Goal: Information Seeking & Learning: Check status

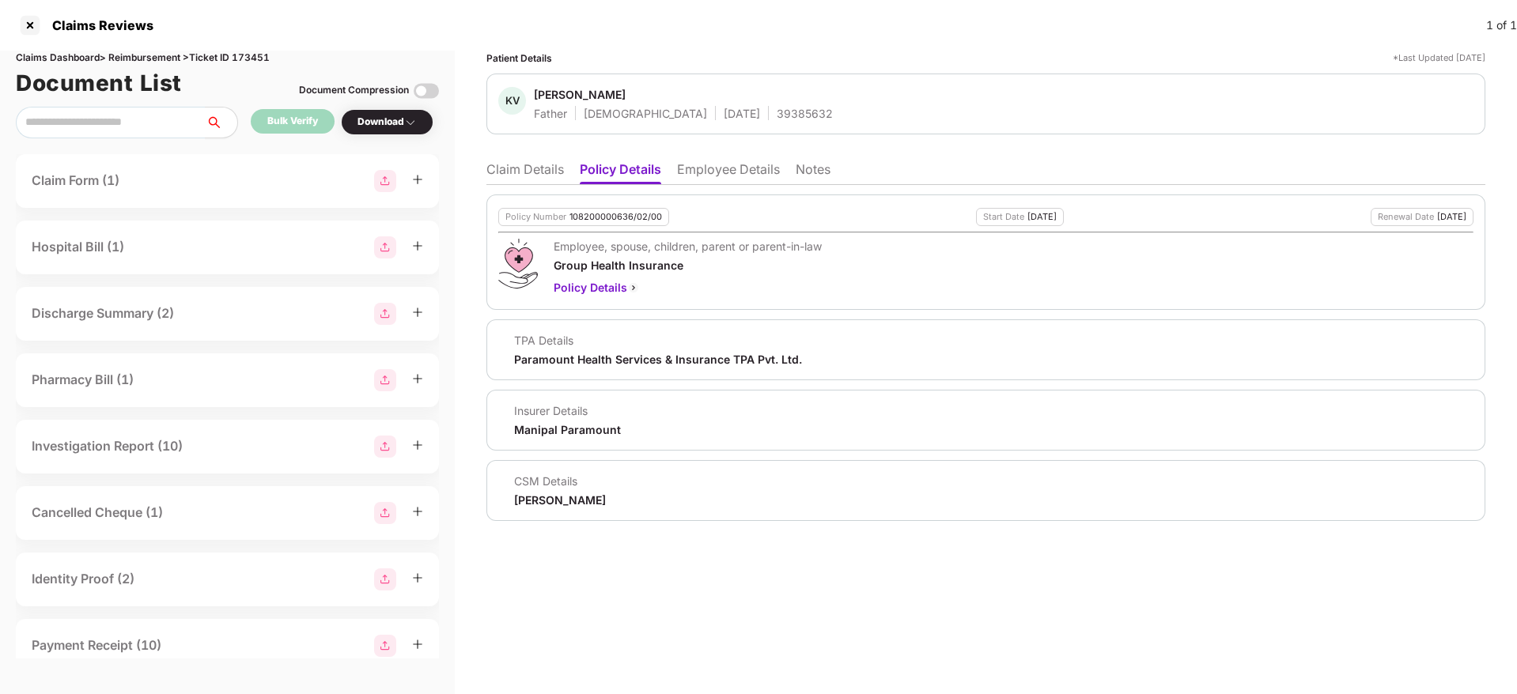
click at [503, 177] on li "Claim Details" at bounding box center [524, 172] width 77 height 23
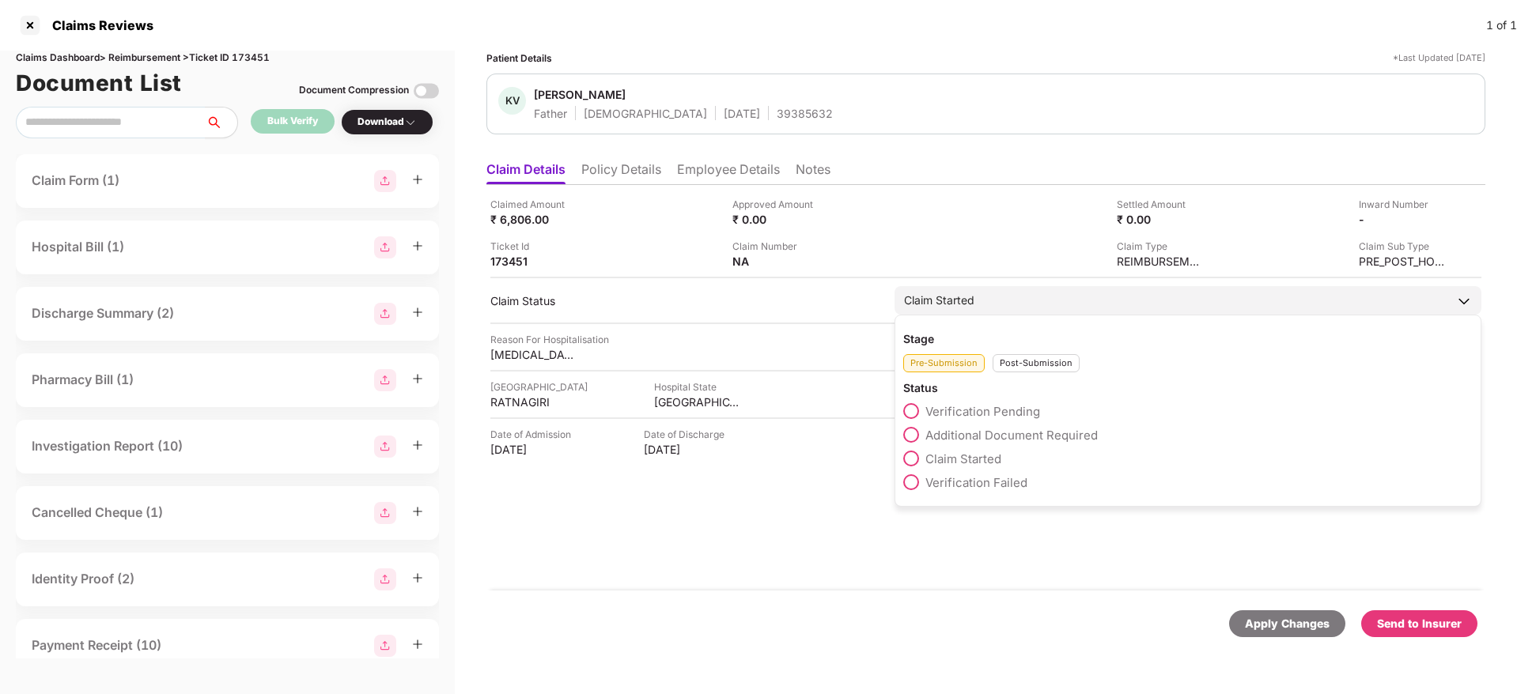
click at [1015, 363] on div "Post-Submission" at bounding box center [1035, 363] width 87 height 18
click at [903, 527] on div "Stage Pre-Submission Post-Submission Status Claim Approved Claim Under Process …" at bounding box center [1187, 446] width 587 height 263
click at [913, 529] on span at bounding box center [911, 530] width 16 height 16
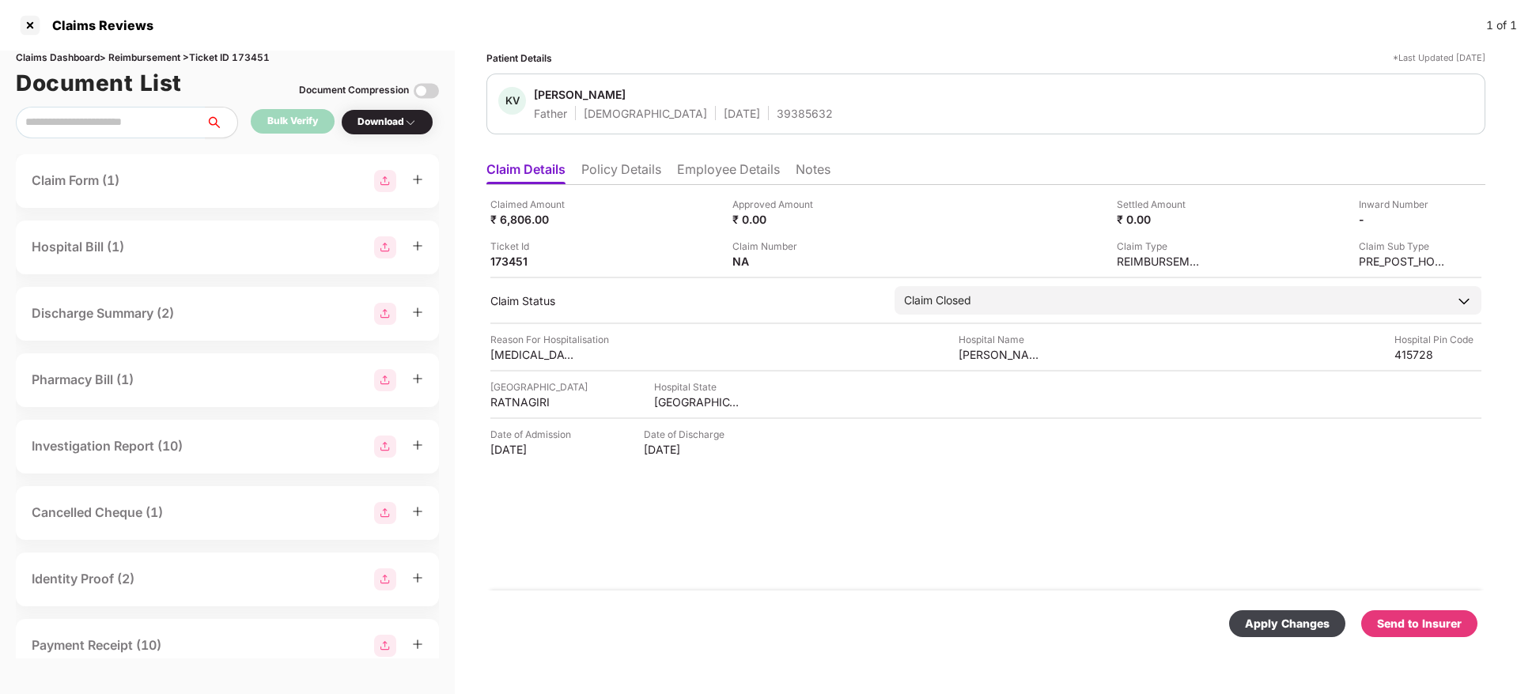
click at [1284, 622] on div "Apply Changes" at bounding box center [1287, 623] width 85 height 17
click at [647, 186] on div "Claimed Amount ₹ 26,402.00 Approved Amount ₹ 0.00 Settled Amount ₹ 0.00 Inward …" at bounding box center [985, 388] width 999 height 406
click at [635, 176] on li "Policy Details" at bounding box center [621, 172] width 80 height 23
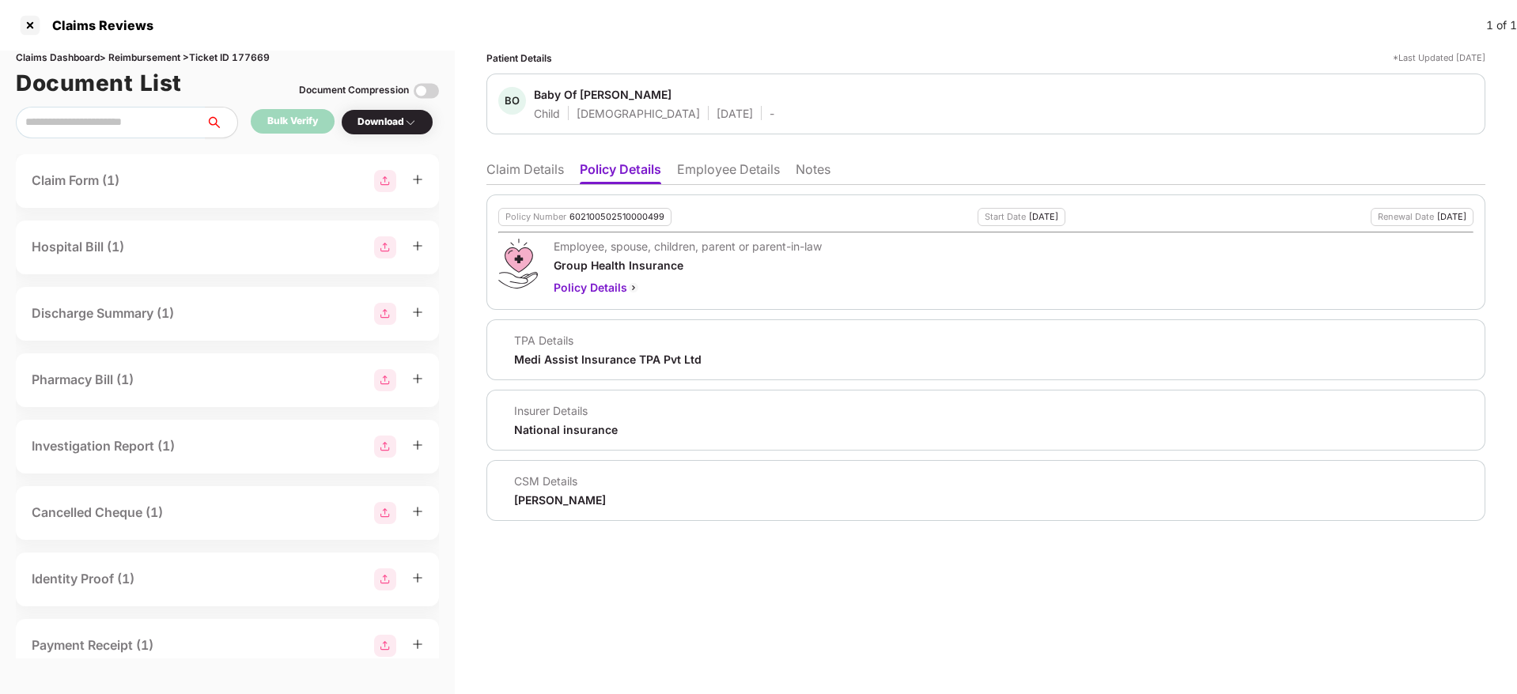
click at [533, 168] on li "Claim Details" at bounding box center [524, 172] width 77 height 23
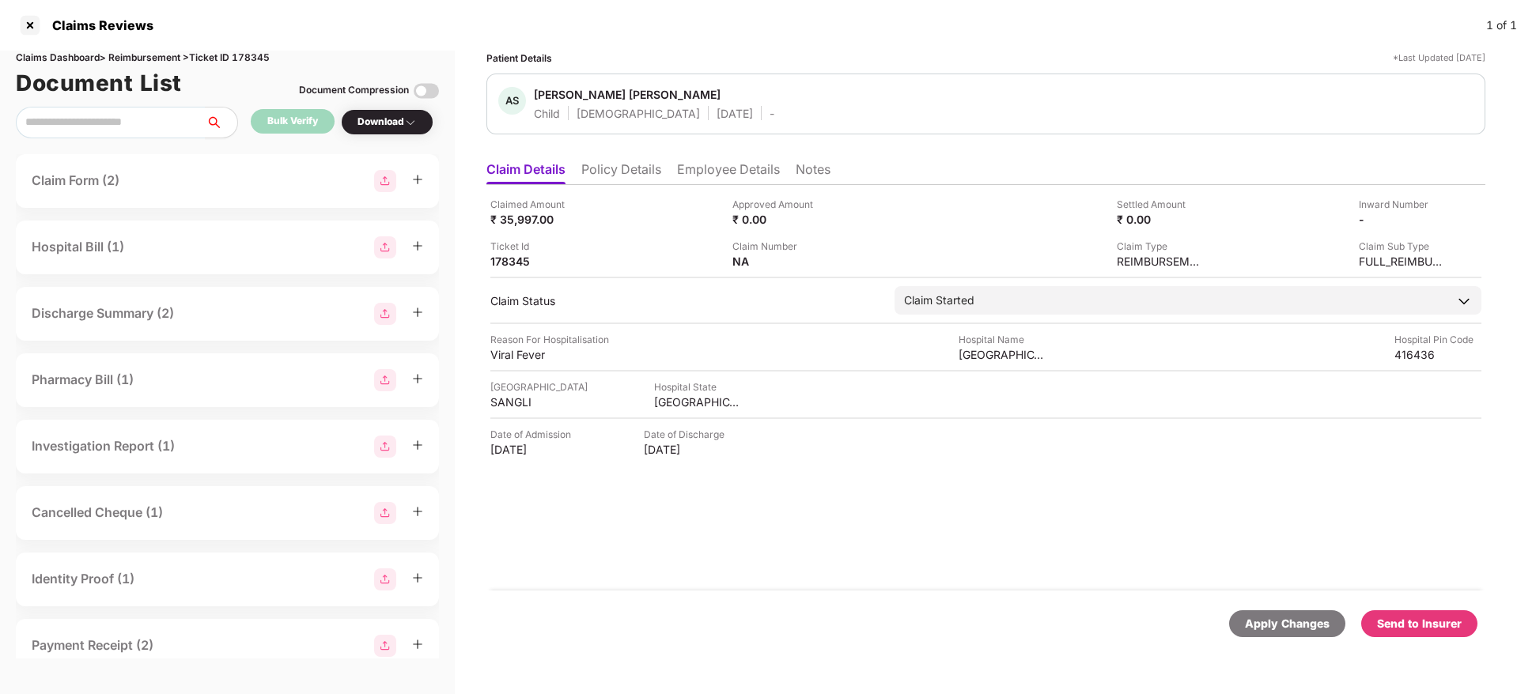
click at [633, 177] on li "Policy Details" at bounding box center [621, 172] width 80 height 23
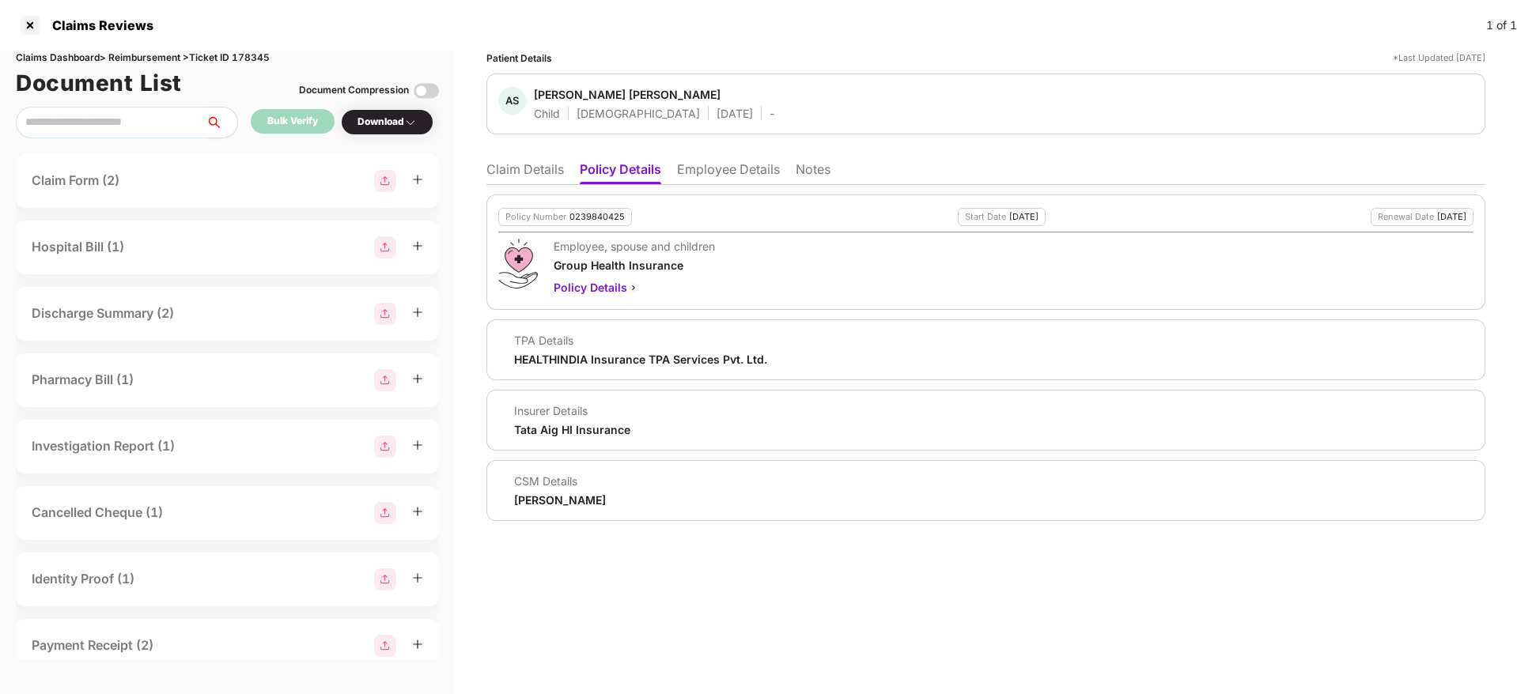
click at [708, 171] on li "Employee Details" at bounding box center [728, 172] width 103 height 23
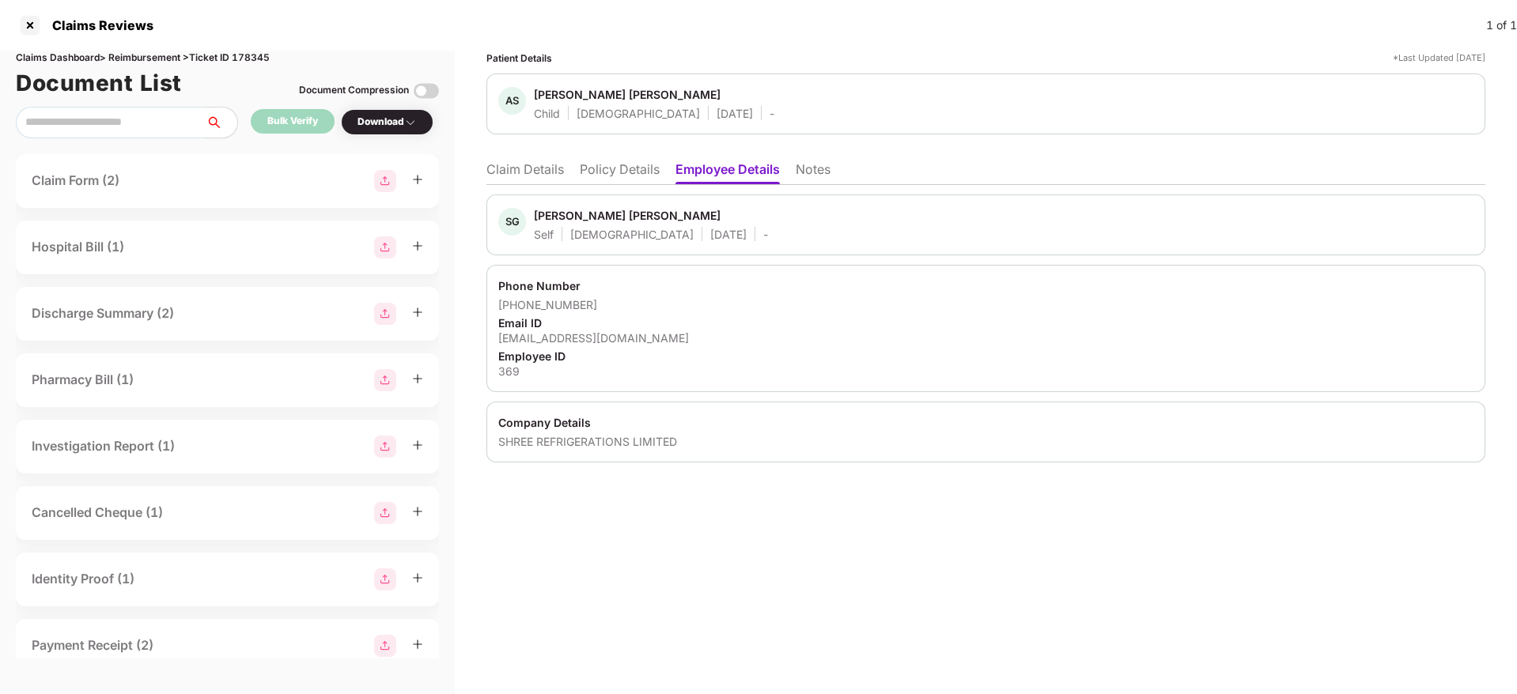
click at [625, 170] on li "Policy Details" at bounding box center [620, 172] width 80 height 23
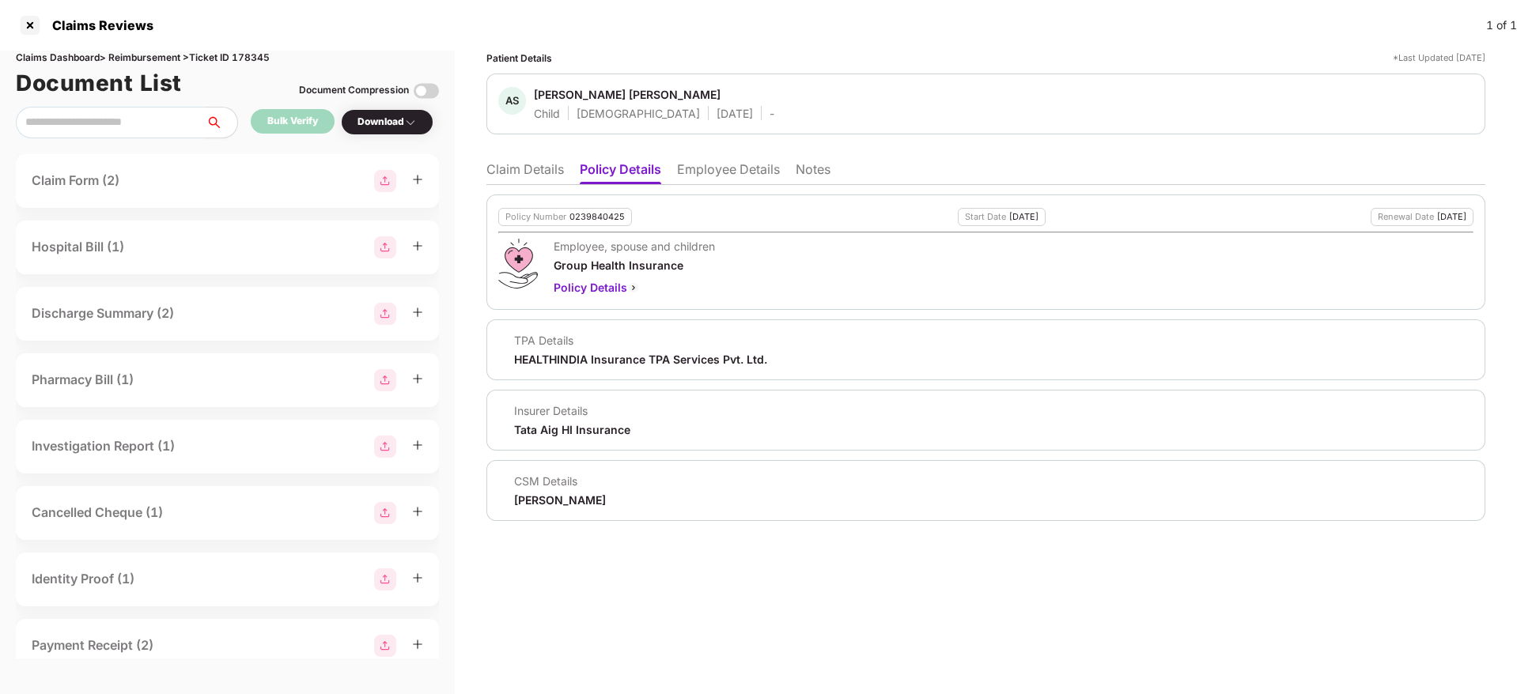
click at [530, 169] on li "Claim Details" at bounding box center [524, 172] width 77 height 23
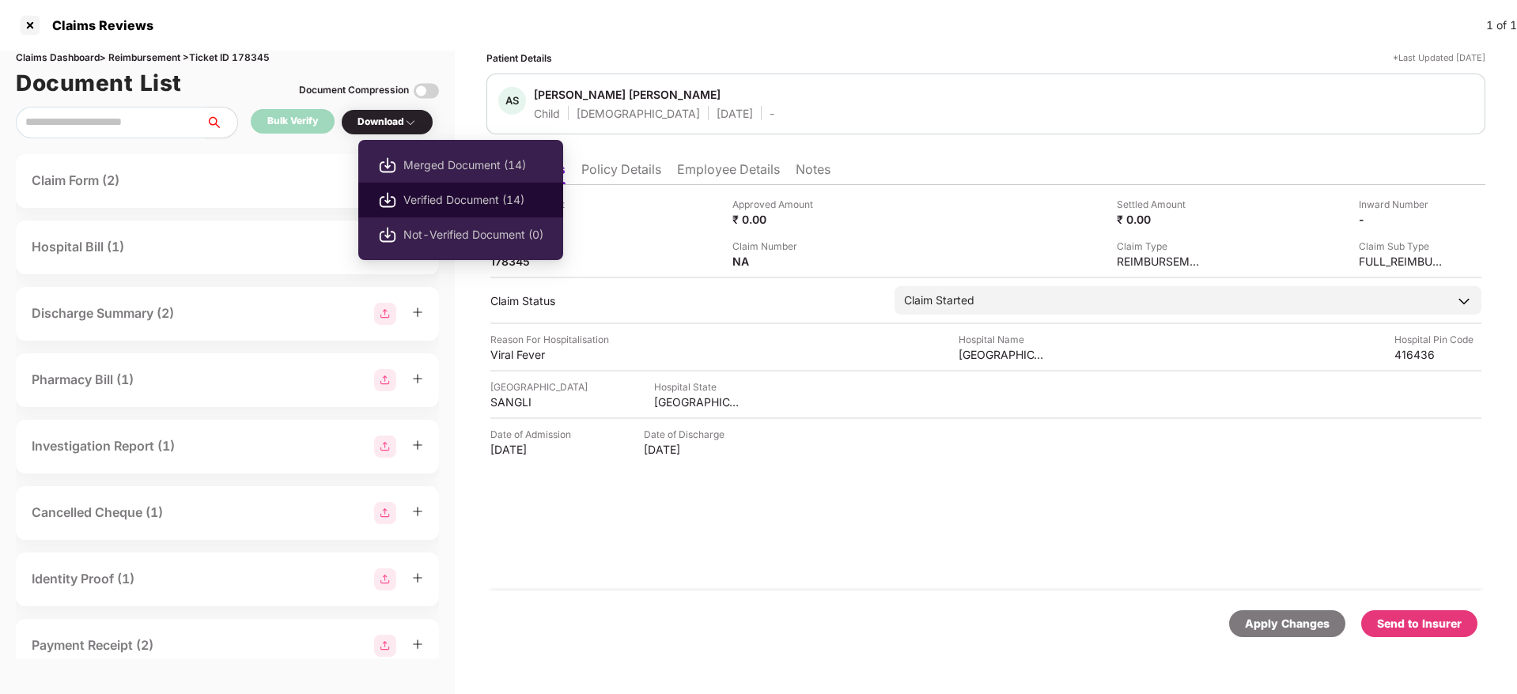
click at [440, 192] on span "Verified Document (14)" at bounding box center [473, 199] width 140 height 17
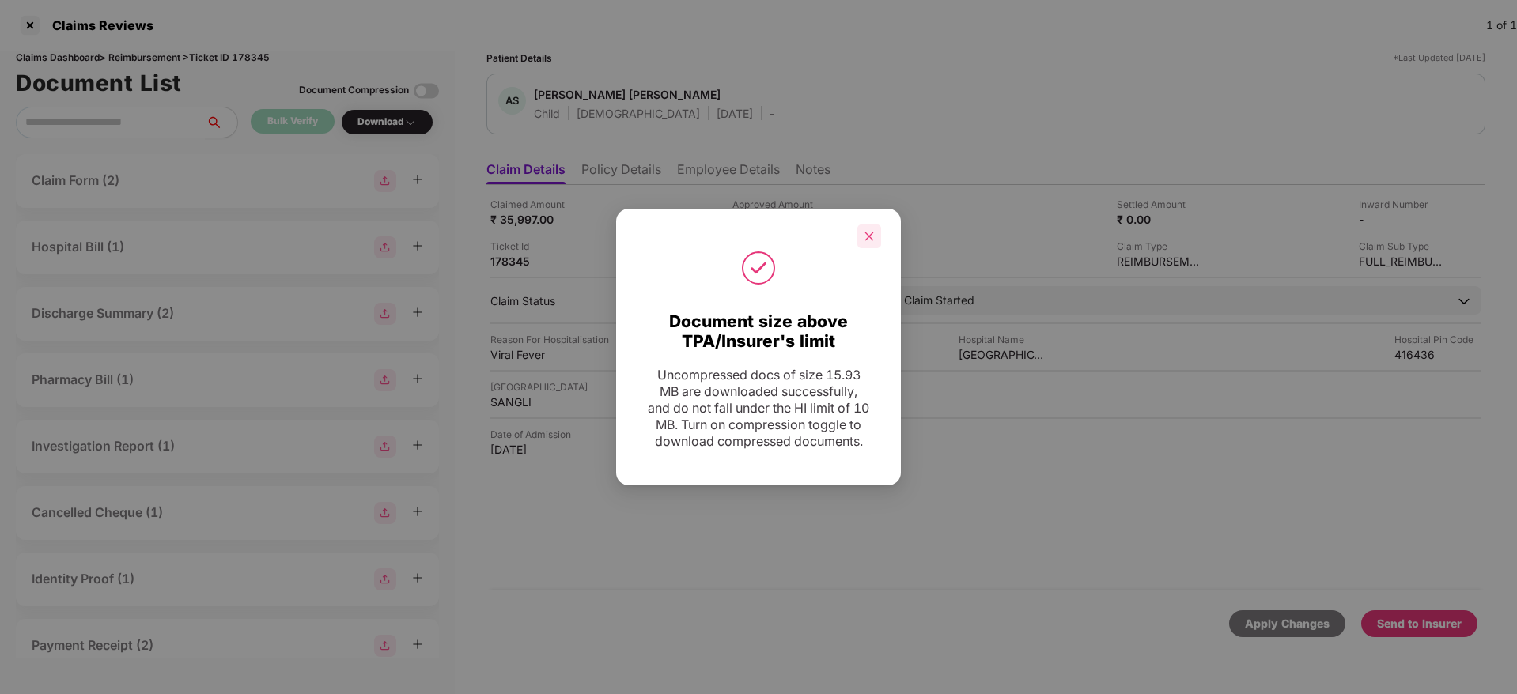
click at [874, 231] on icon "close" at bounding box center [869, 236] width 11 height 11
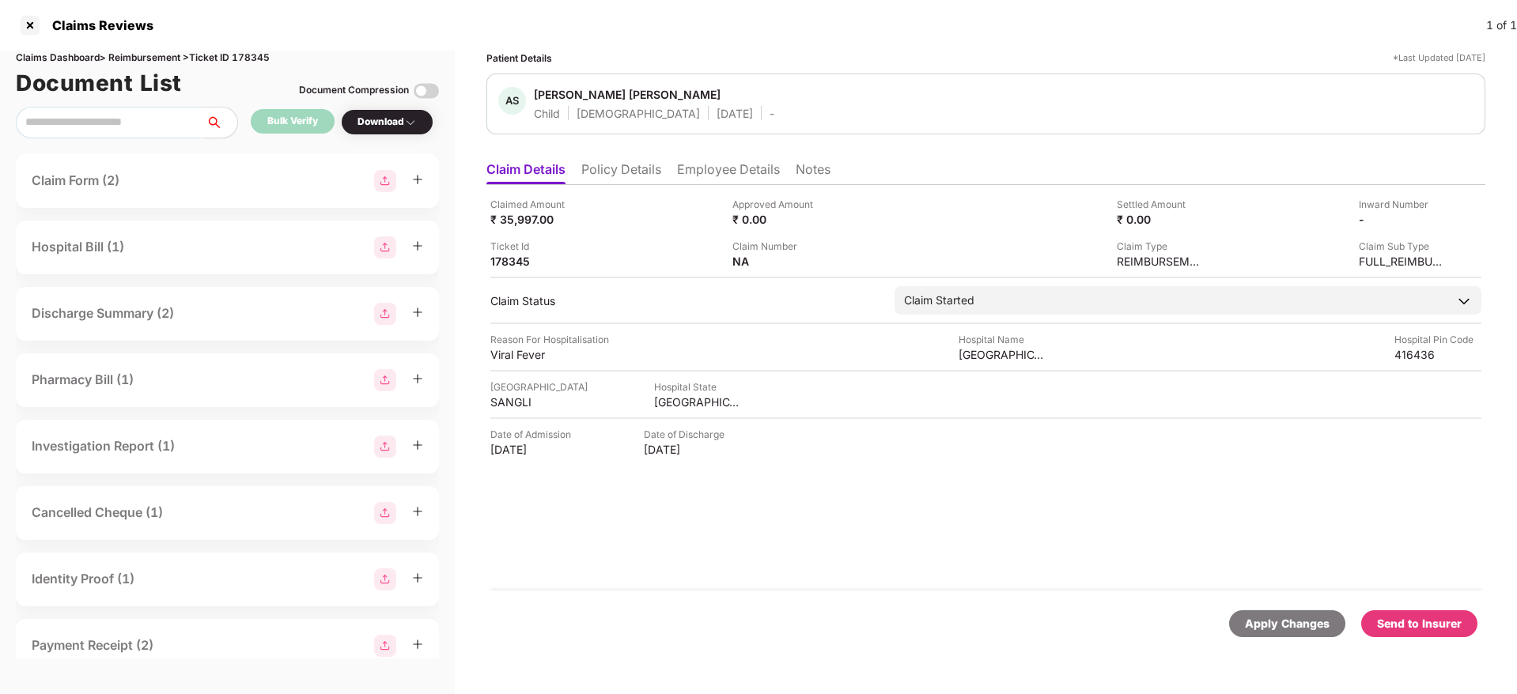
click at [622, 180] on li "Policy Details" at bounding box center [621, 172] width 80 height 23
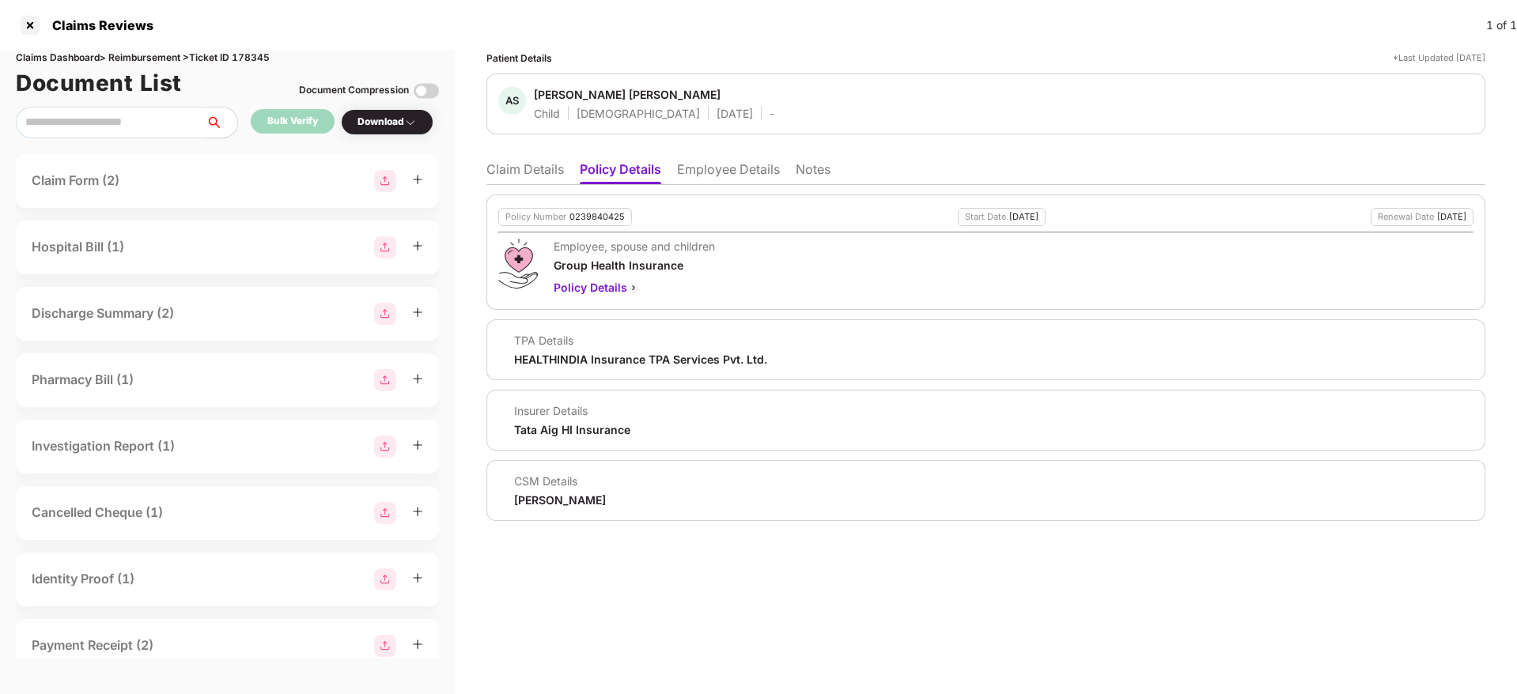
click at [532, 168] on li "Claim Details" at bounding box center [524, 172] width 77 height 23
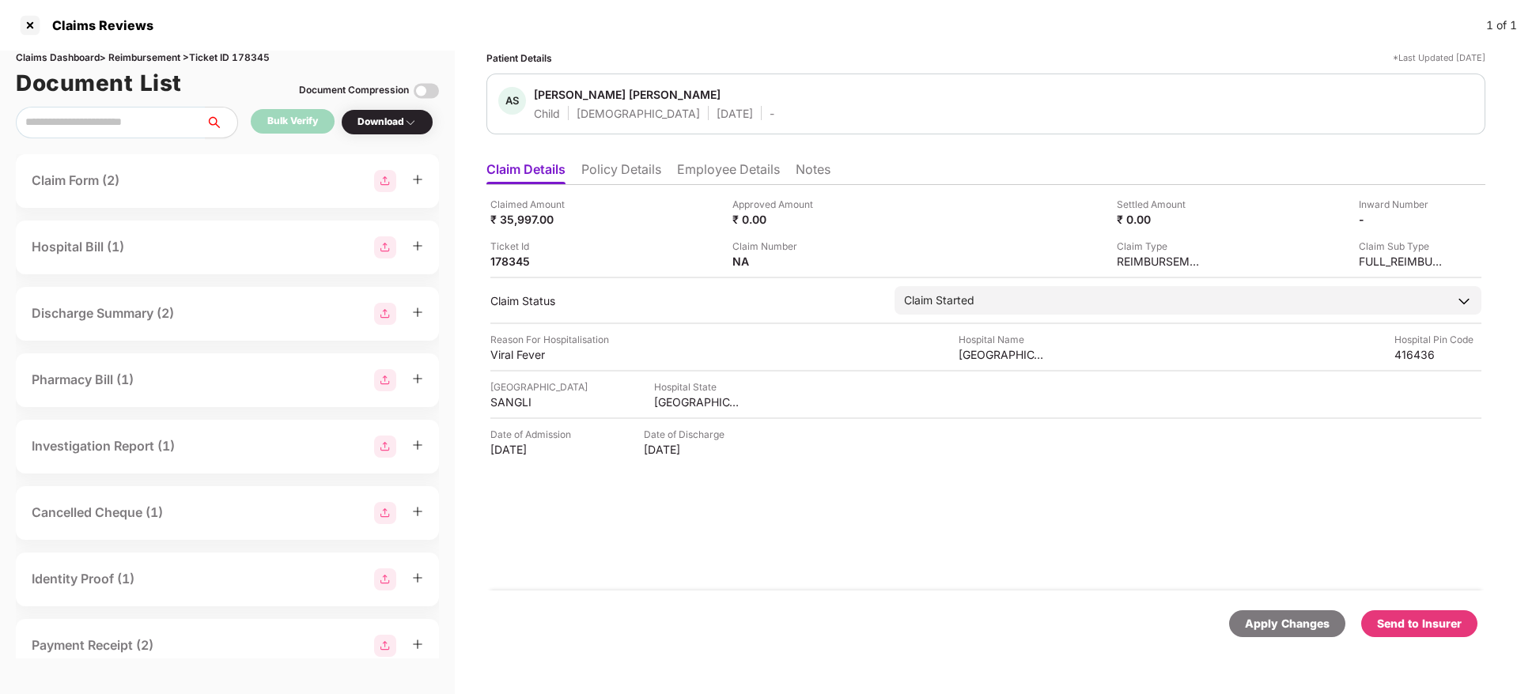
click at [613, 176] on li "Policy Details" at bounding box center [621, 172] width 80 height 23
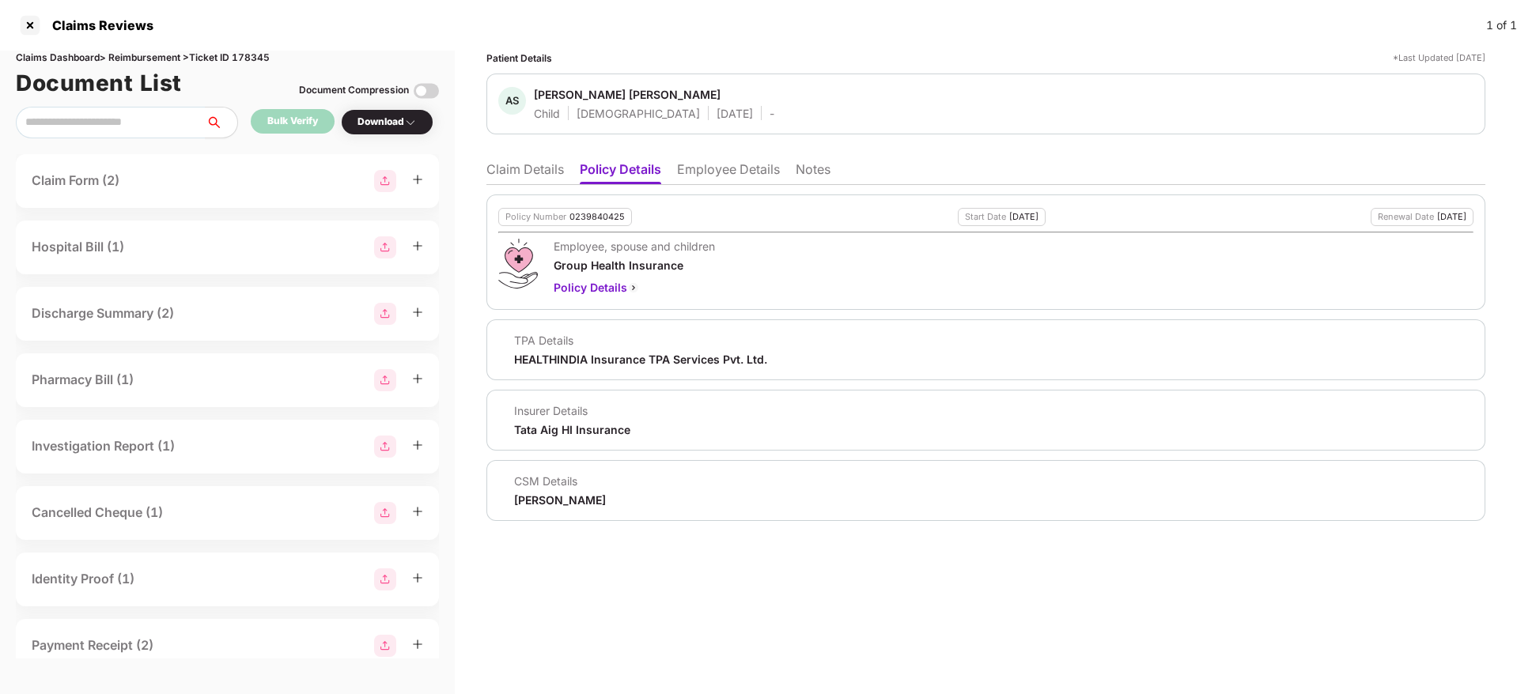
click at [582, 214] on div "0239840425" at bounding box center [596, 217] width 55 height 10
drag, startPoint x: 502, startPoint y: 216, endPoint x: 620, endPoint y: 222, distance: 118.0
click at [620, 222] on div "Policy Number 0239840425" at bounding box center [565, 217] width 134 height 18
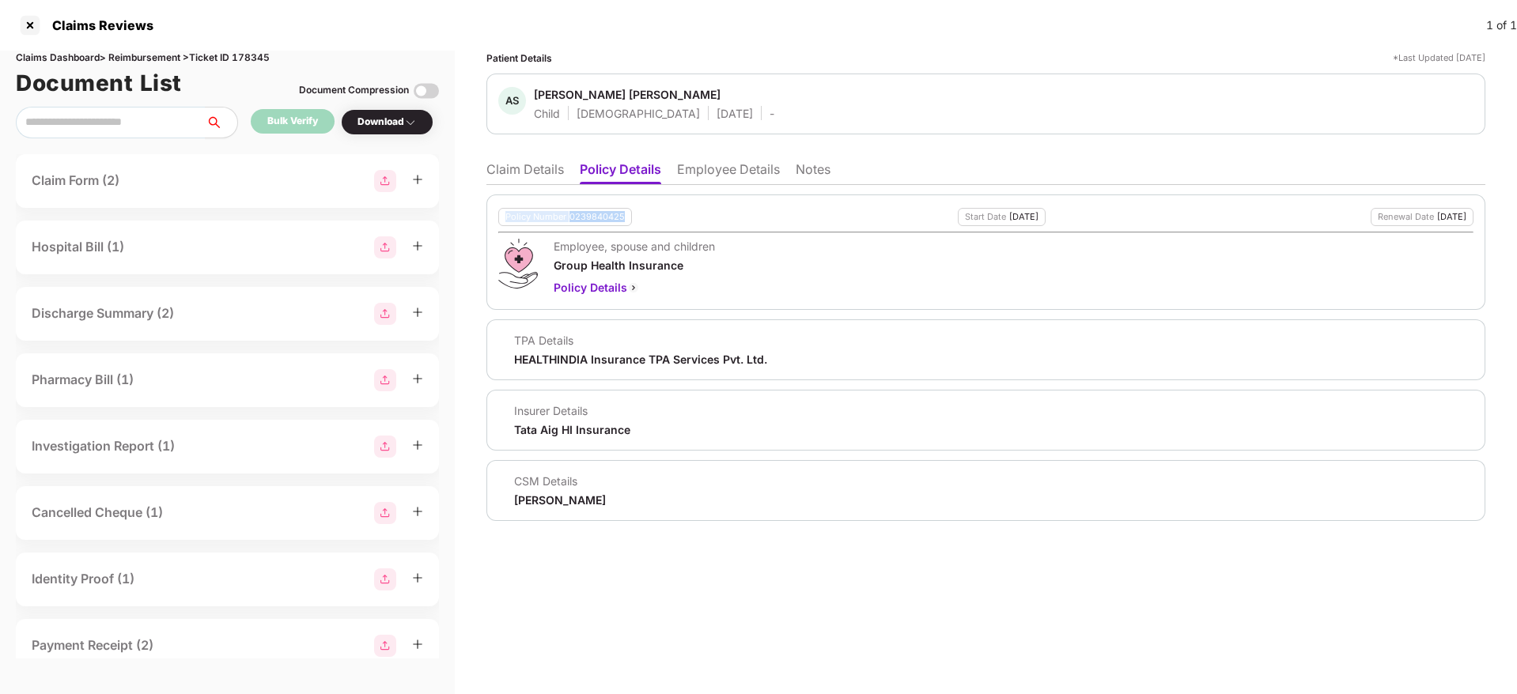
copy div "Policy Number 0239840425"
click at [727, 177] on li "Employee Details" at bounding box center [728, 172] width 103 height 23
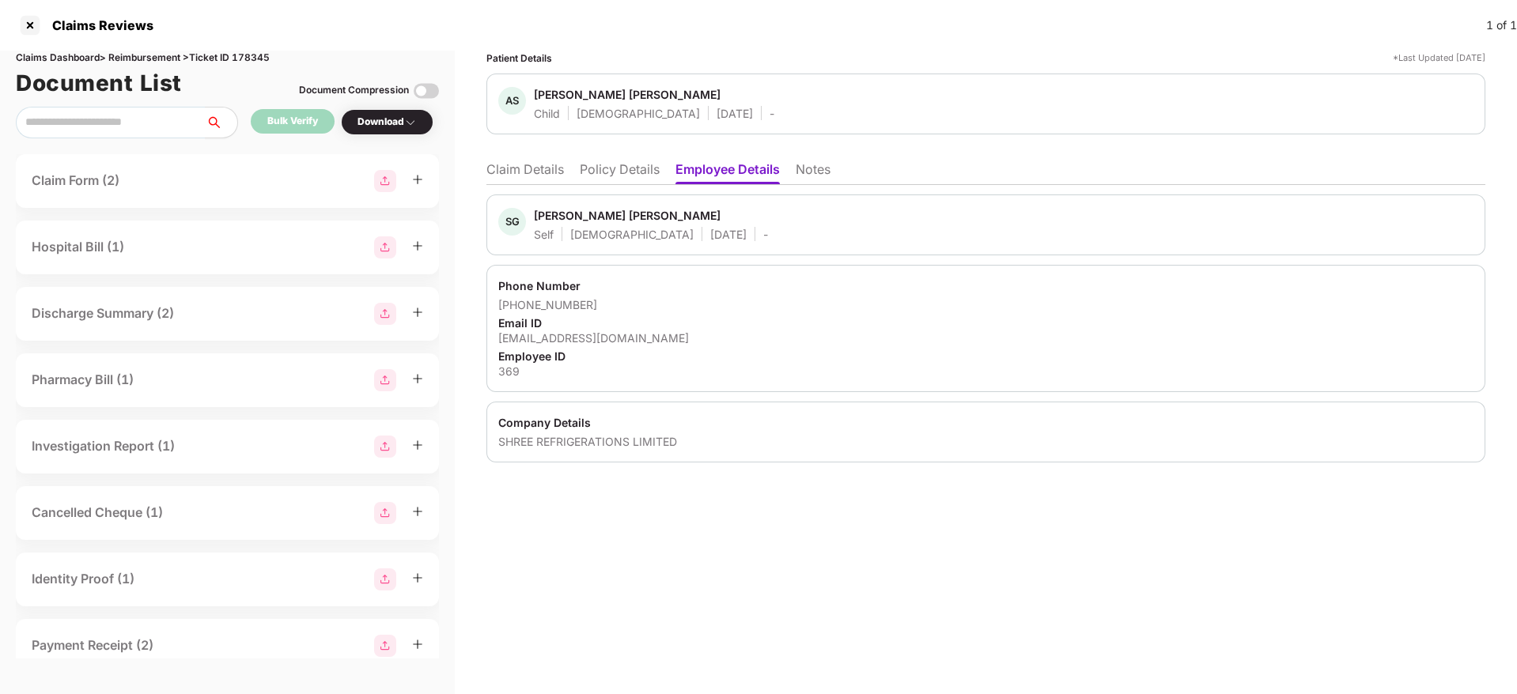
click at [617, 162] on li "Policy Details" at bounding box center [620, 172] width 80 height 23
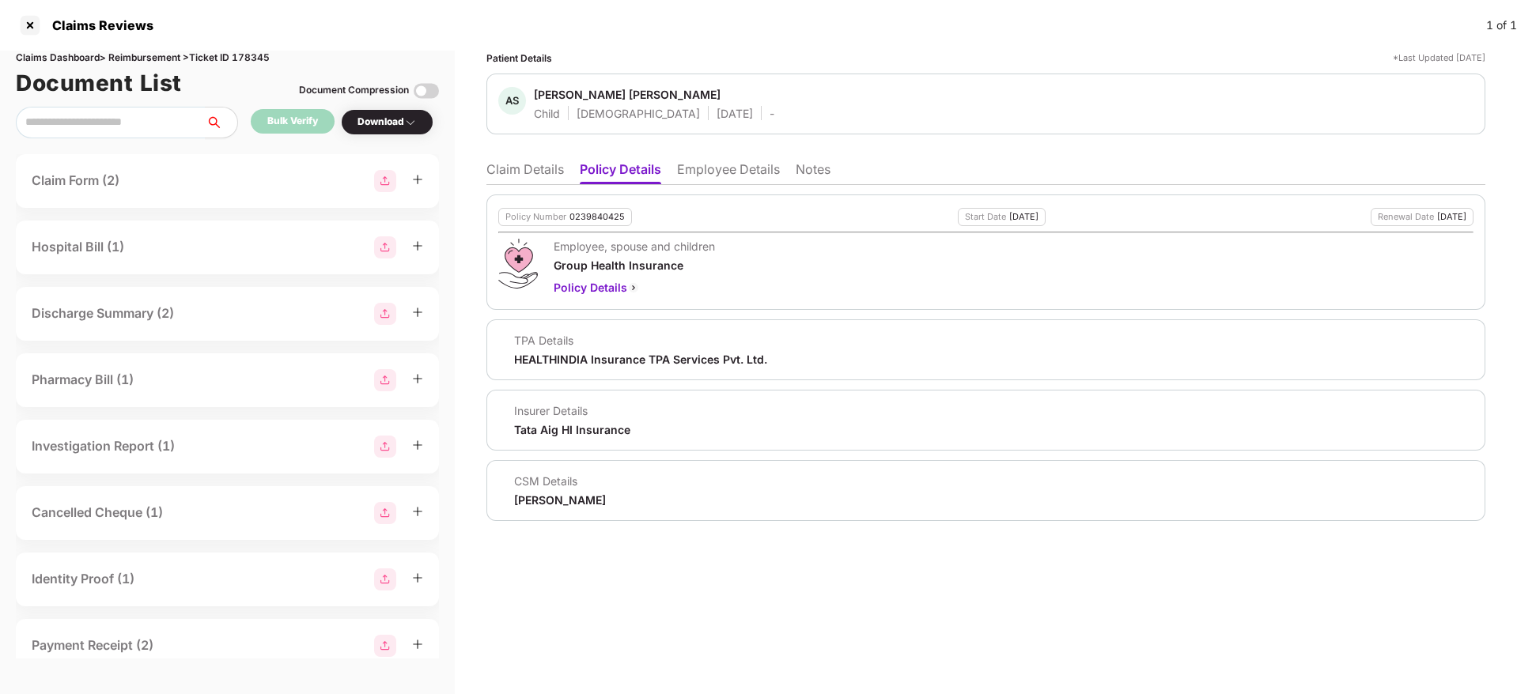
click at [527, 172] on li "Claim Details" at bounding box center [524, 172] width 77 height 23
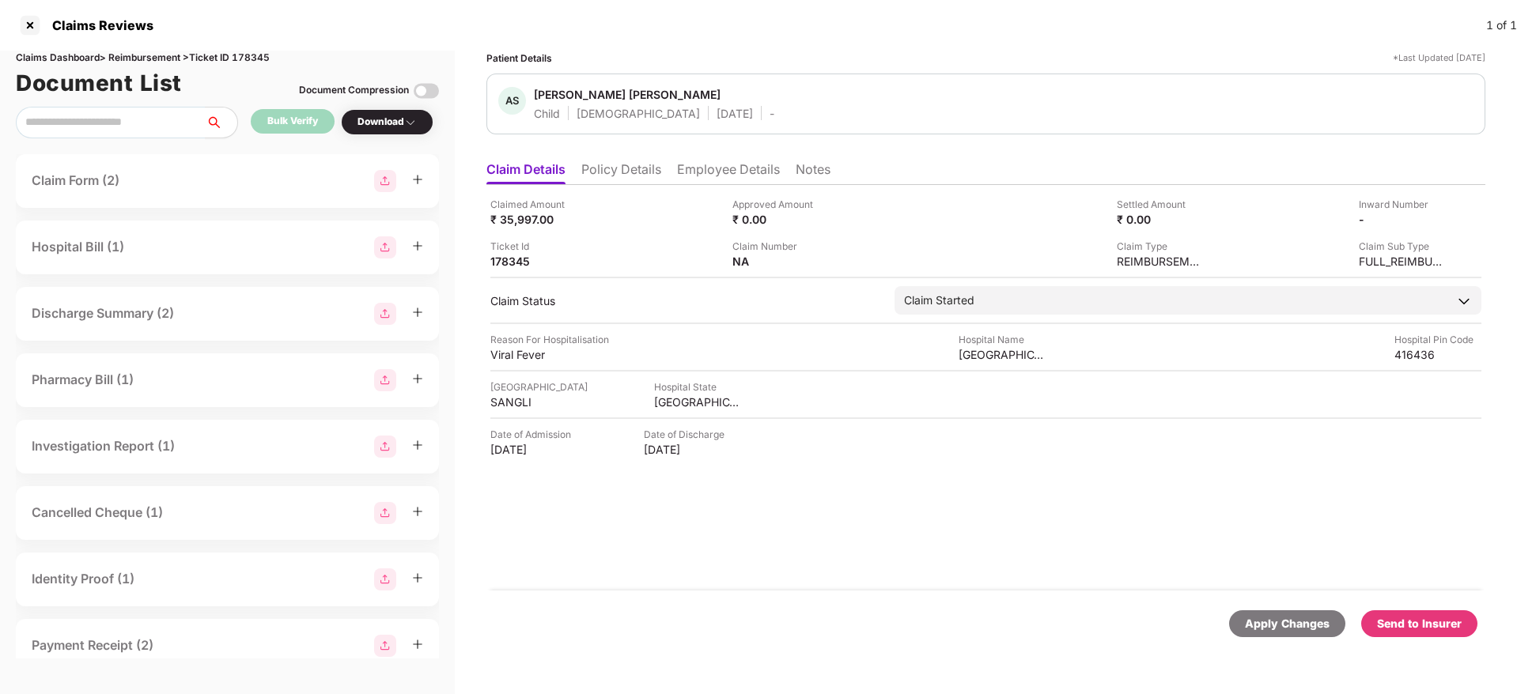
click at [622, 176] on li "Policy Details" at bounding box center [621, 172] width 80 height 23
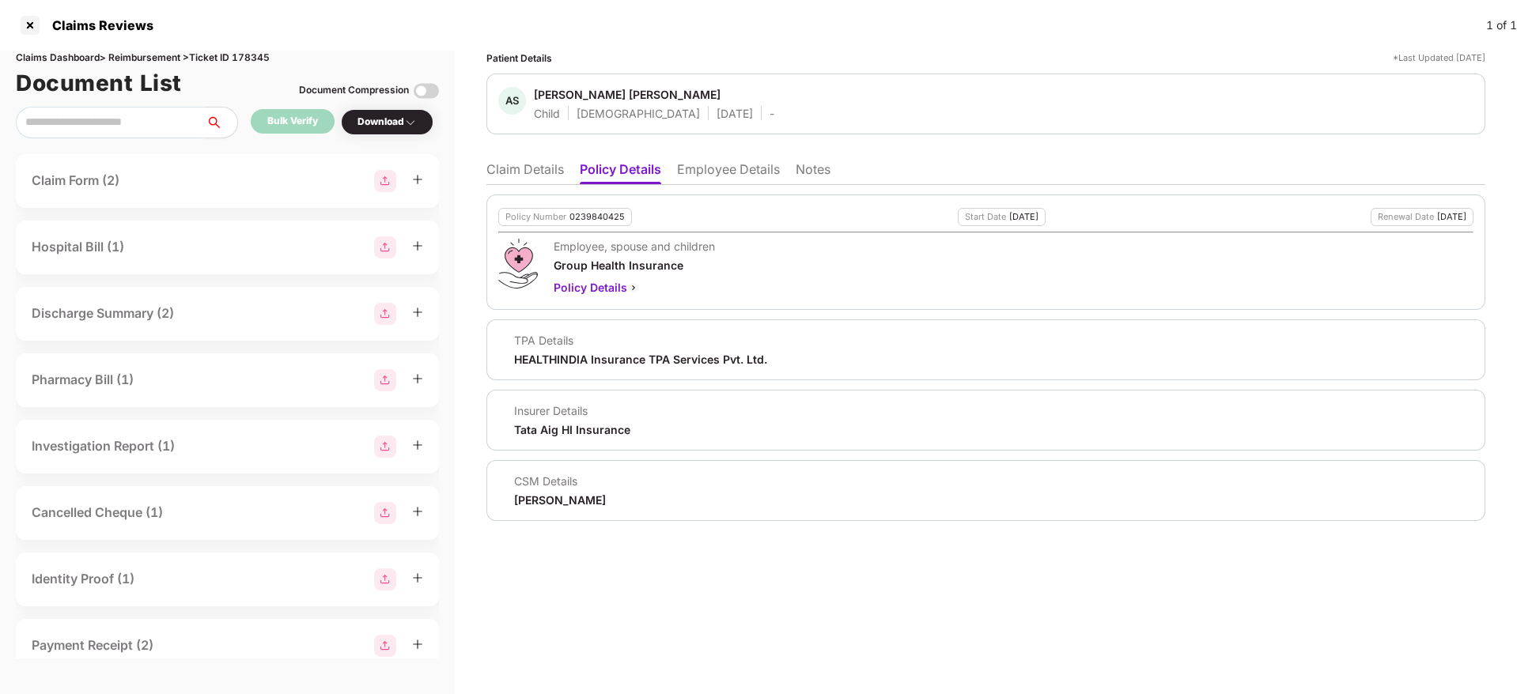
click at [511, 173] on li "Claim Details" at bounding box center [524, 172] width 77 height 23
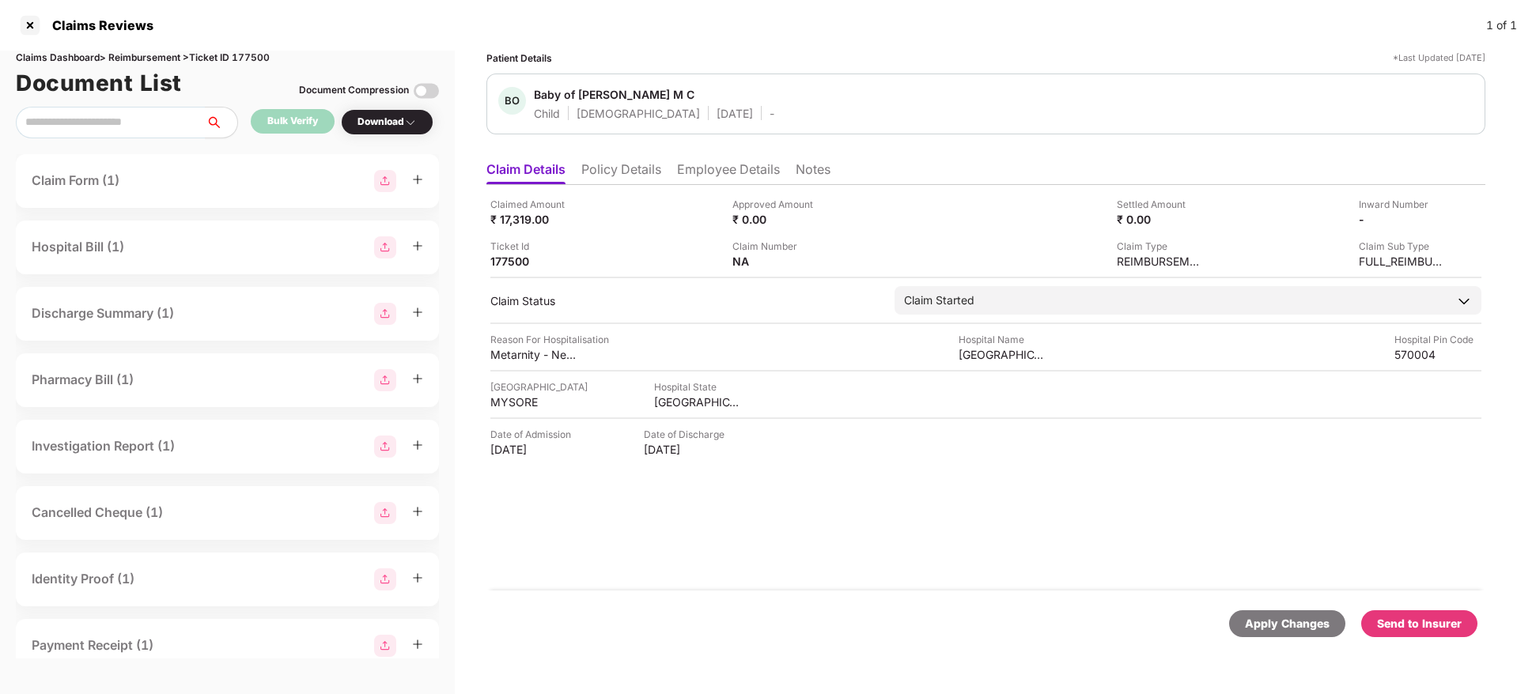
click at [625, 174] on li "Policy Details" at bounding box center [621, 172] width 80 height 23
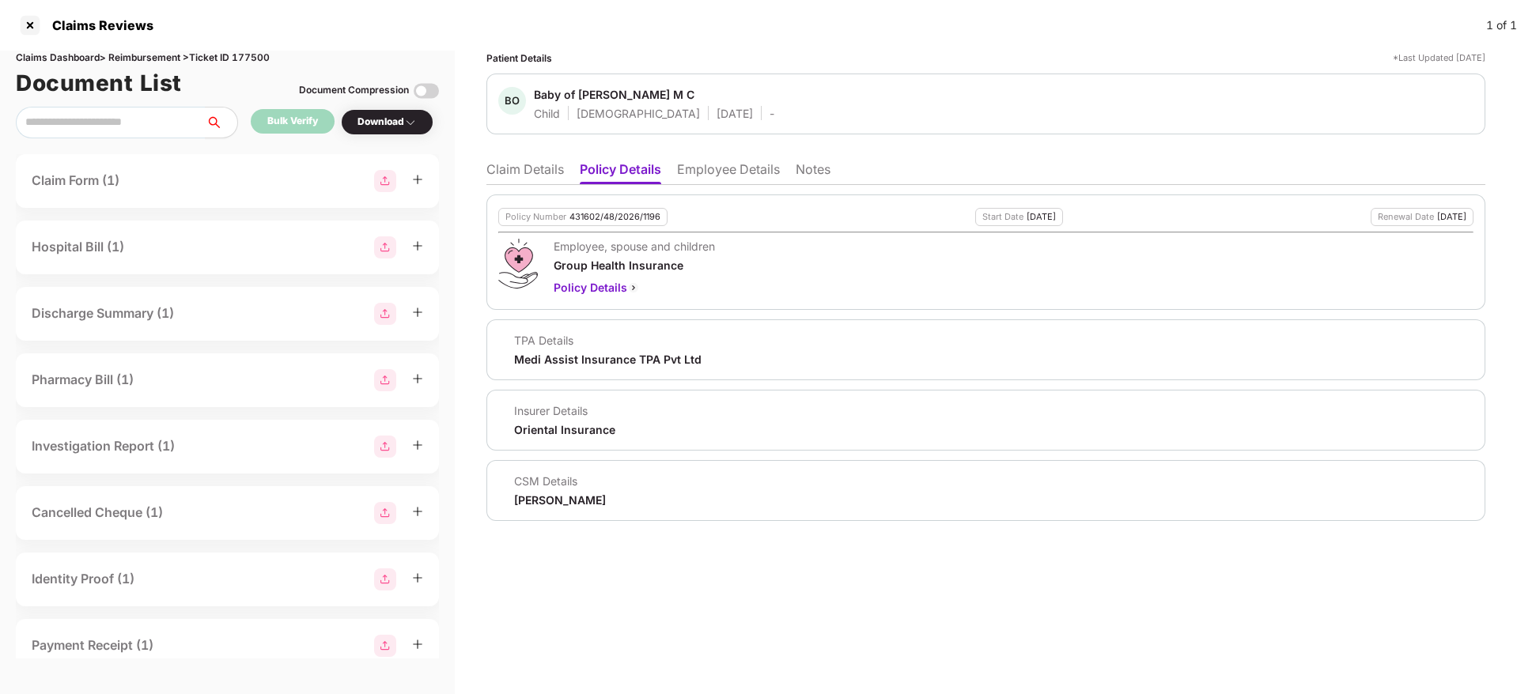
click at [715, 172] on li "Employee Details" at bounding box center [728, 172] width 103 height 23
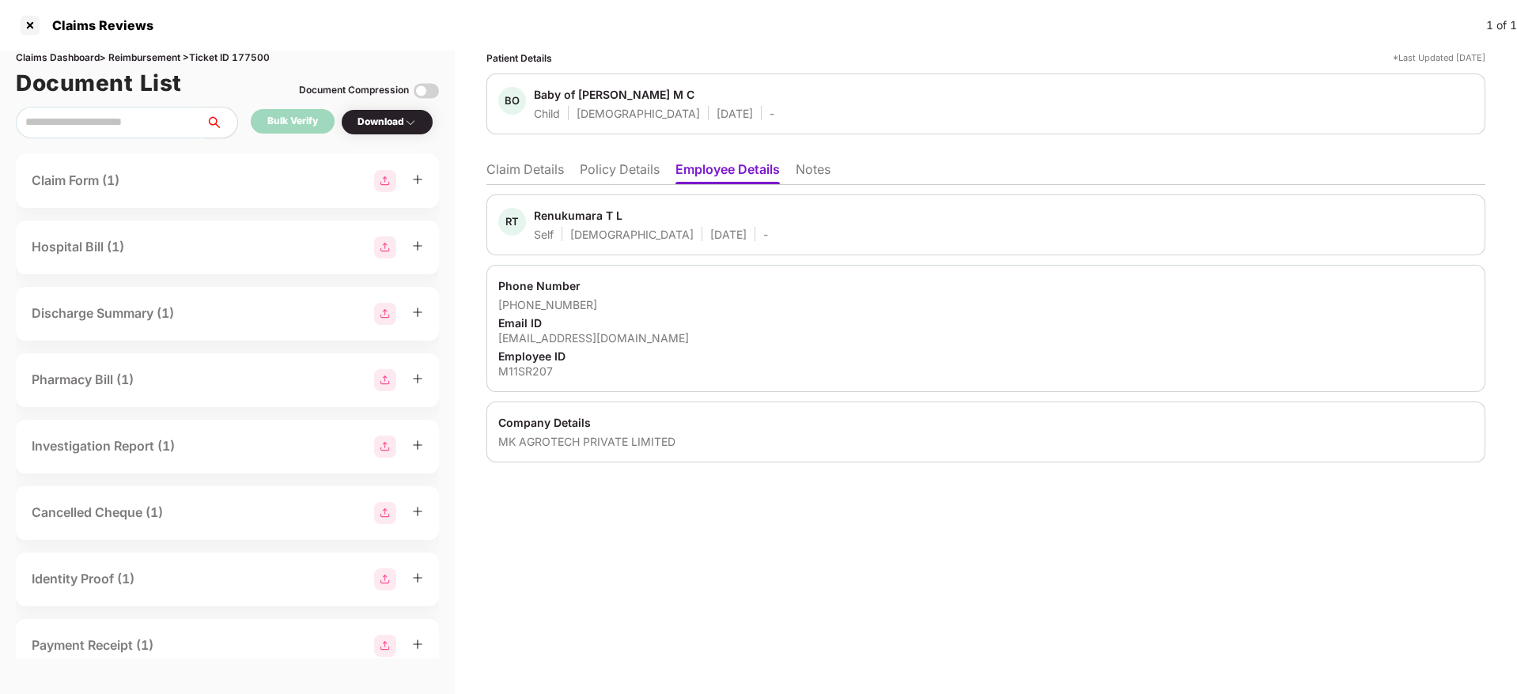
click at [630, 164] on li "Policy Details" at bounding box center [620, 172] width 80 height 23
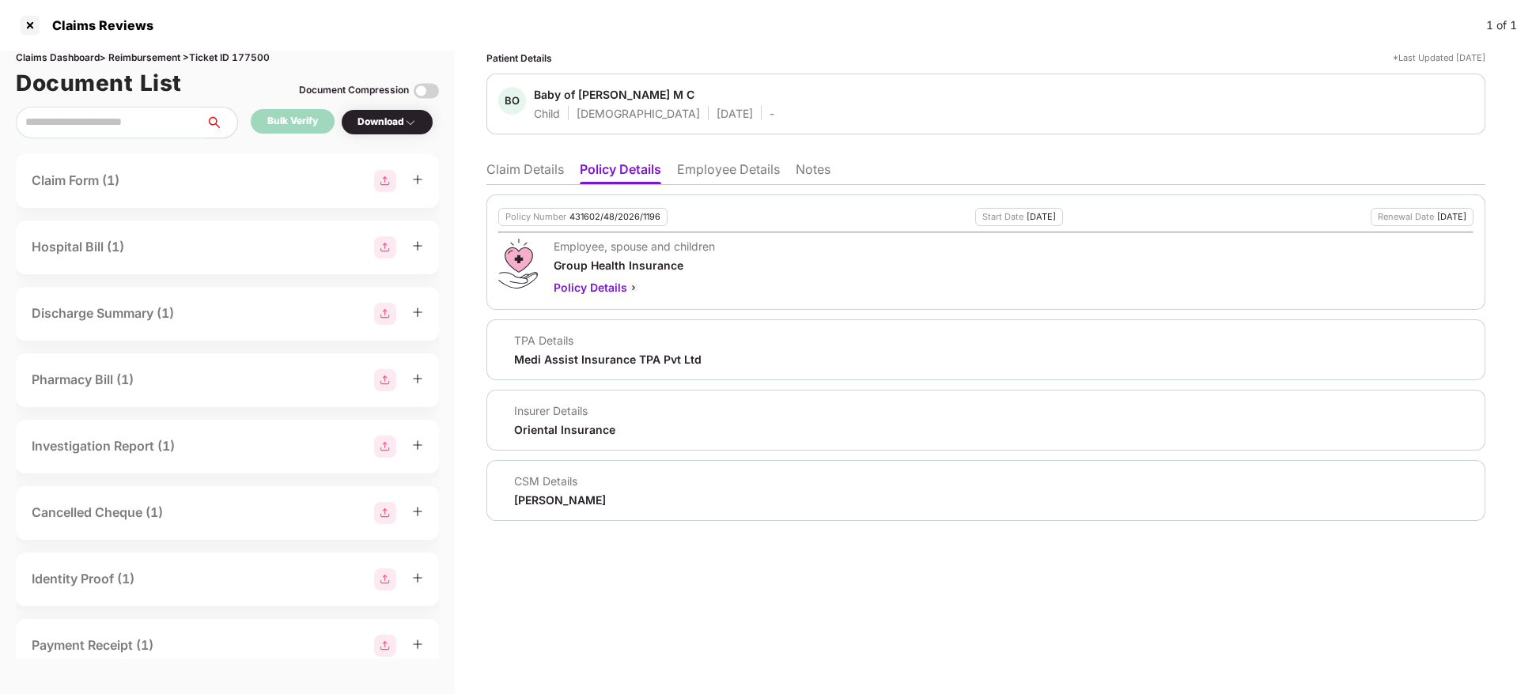
click at [513, 164] on li "Claim Details" at bounding box center [524, 172] width 77 height 23
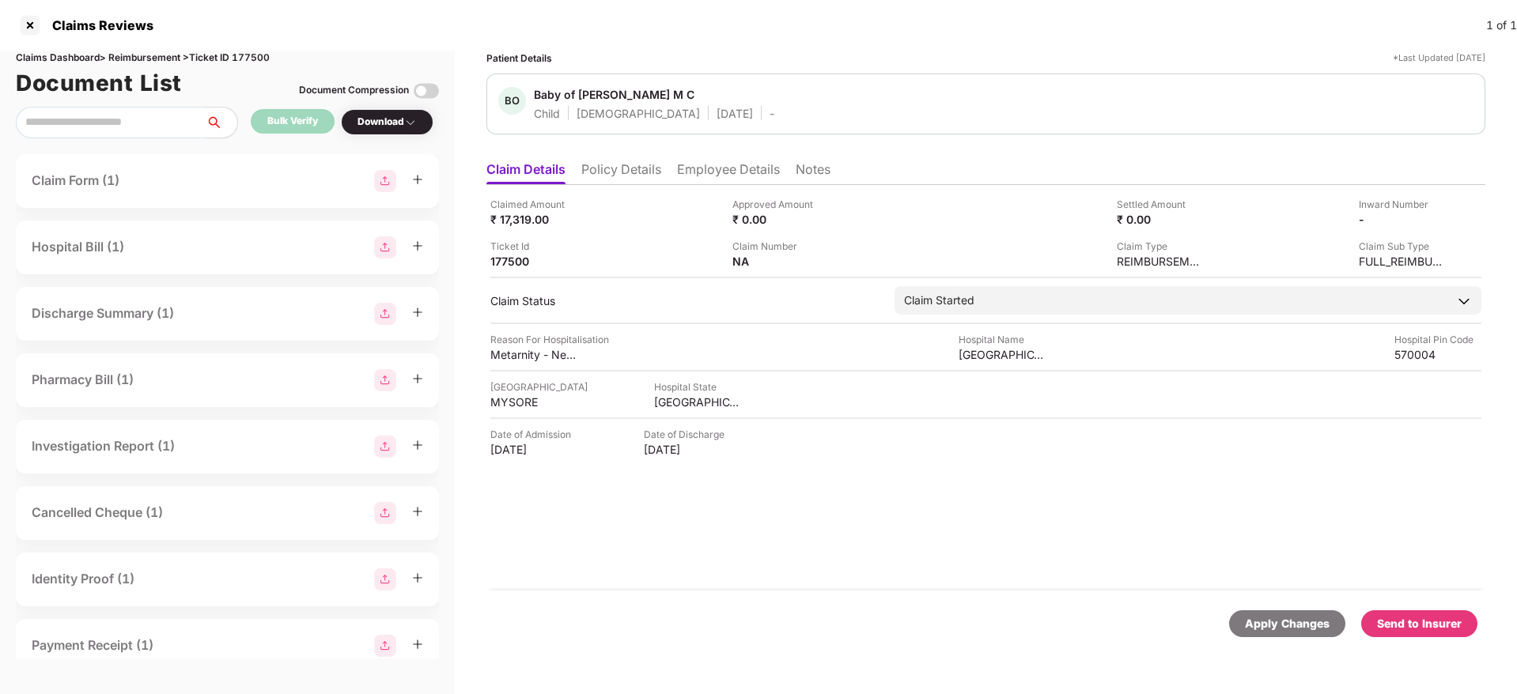
click at [722, 165] on li "Employee Details" at bounding box center [728, 172] width 103 height 23
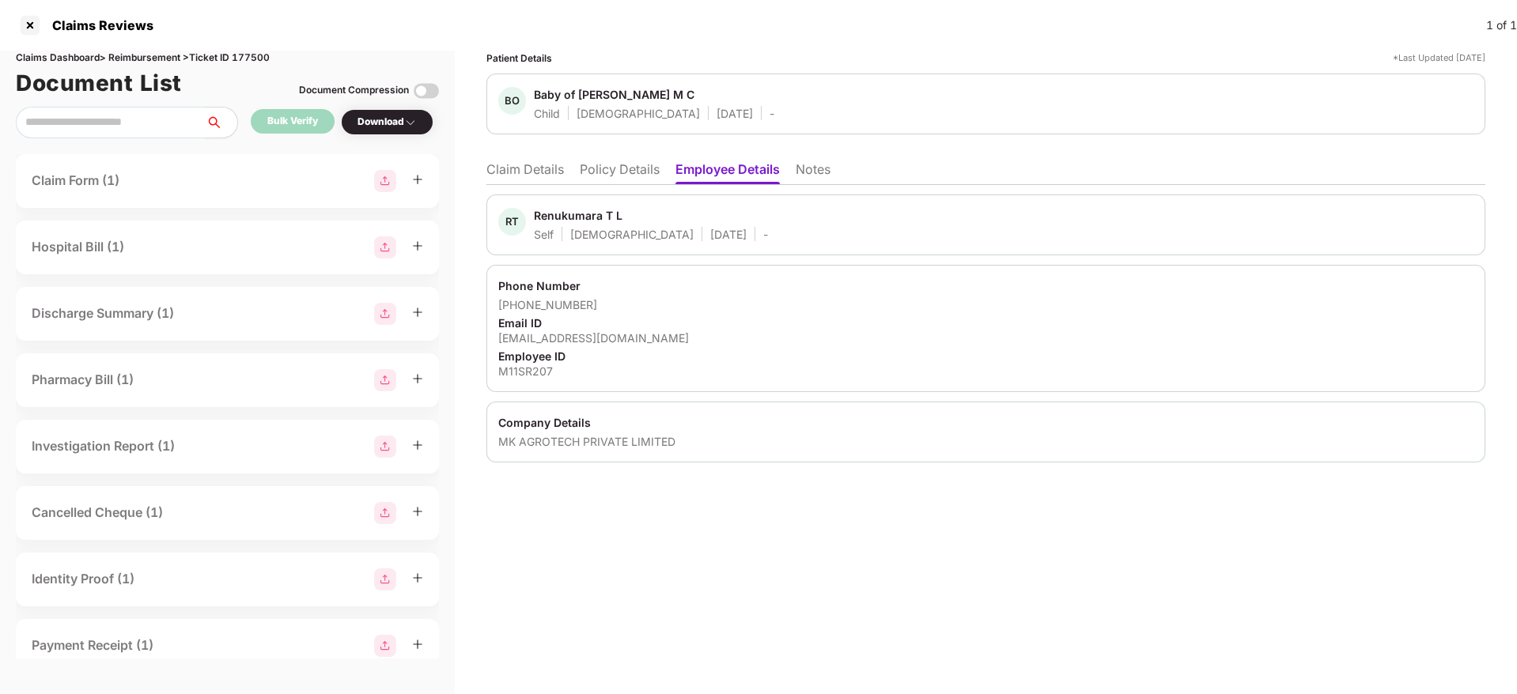
click at [577, 336] on div "[EMAIL_ADDRESS][DOMAIN_NAME]" at bounding box center [985, 338] width 975 height 15
copy div "[EMAIL_ADDRESS][DOMAIN_NAME]"
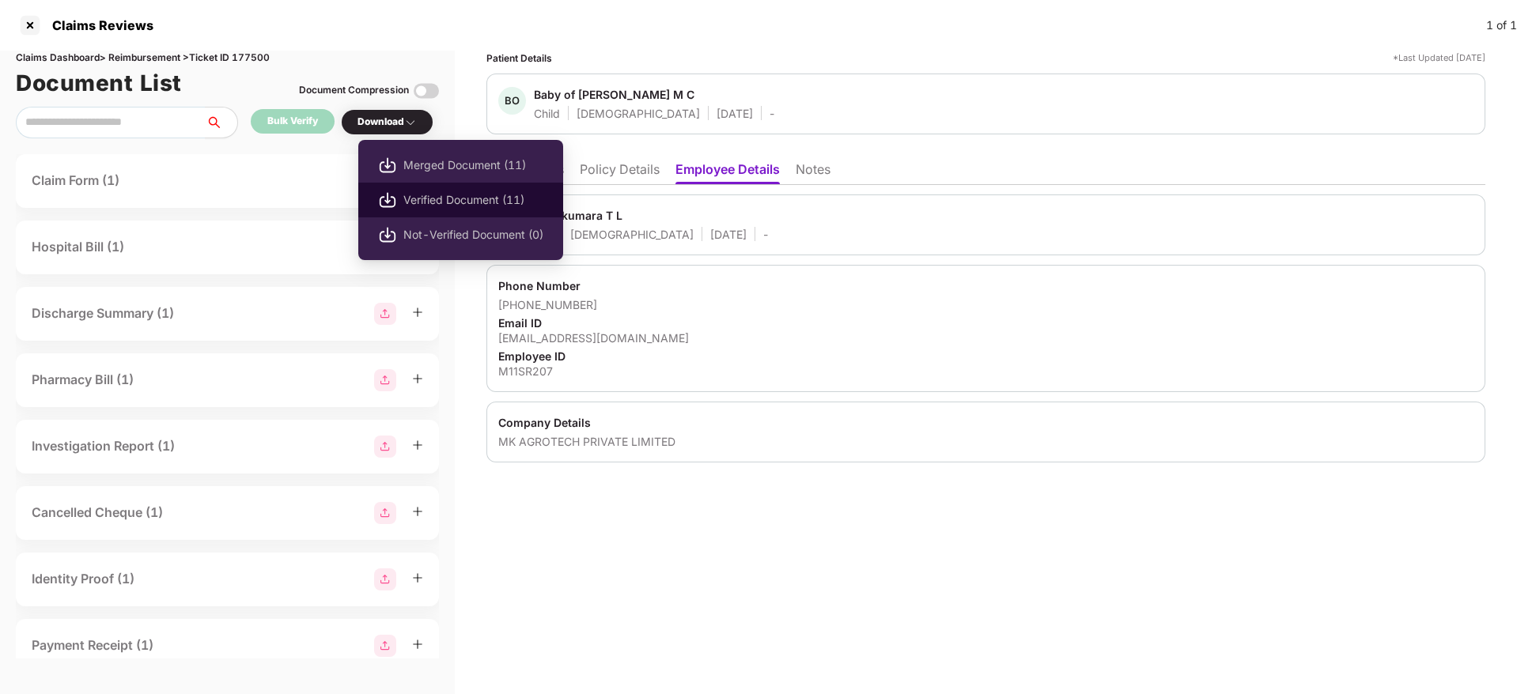
click at [474, 201] on span "Verified Document (11)" at bounding box center [473, 199] width 140 height 17
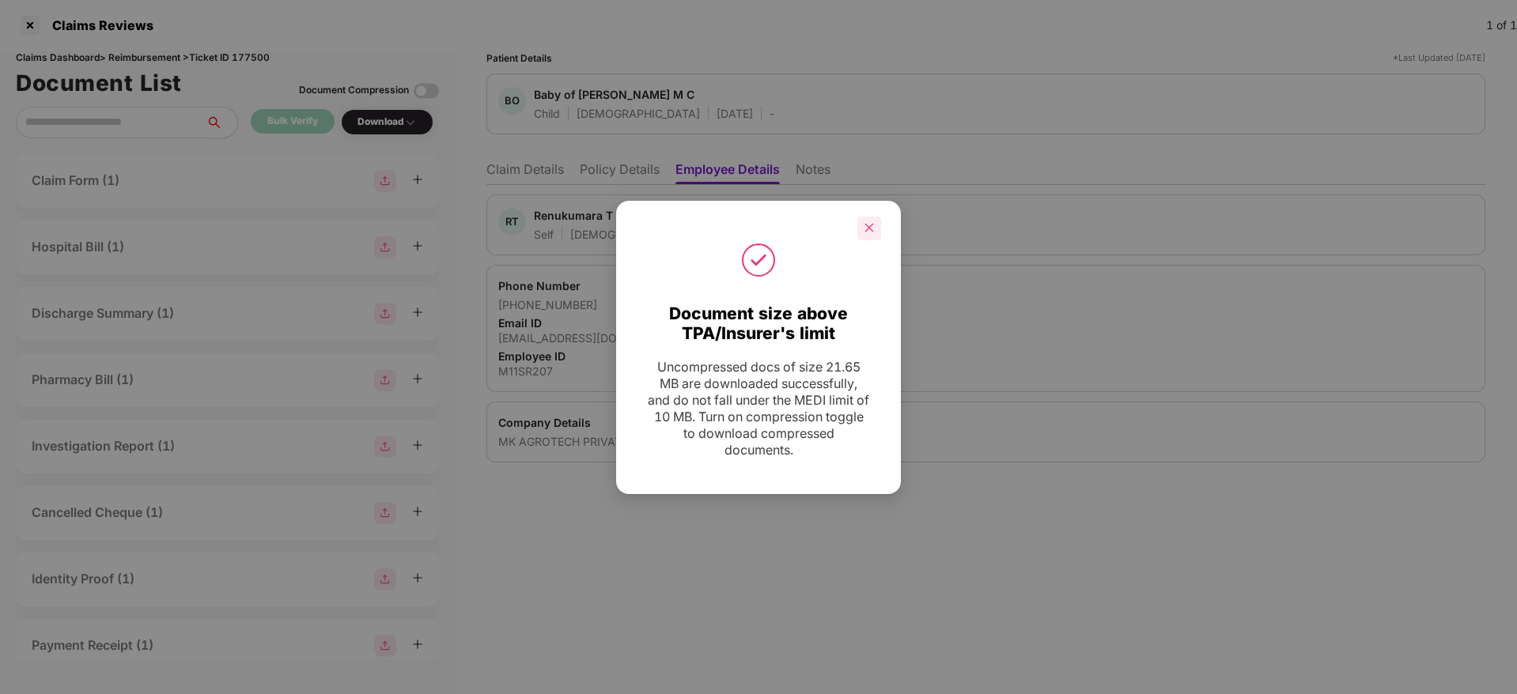
click at [873, 231] on icon "close" at bounding box center [869, 228] width 9 height 9
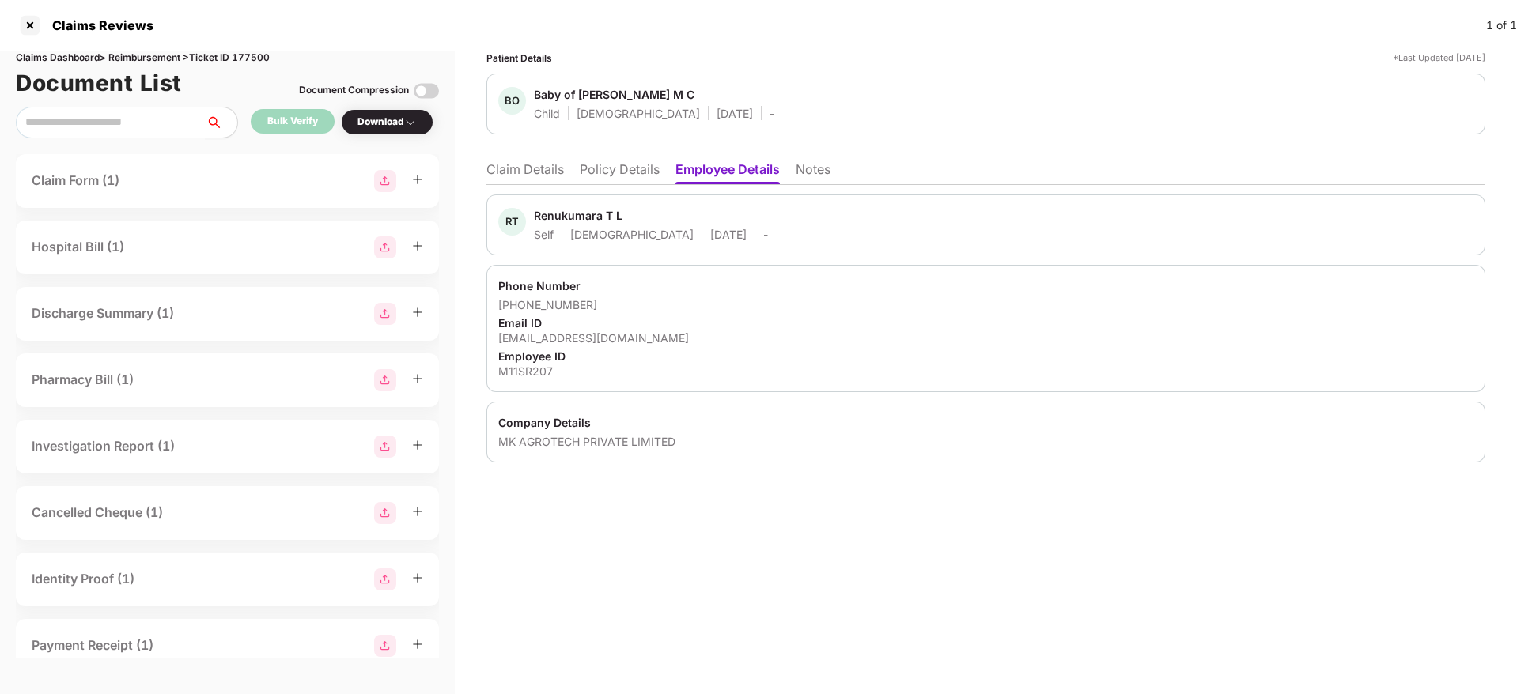
click at [521, 174] on li "Claim Details" at bounding box center [524, 172] width 77 height 23
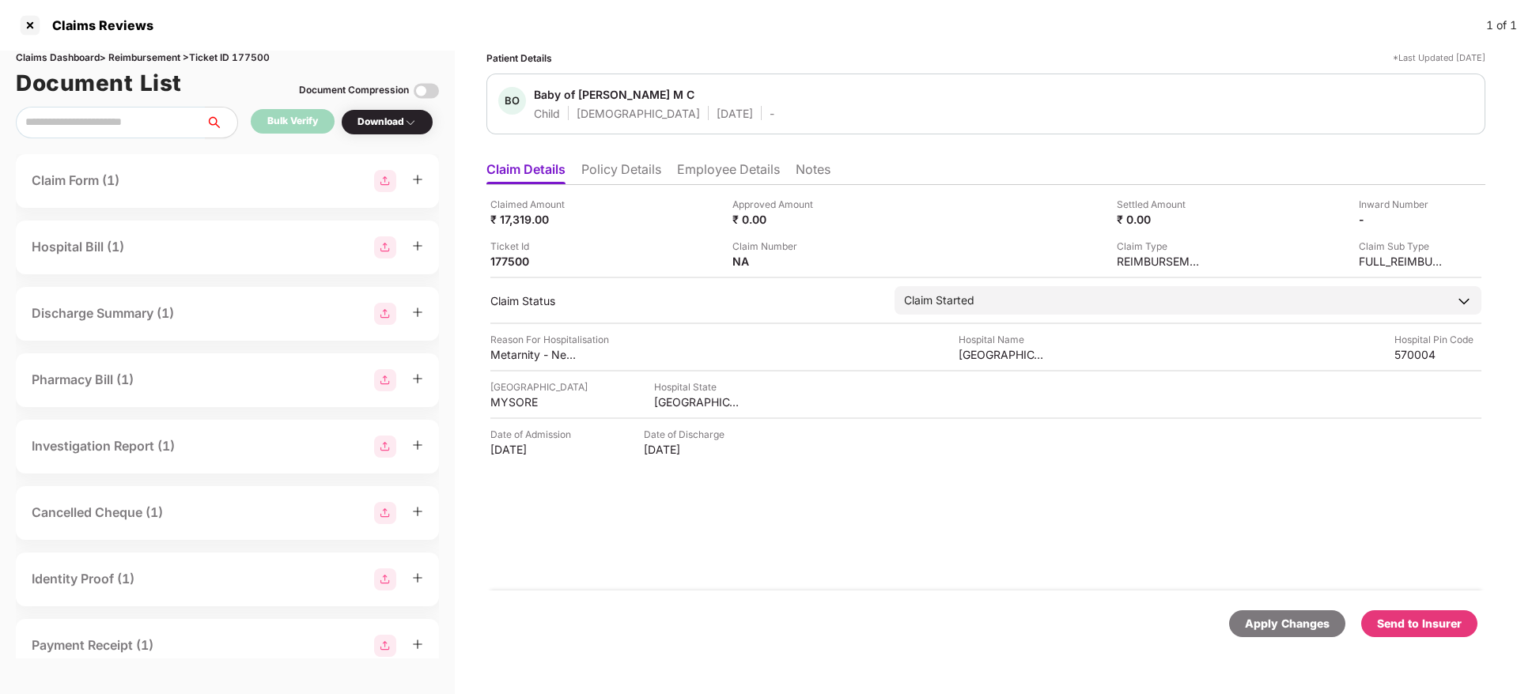
click at [633, 168] on li "Policy Details" at bounding box center [621, 172] width 80 height 23
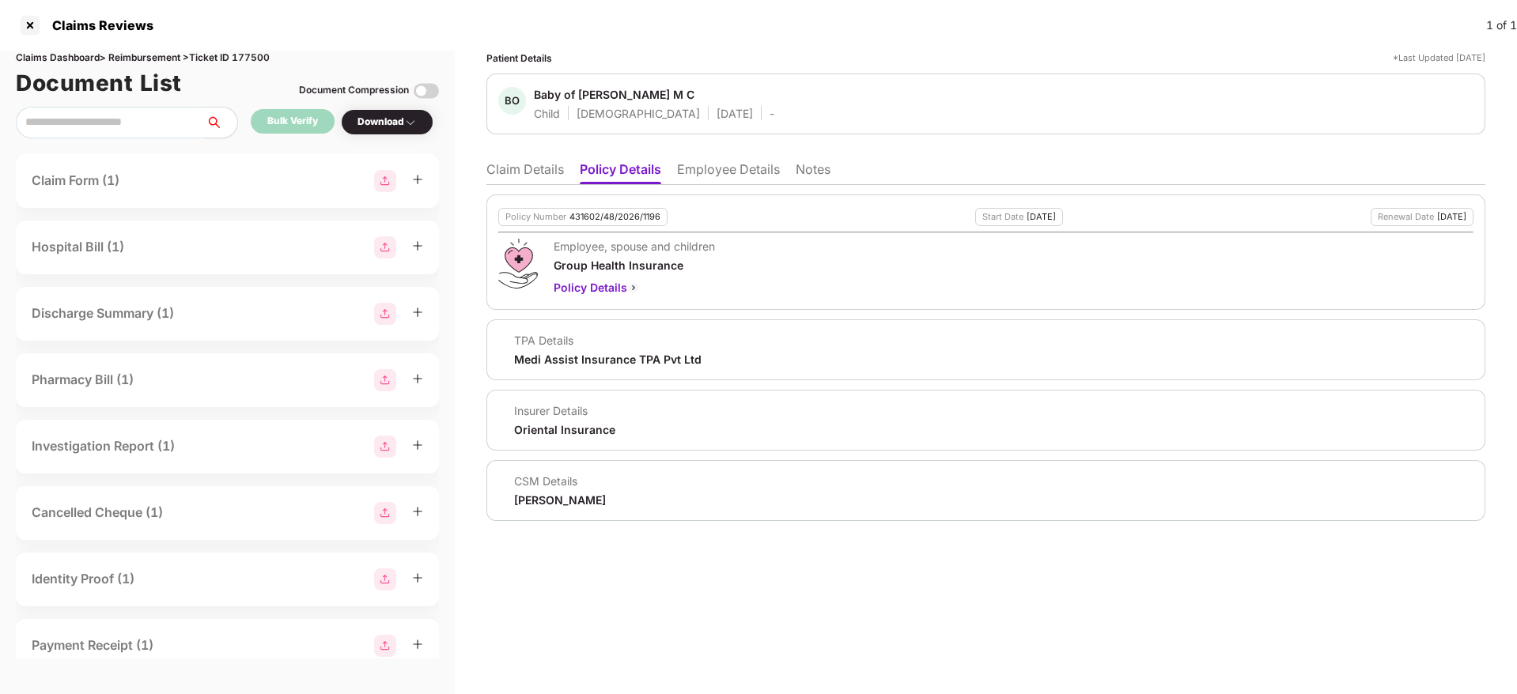
click at [528, 172] on li "Claim Details" at bounding box center [524, 172] width 77 height 23
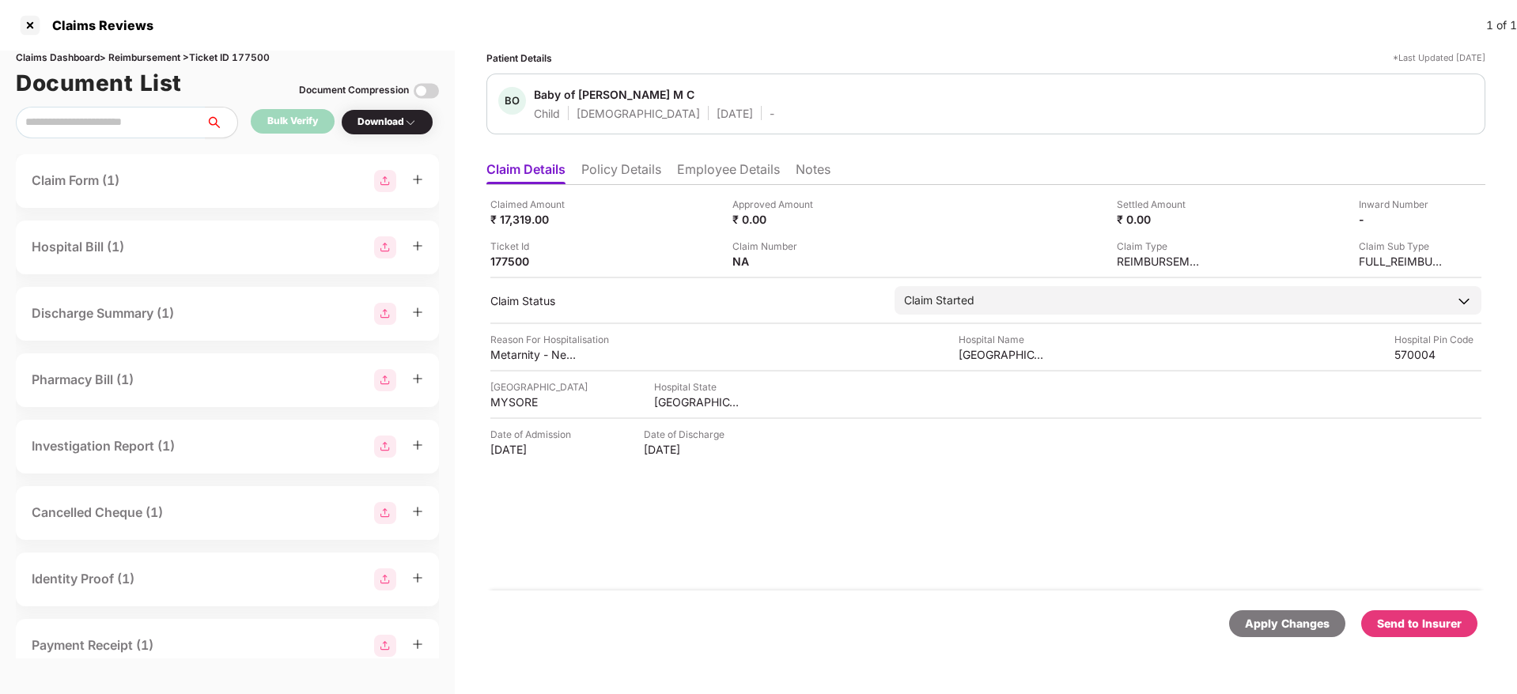
click at [601, 180] on li "Policy Details" at bounding box center [621, 172] width 80 height 23
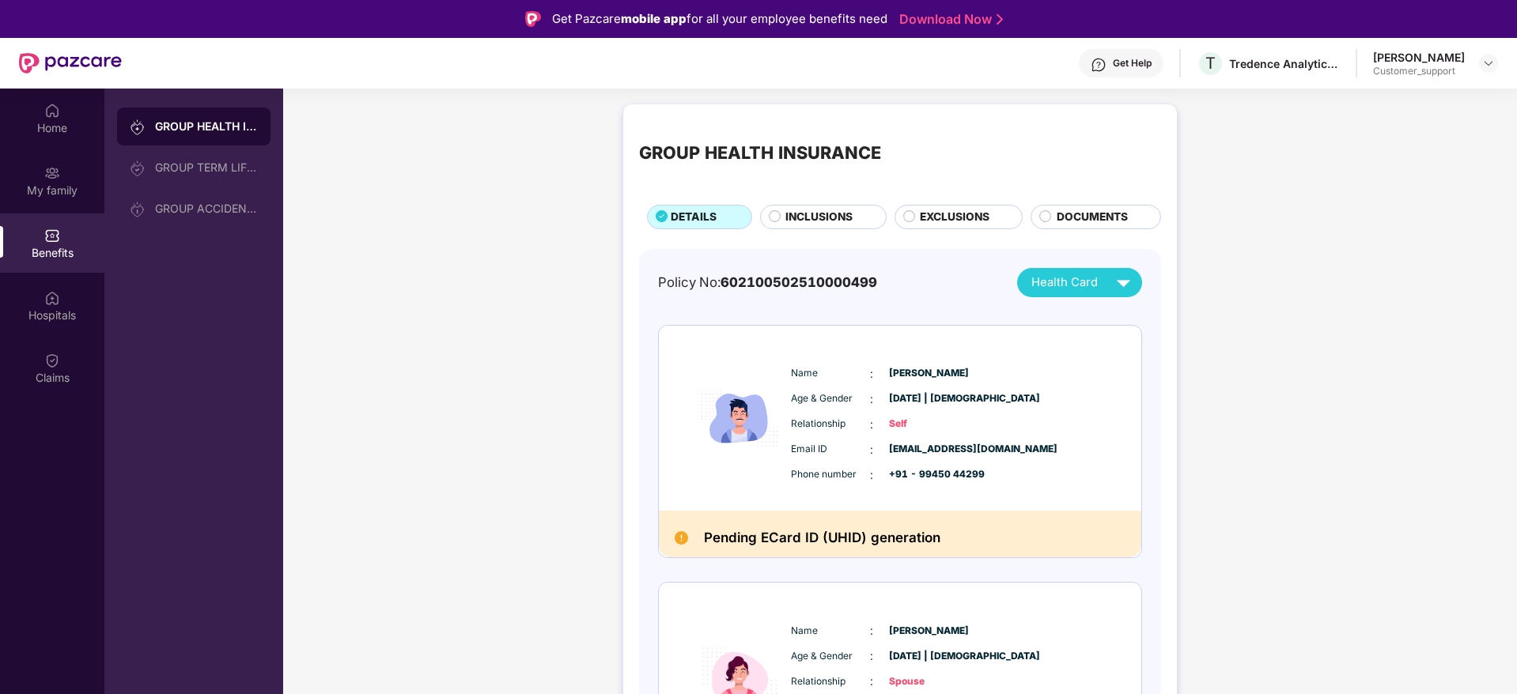
scroll to position [89, 0]
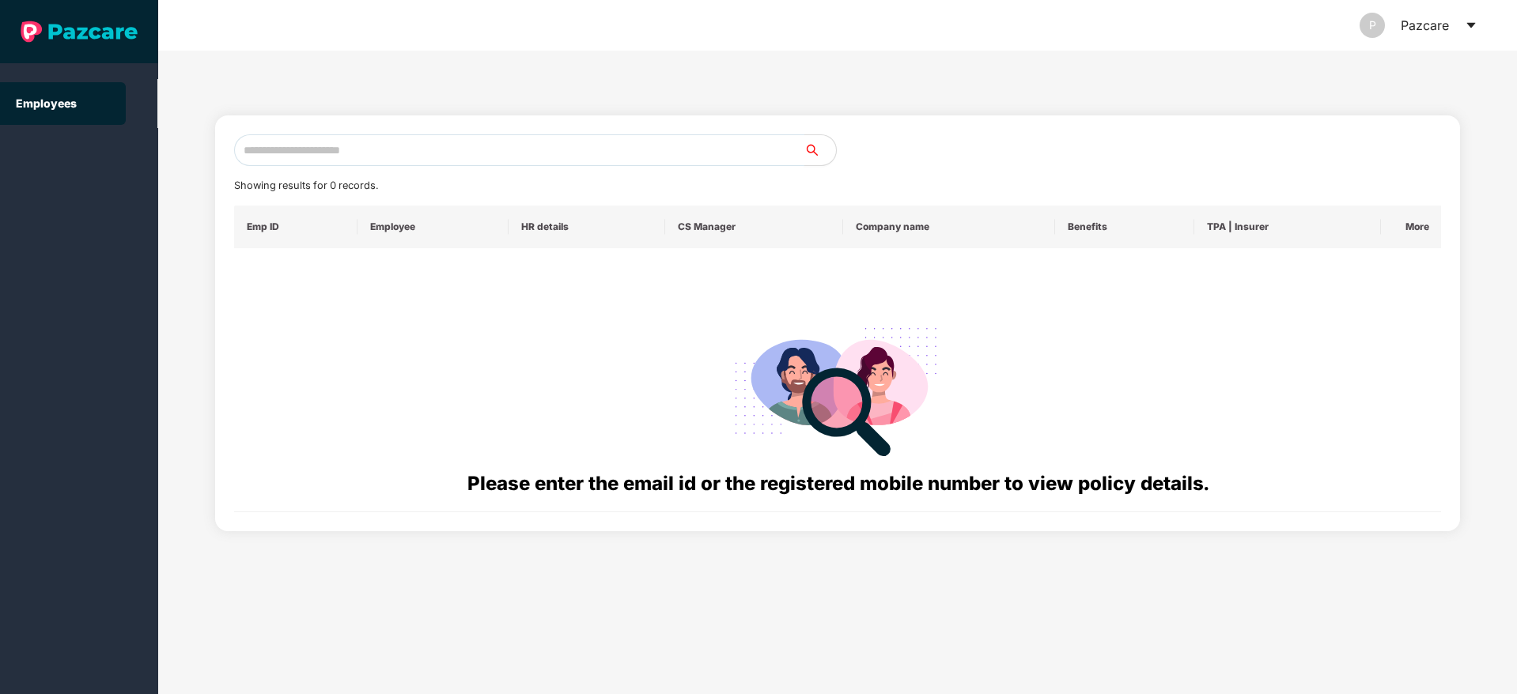
click at [265, 146] on input "text" at bounding box center [519, 150] width 570 height 32
paste input "**********"
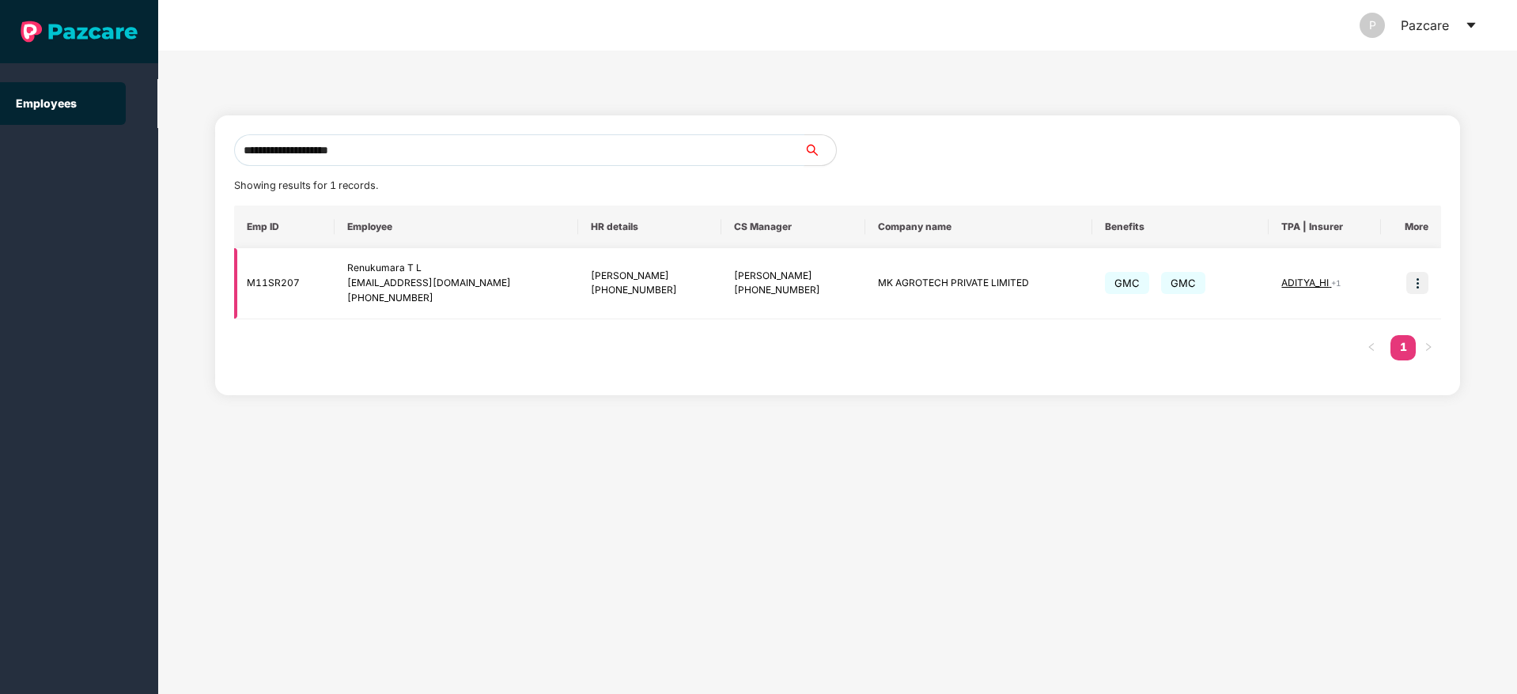
type input "**********"
click at [1427, 286] on img at bounding box center [1417, 283] width 22 height 22
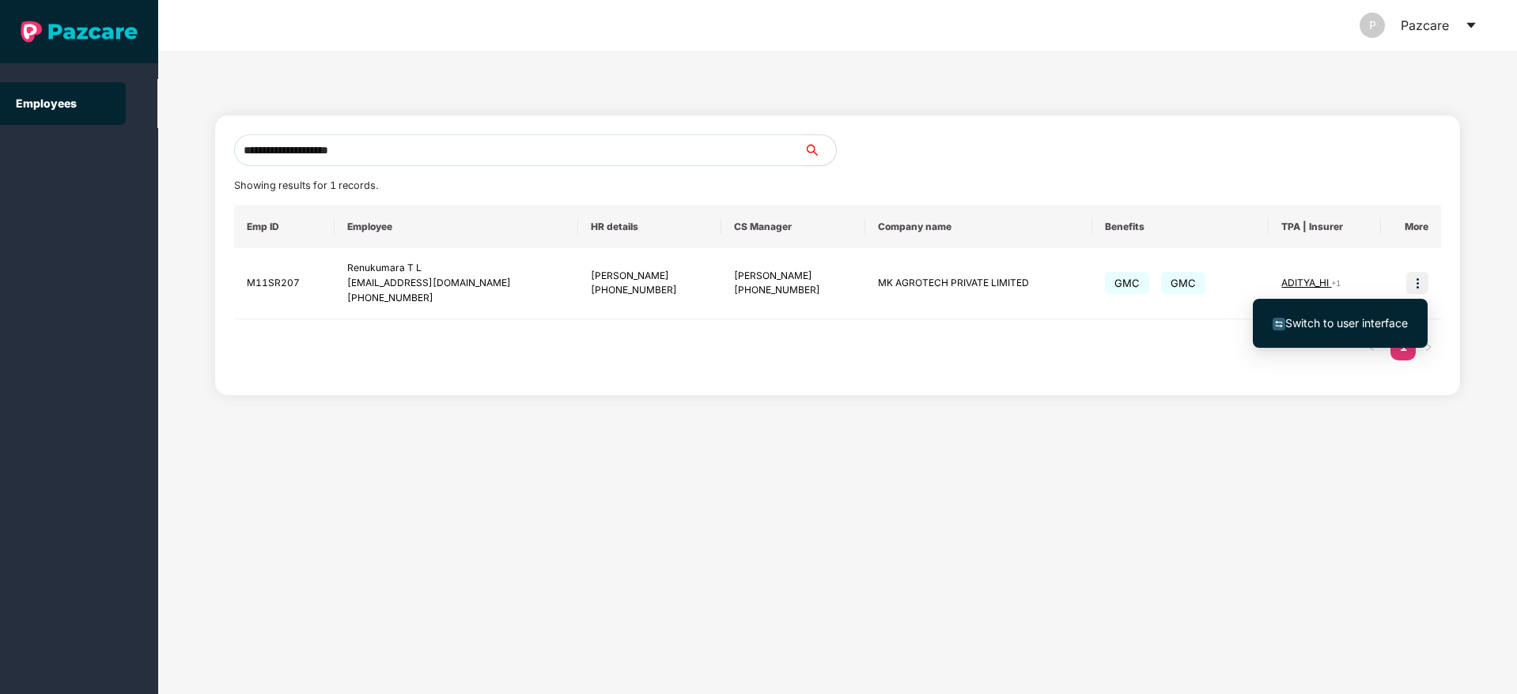
click at [1361, 312] on li "Switch to user interface" at bounding box center [1340, 323] width 175 height 33
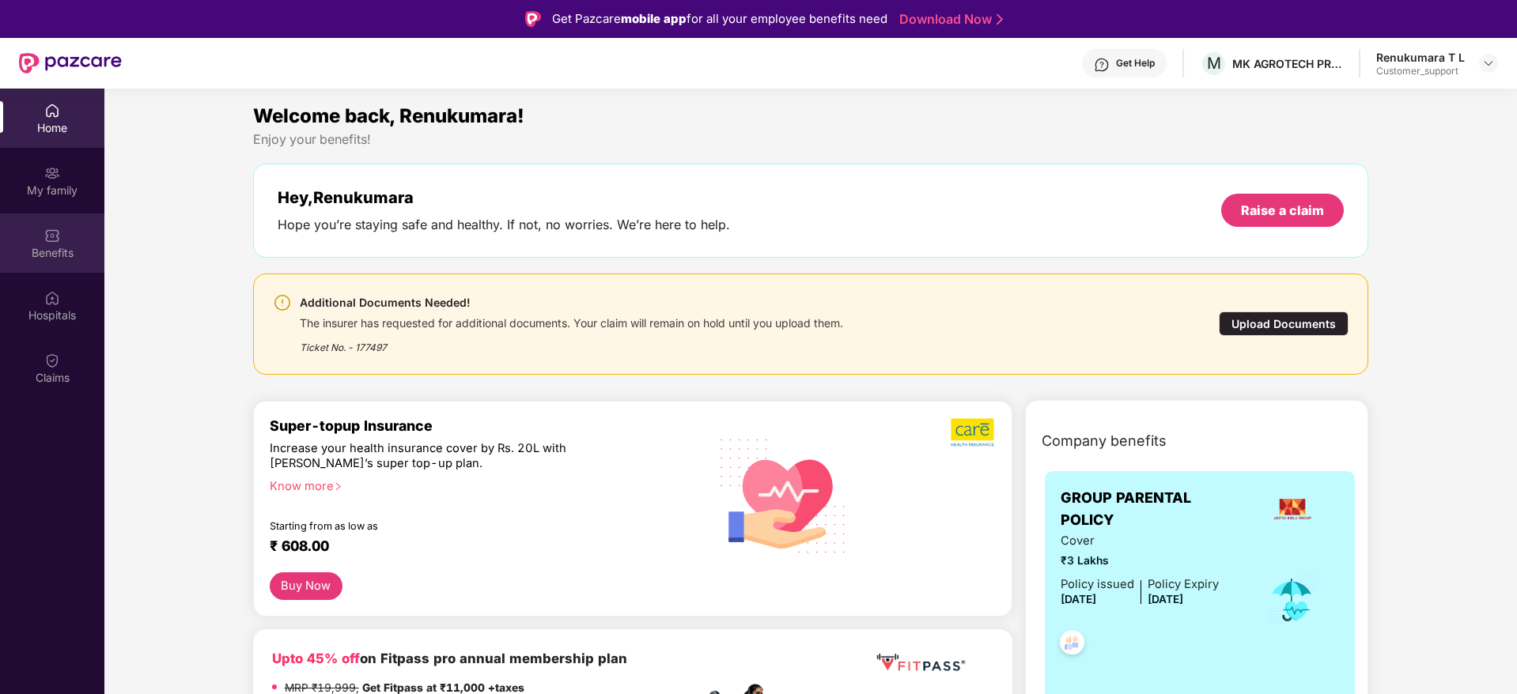
click at [47, 267] on div "Benefits" at bounding box center [52, 243] width 104 height 59
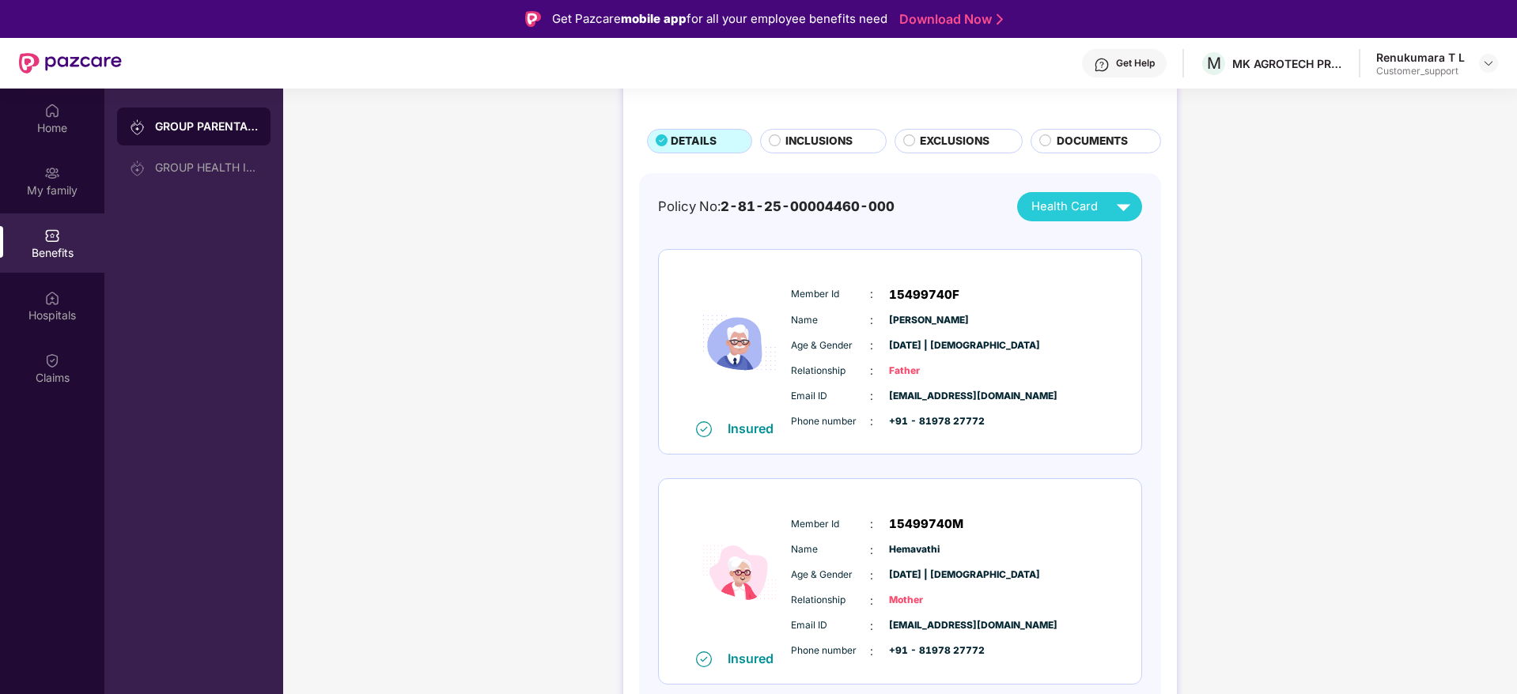
scroll to position [89, 0]
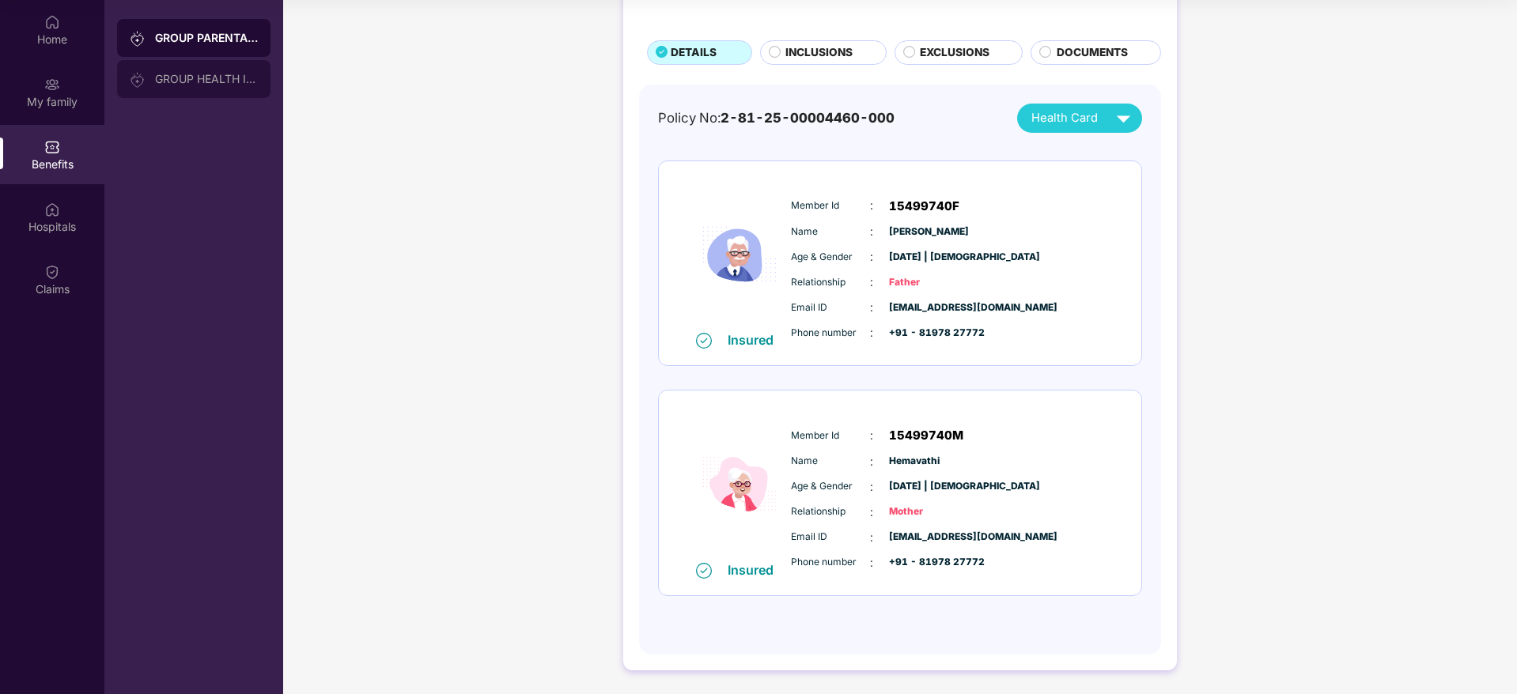
click at [205, 85] on div "GROUP HEALTH INSURANCE" at bounding box center [193, 79] width 153 height 38
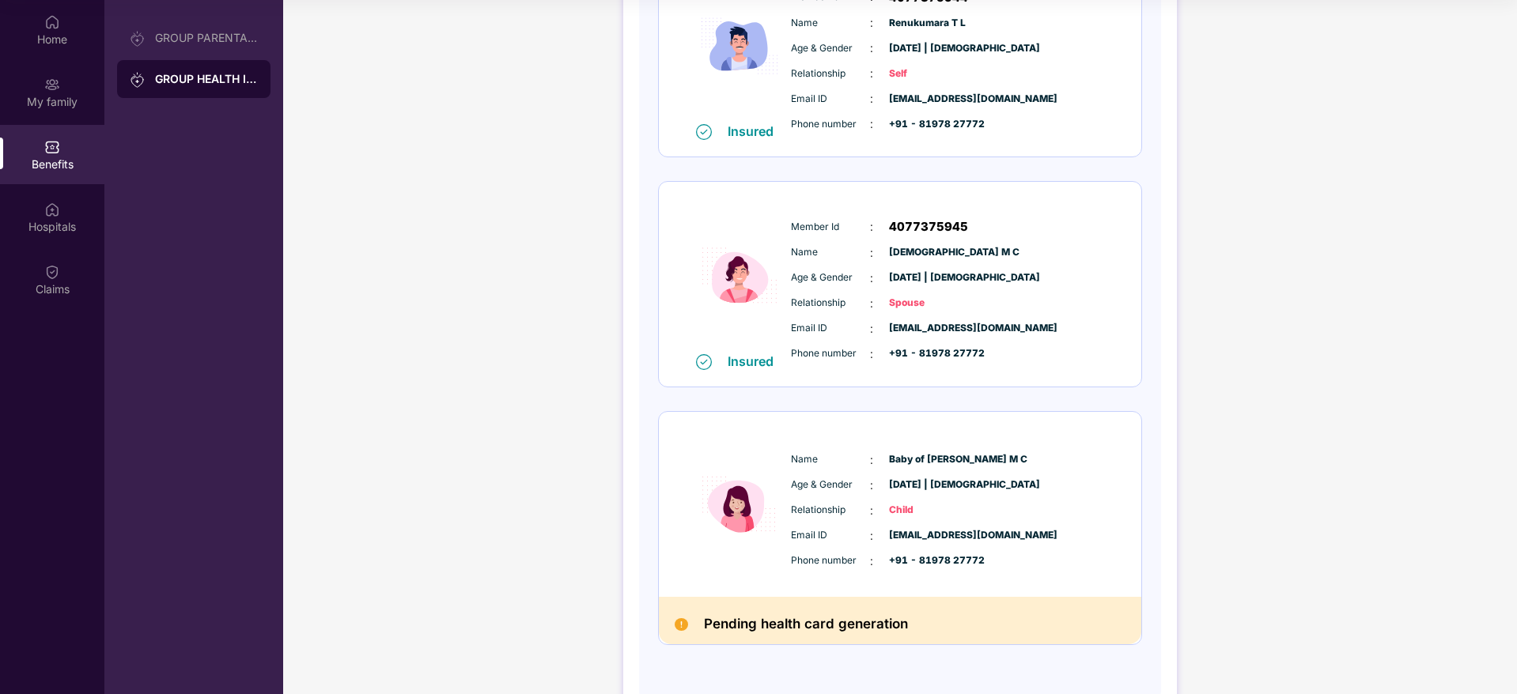
scroll to position [334, 0]
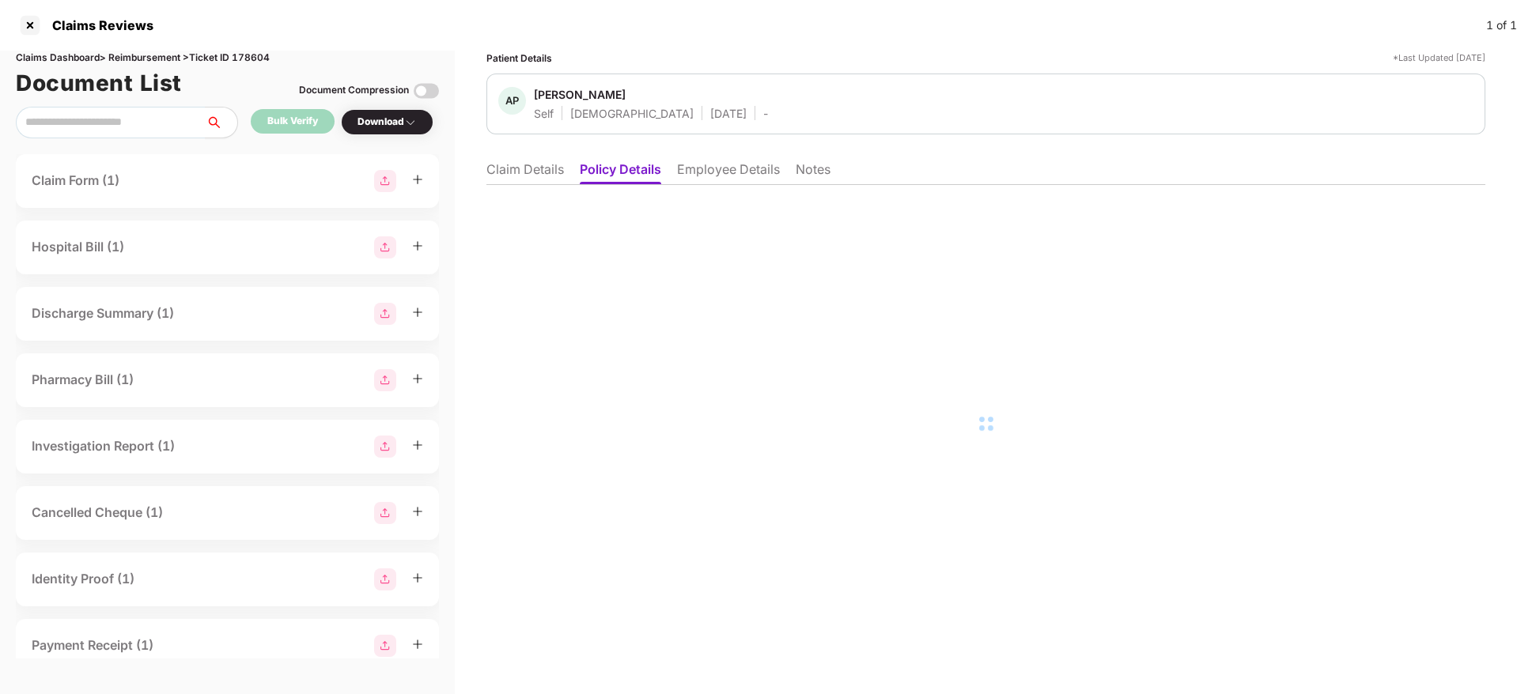
click at [737, 170] on li "Employee Details" at bounding box center [728, 172] width 103 height 23
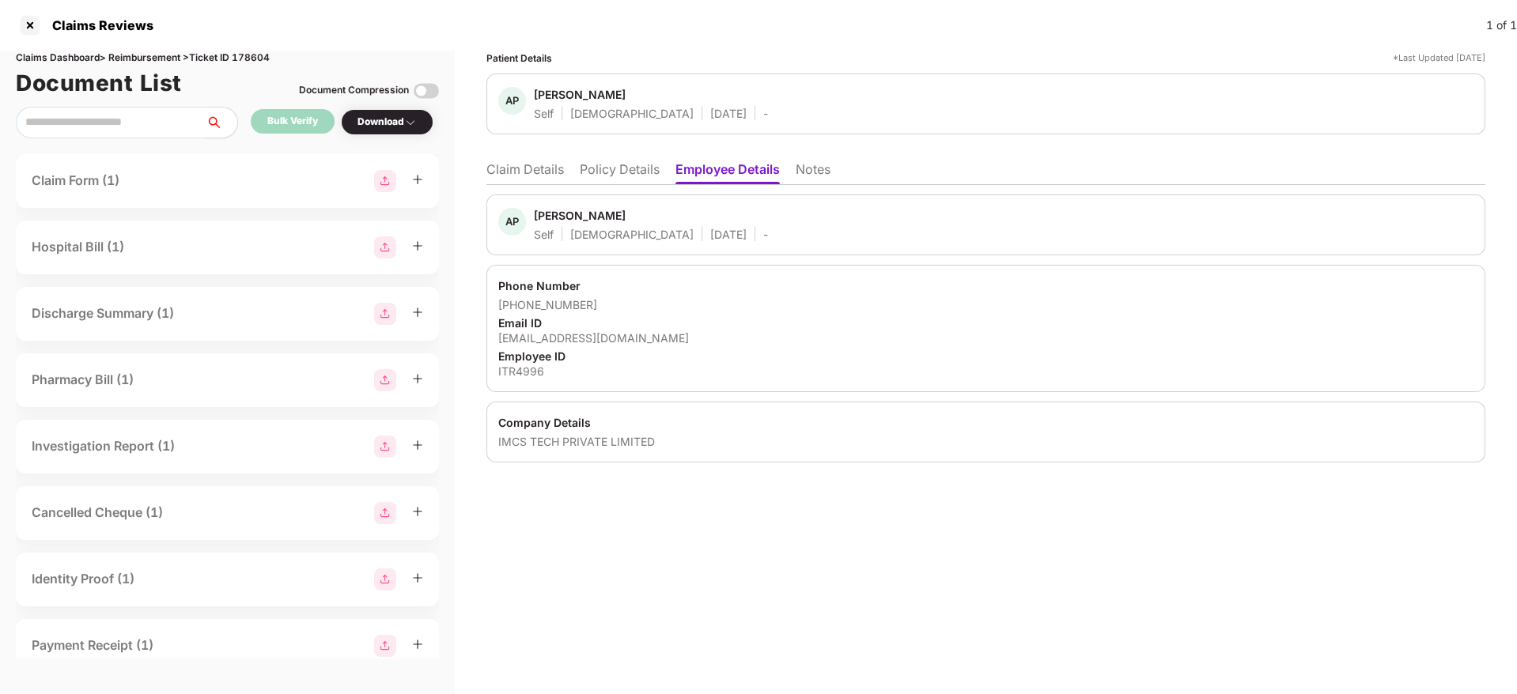
click at [540, 166] on li "Claim Details" at bounding box center [524, 172] width 77 height 23
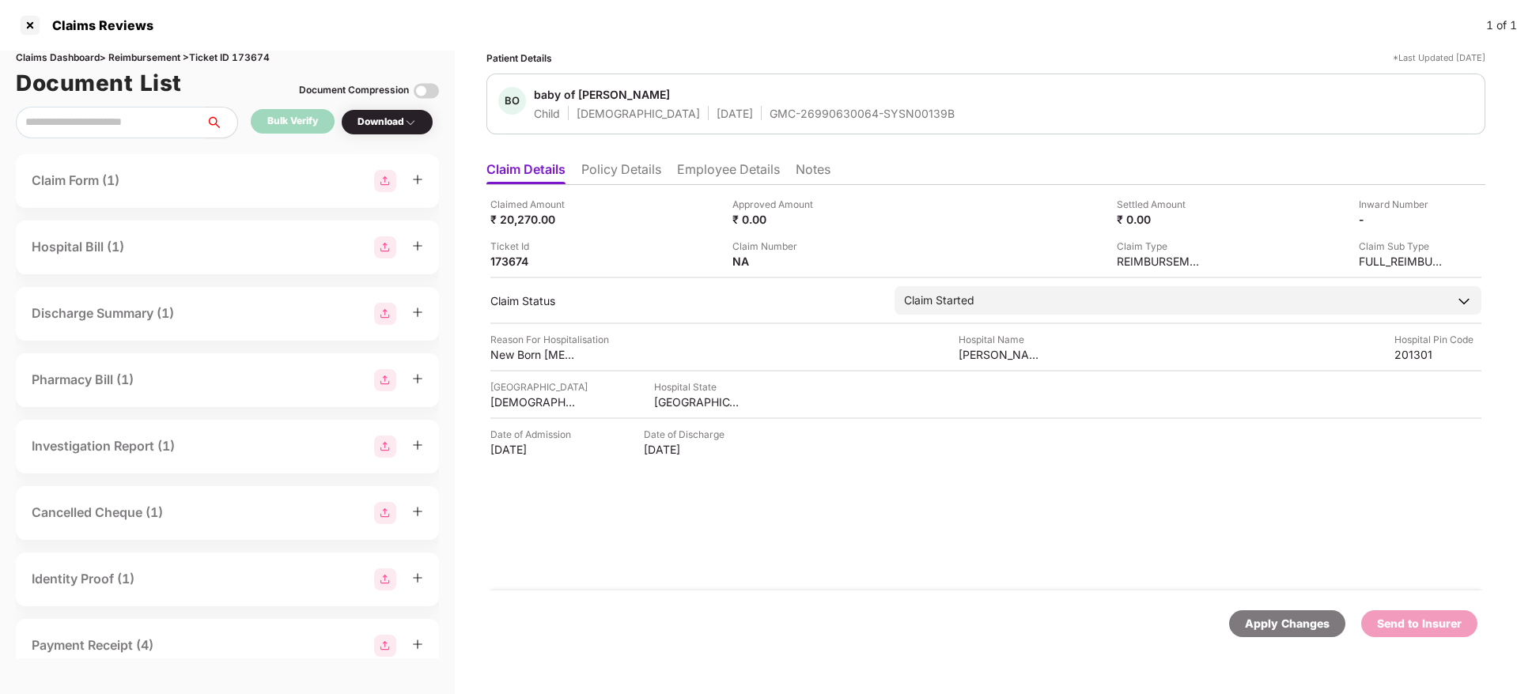
click at [769, 110] on div "GMC-26990630064-SYSN00139B" at bounding box center [861, 113] width 185 height 15
copy div "GMC-26990630064-SYSN00139B"
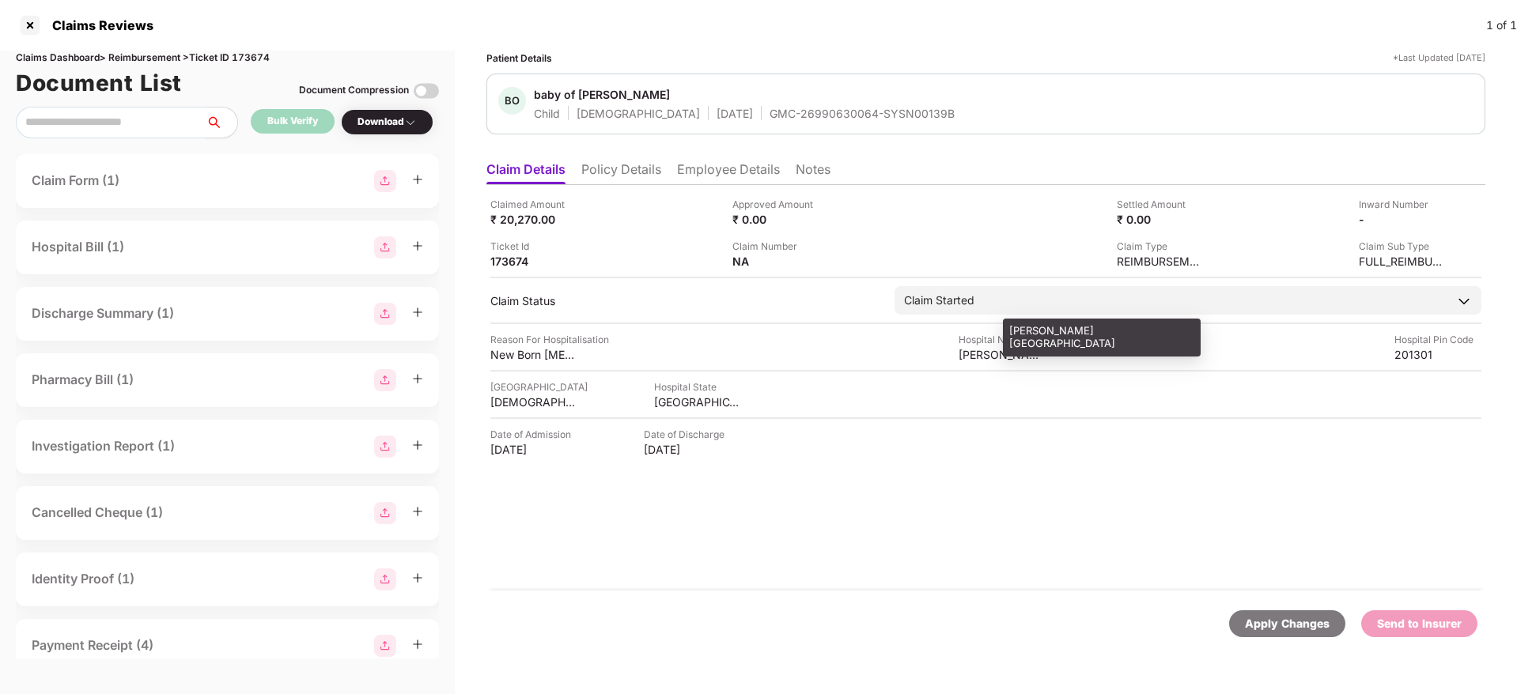
click at [977, 357] on div "Surbhi Hospital" at bounding box center [1001, 354] width 87 height 15
copy div "Surbhi Hospital"
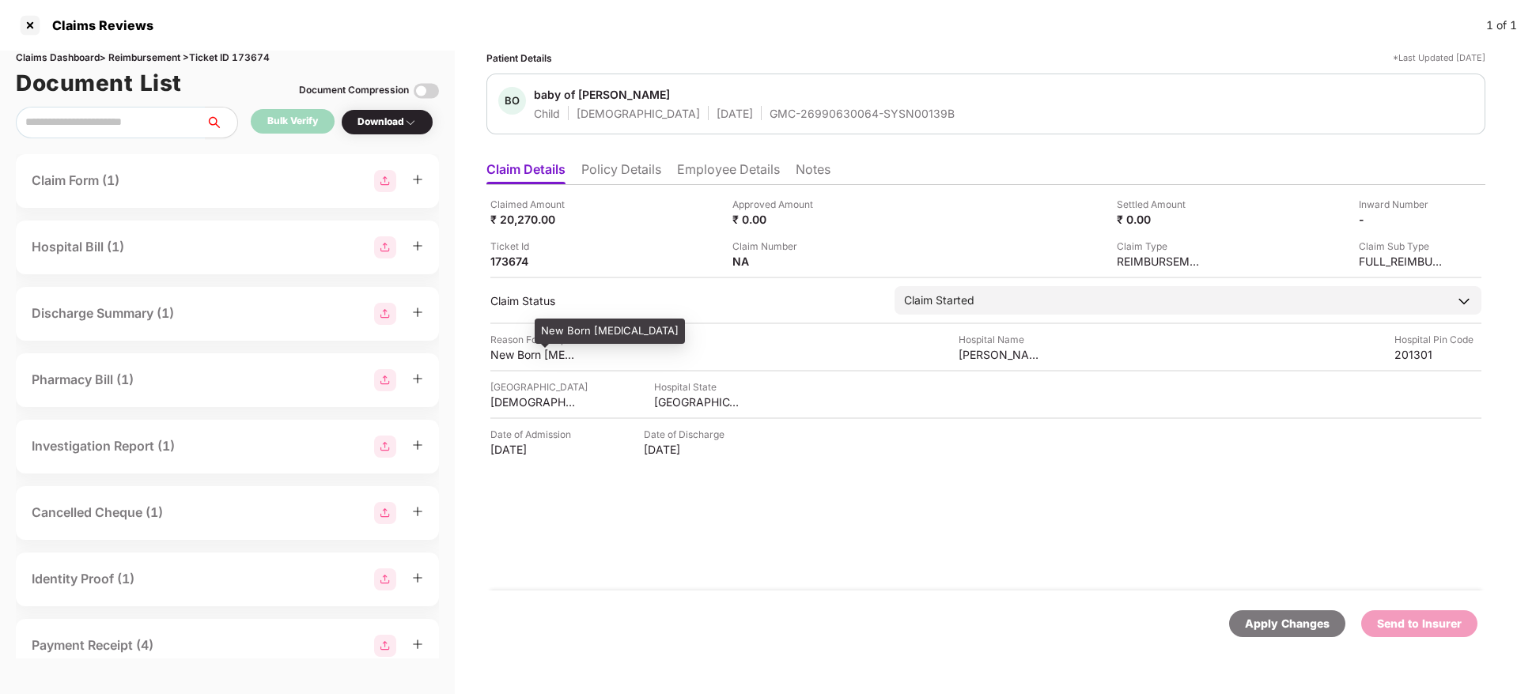
click at [520, 348] on div "New Born NICU" at bounding box center [533, 354] width 87 height 15
copy div "New Born NICU"
click at [626, 169] on li "Policy Details" at bounding box center [621, 172] width 80 height 23
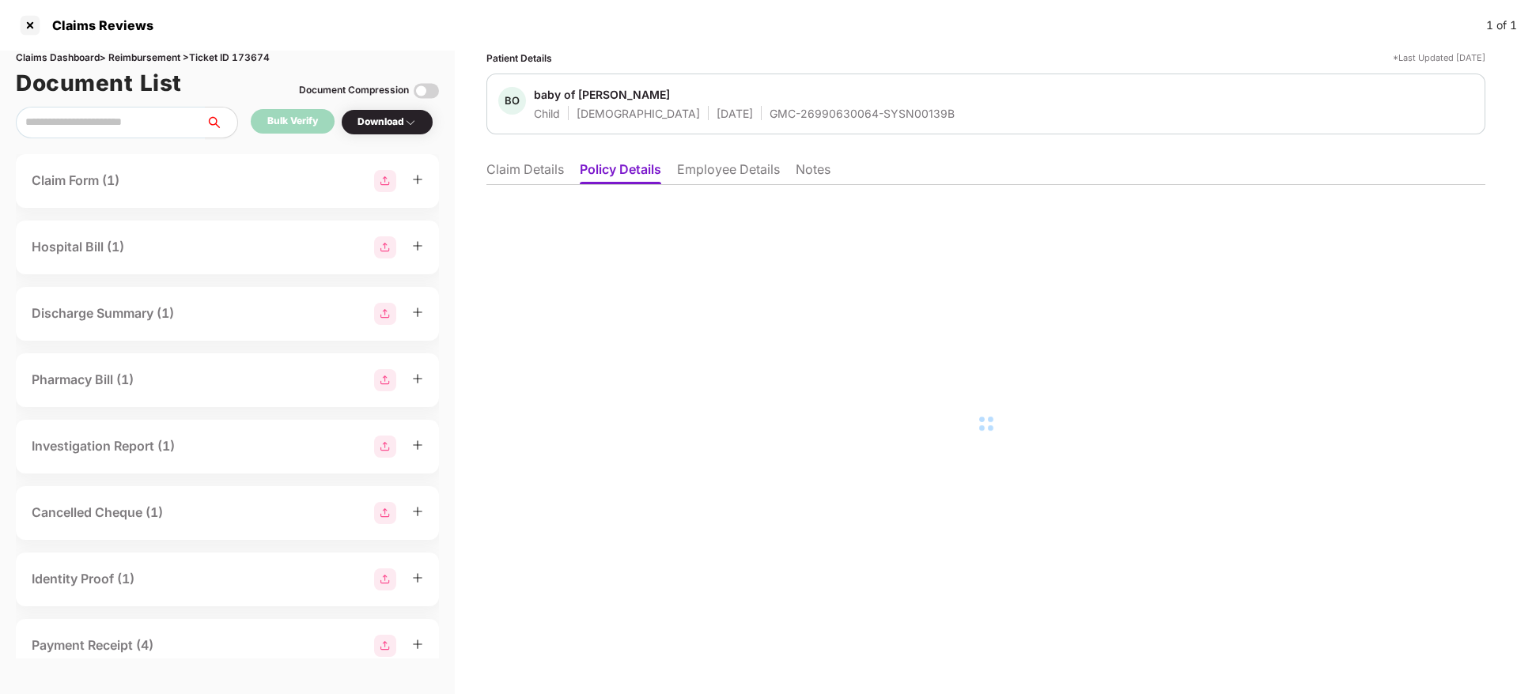
click at [523, 171] on li "Claim Details" at bounding box center [524, 172] width 77 height 23
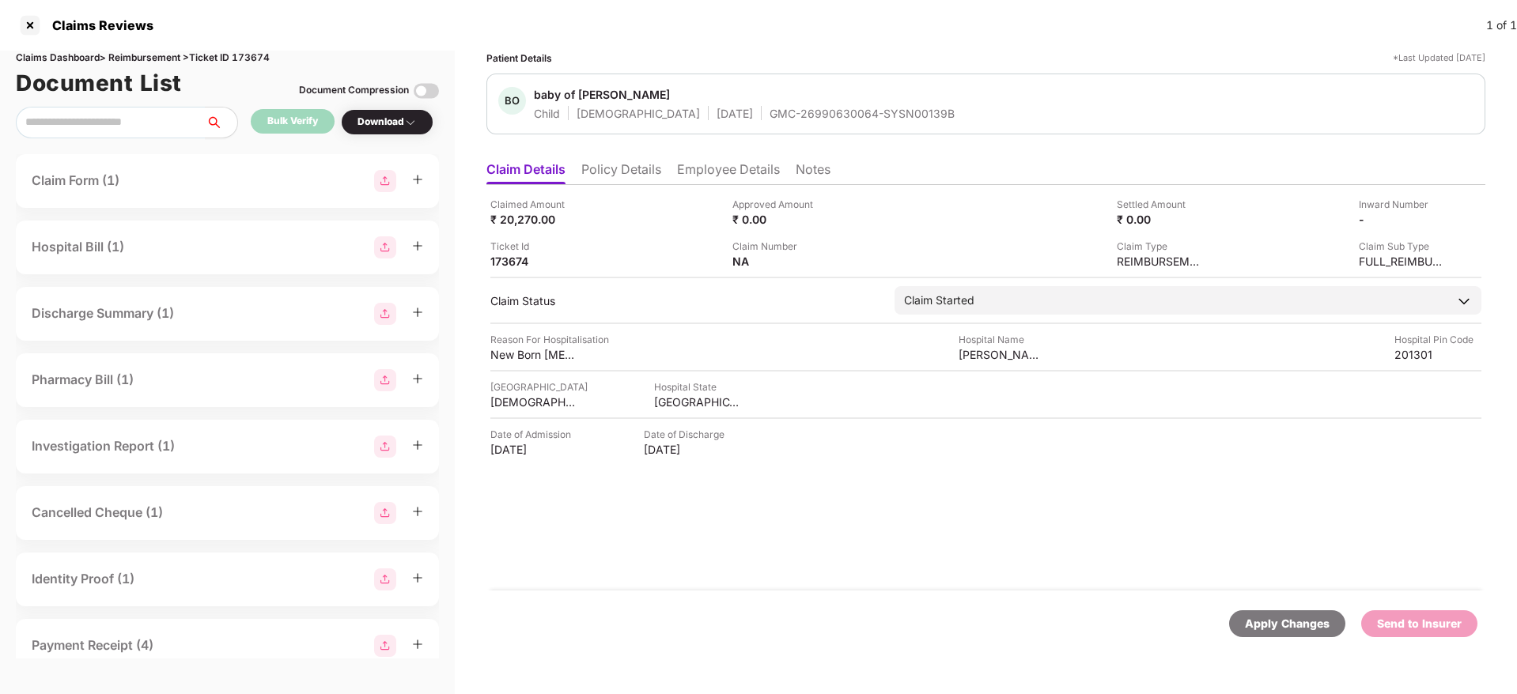
click at [720, 166] on li "Employee Details" at bounding box center [728, 172] width 103 height 23
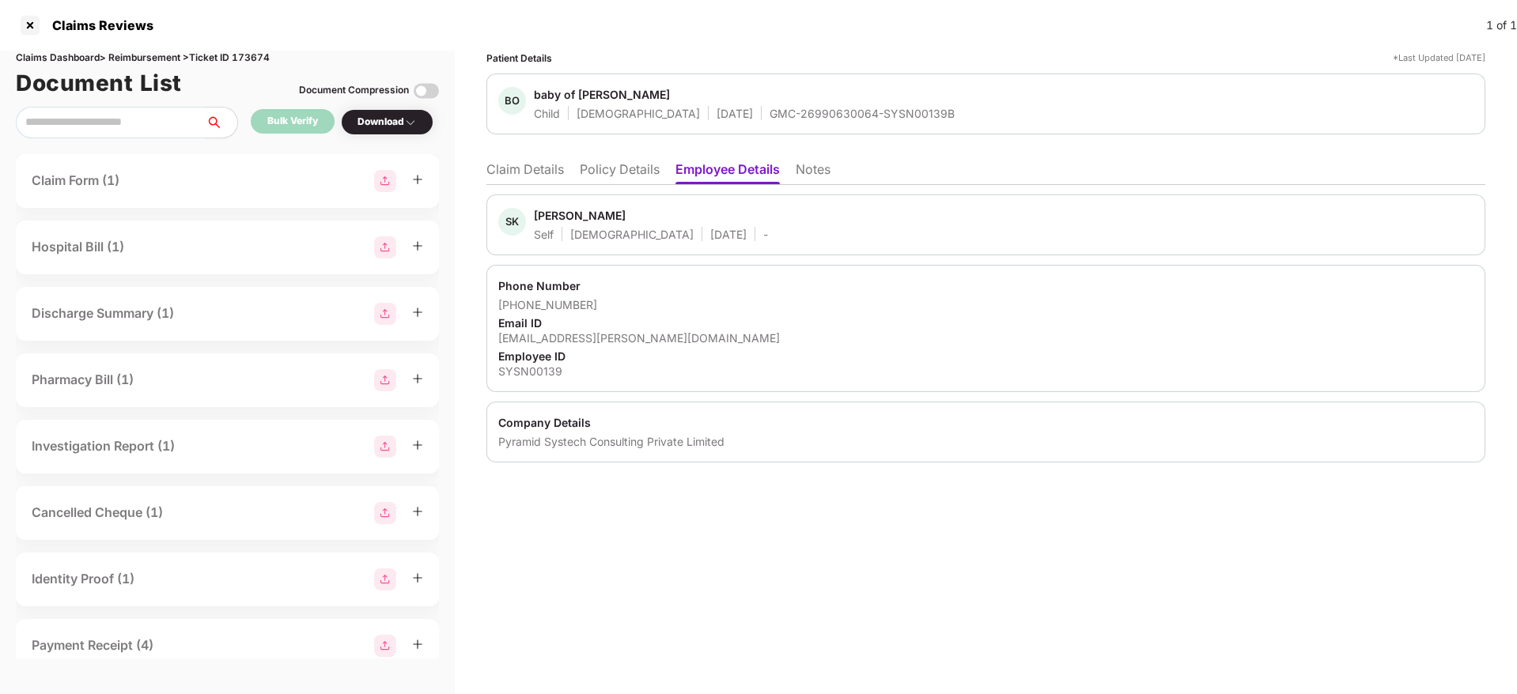
click at [567, 329] on div "Email ID" at bounding box center [985, 323] width 975 height 15
click at [573, 333] on div "kumari.sarita@pyramidci.com" at bounding box center [985, 338] width 975 height 15
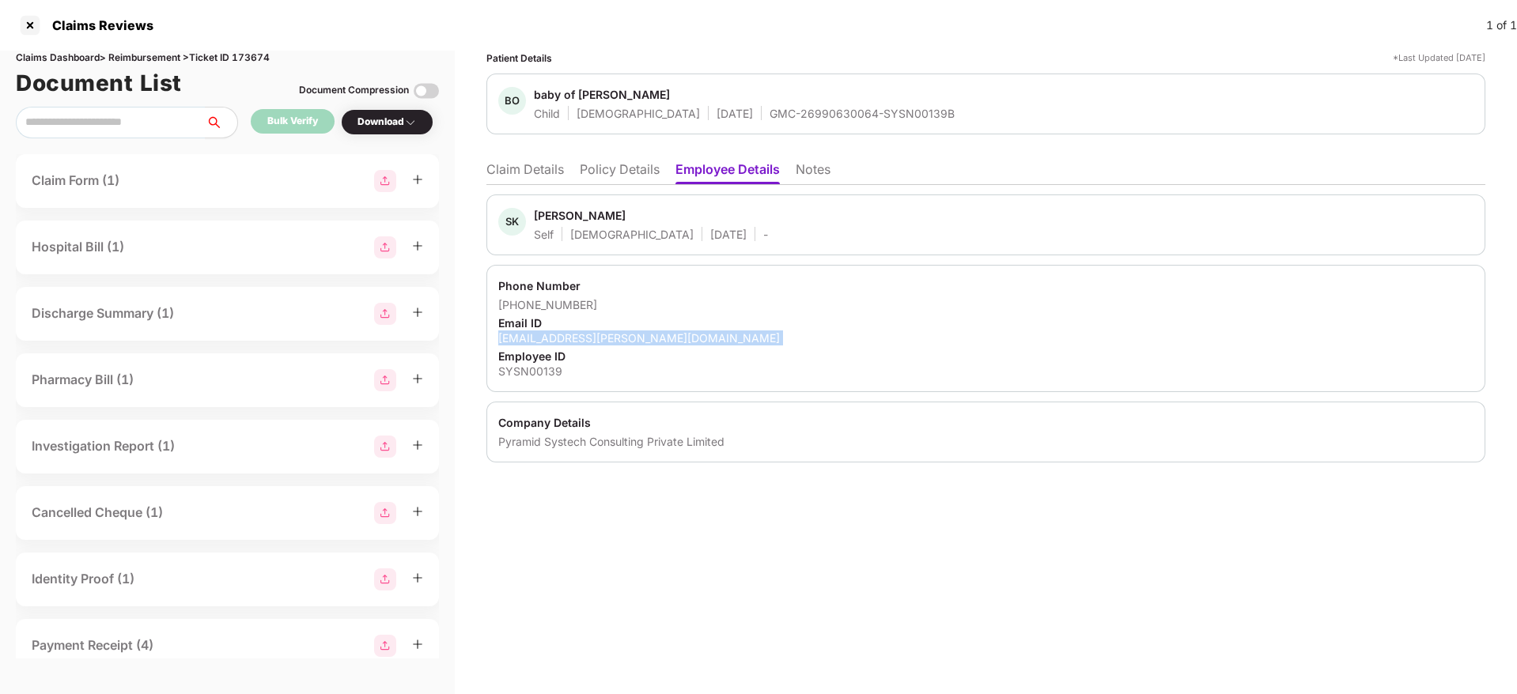
click at [573, 333] on div "kumari.sarita@pyramidci.com" at bounding box center [985, 338] width 975 height 15
copy div "kumari.sarita@pyramidci.com"
drag, startPoint x: 517, startPoint y: 304, endPoint x: 595, endPoint y: 306, distance: 77.5
click at [595, 306] on div "+918510008735" at bounding box center [985, 304] width 975 height 15
copy div "8510008735"
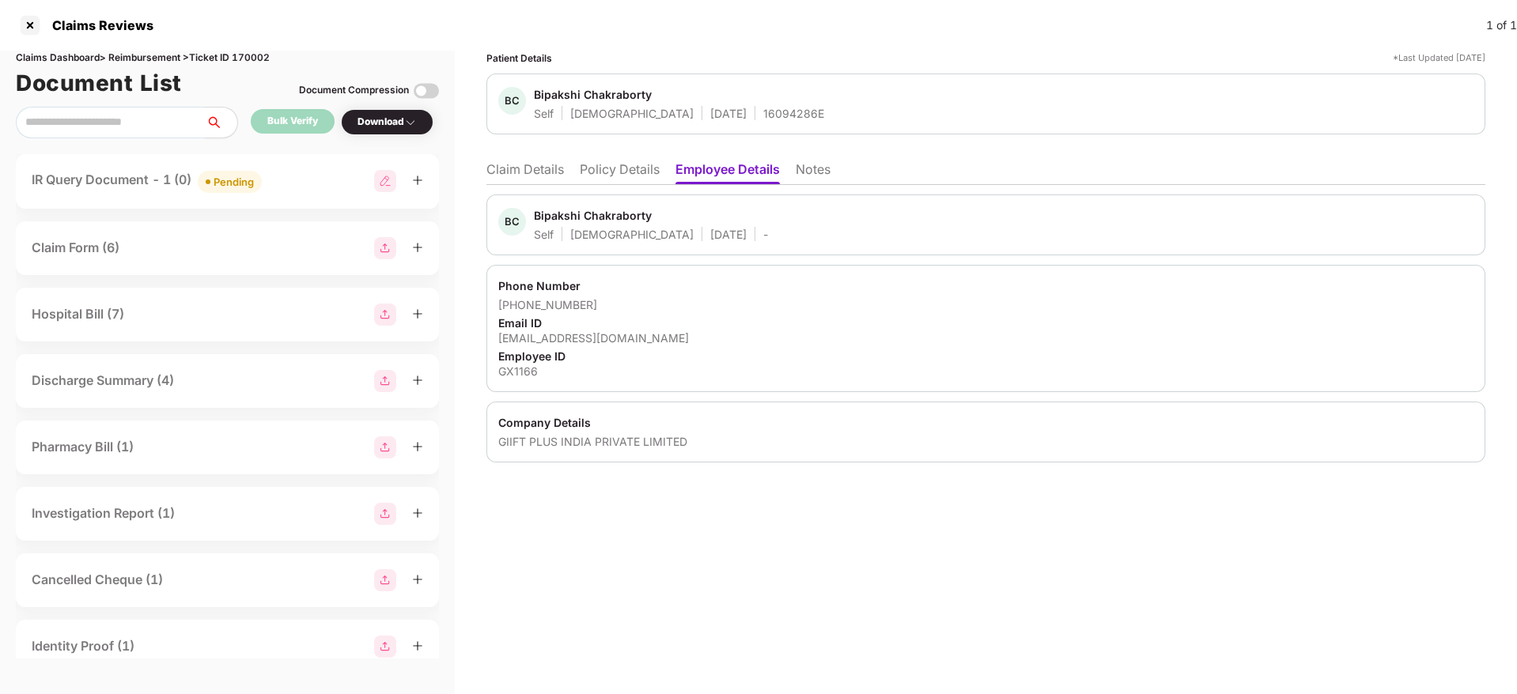
click at [611, 182] on li "Policy Details" at bounding box center [620, 172] width 80 height 23
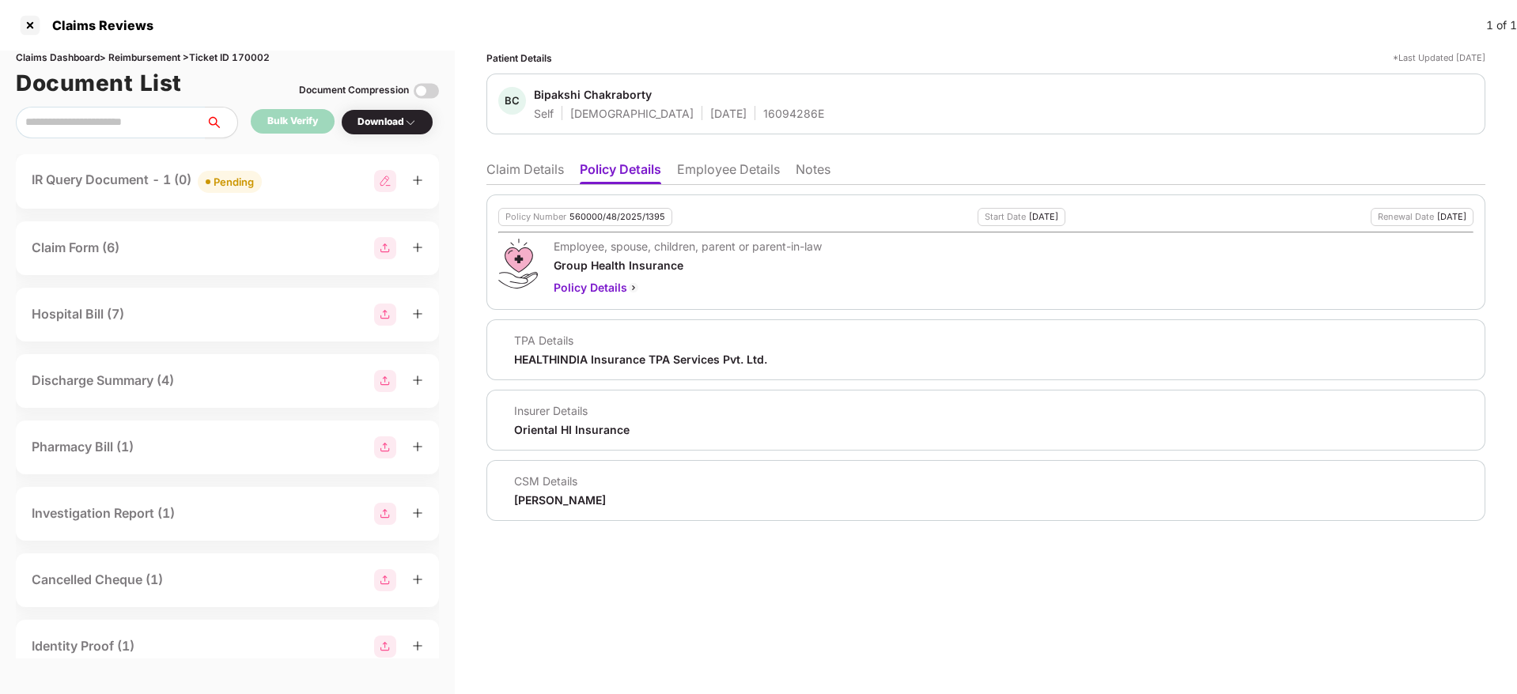
click at [532, 170] on li "Claim Details" at bounding box center [524, 172] width 77 height 23
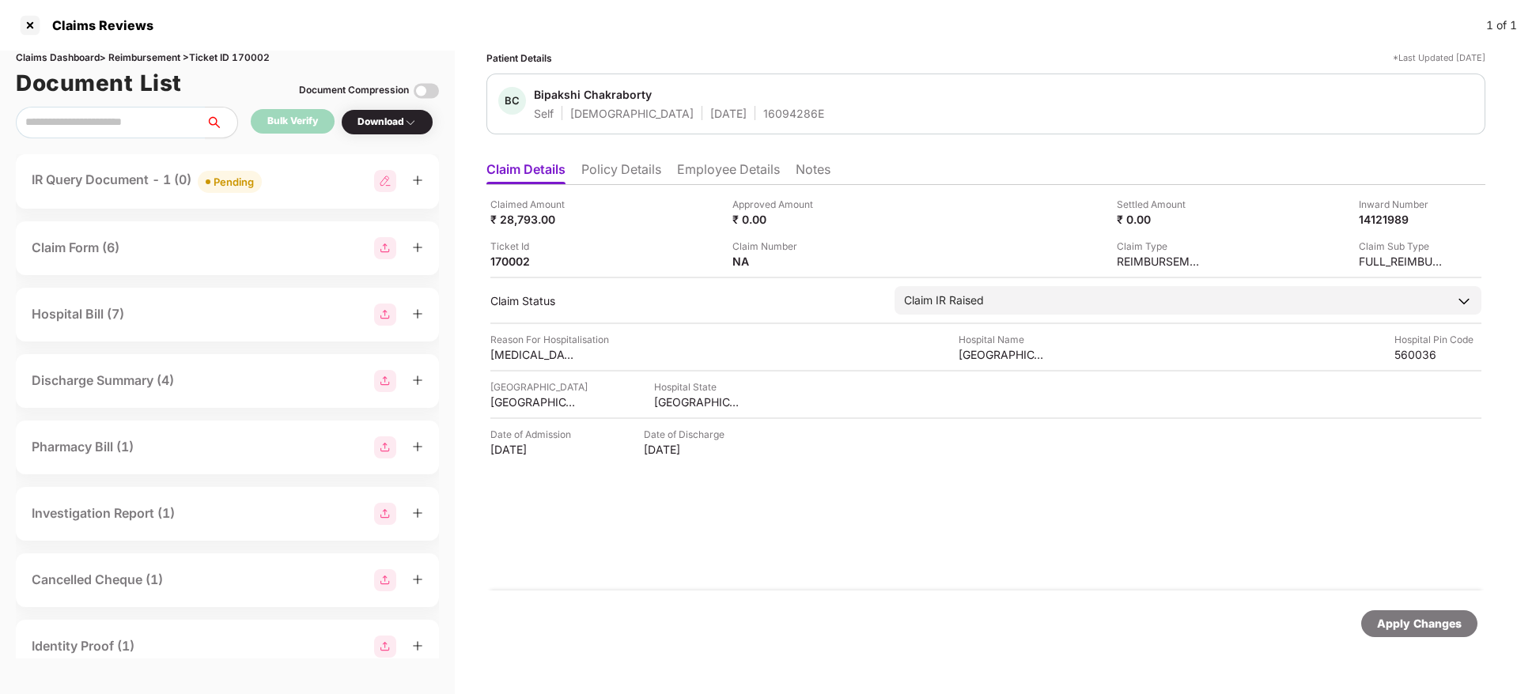
click at [320, 178] on div "IR Query Document - 1 (0) Pending" at bounding box center [227, 181] width 391 height 23
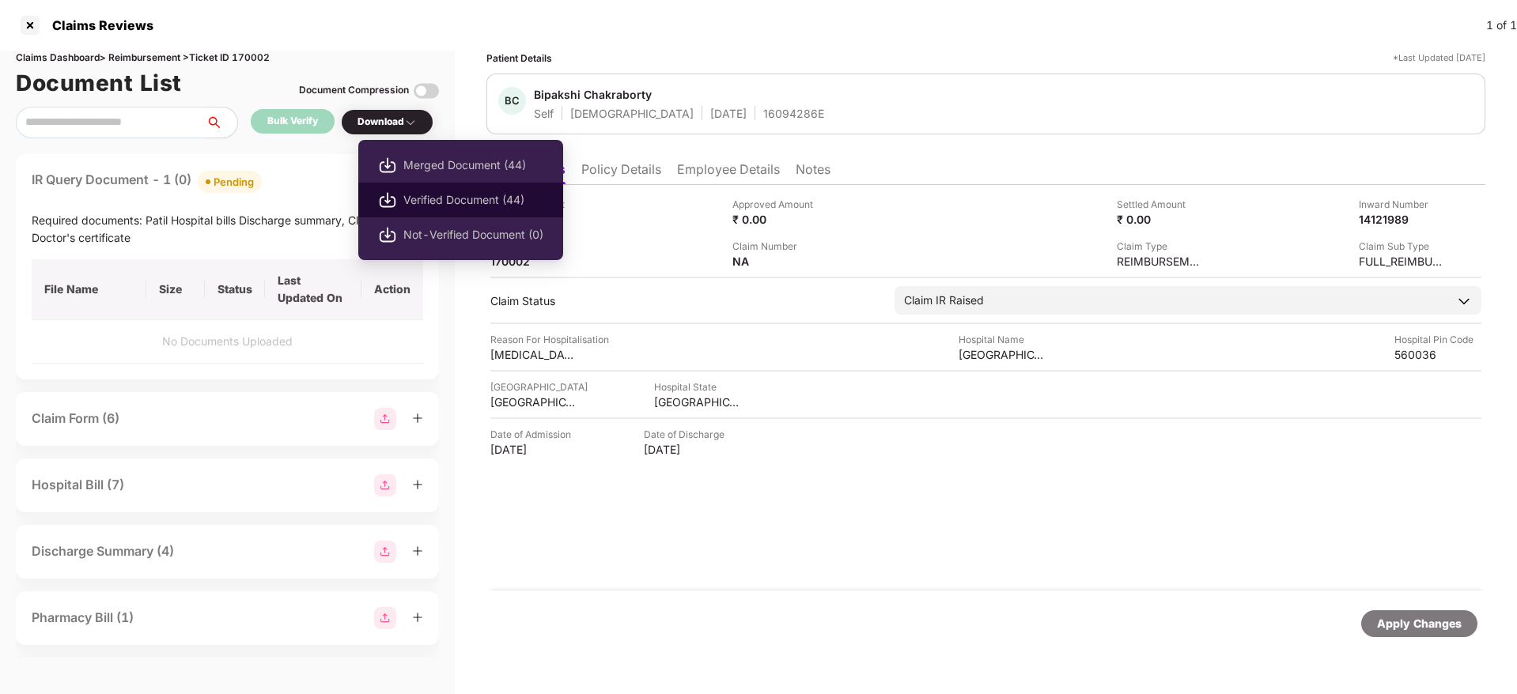
click at [436, 188] on li "Verified Document (44)" at bounding box center [460, 200] width 205 height 35
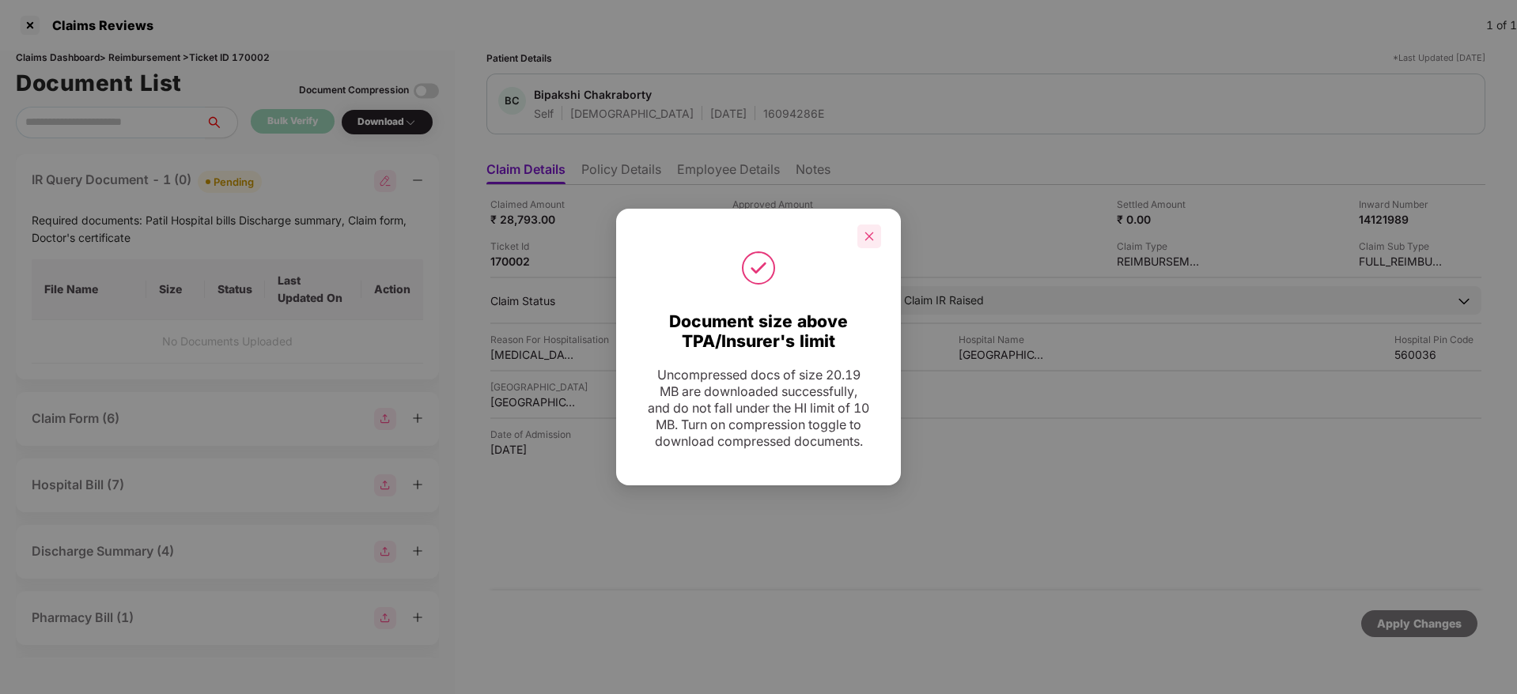
click at [865, 231] on icon "close" at bounding box center [869, 236] width 11 height 11
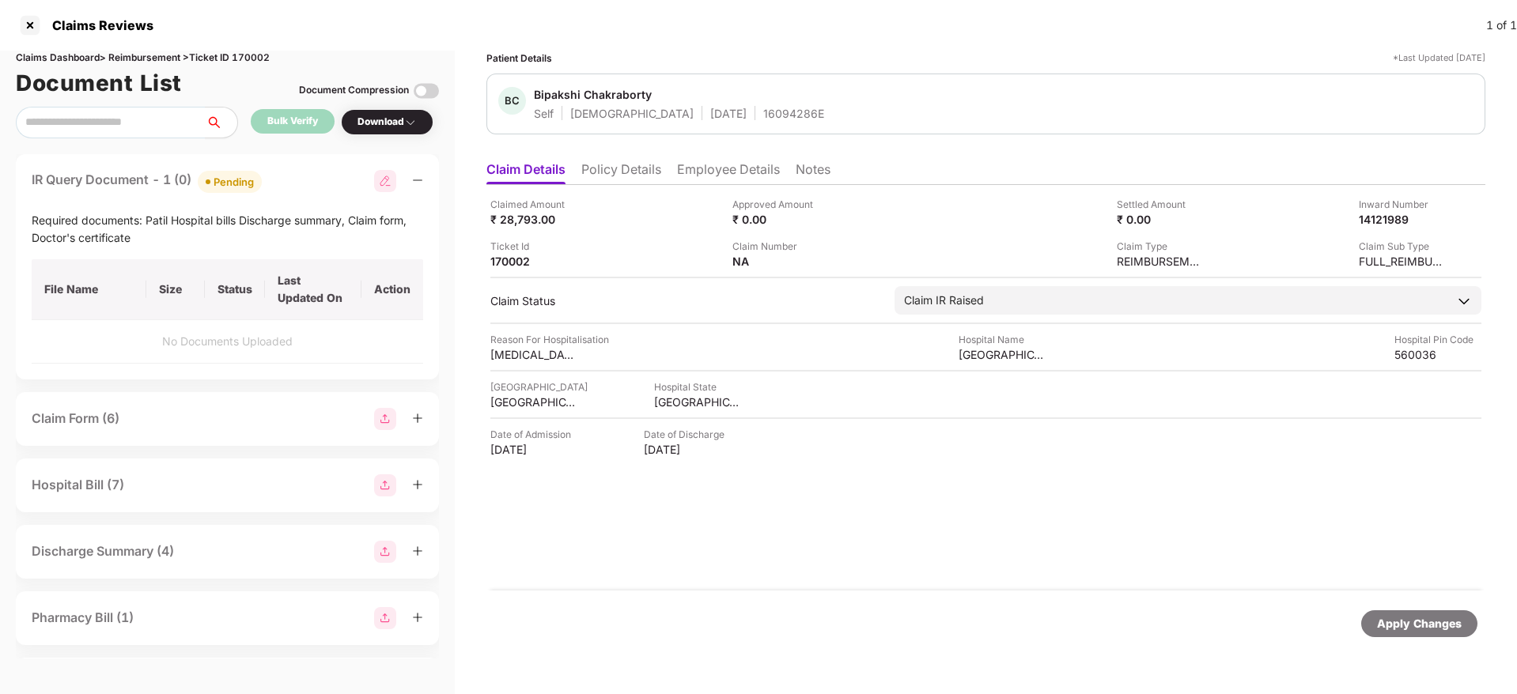
click at [290, 174] on div "IR Query Document - 1 (0) Pending" at bounding box center [227, 181] width 391 height 23
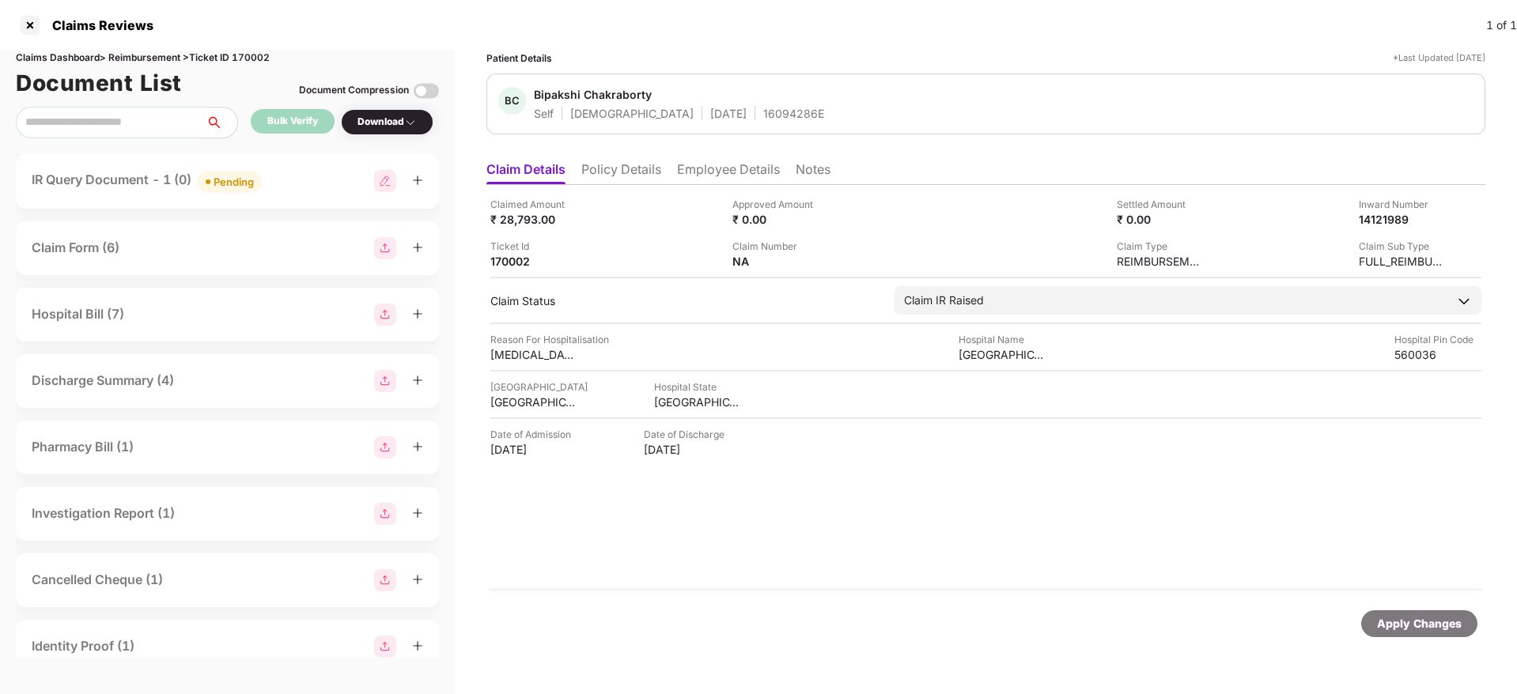
click at [194, 251] on div "Claim Form (6)" at bounding box center [227, 248] width 391 height 22
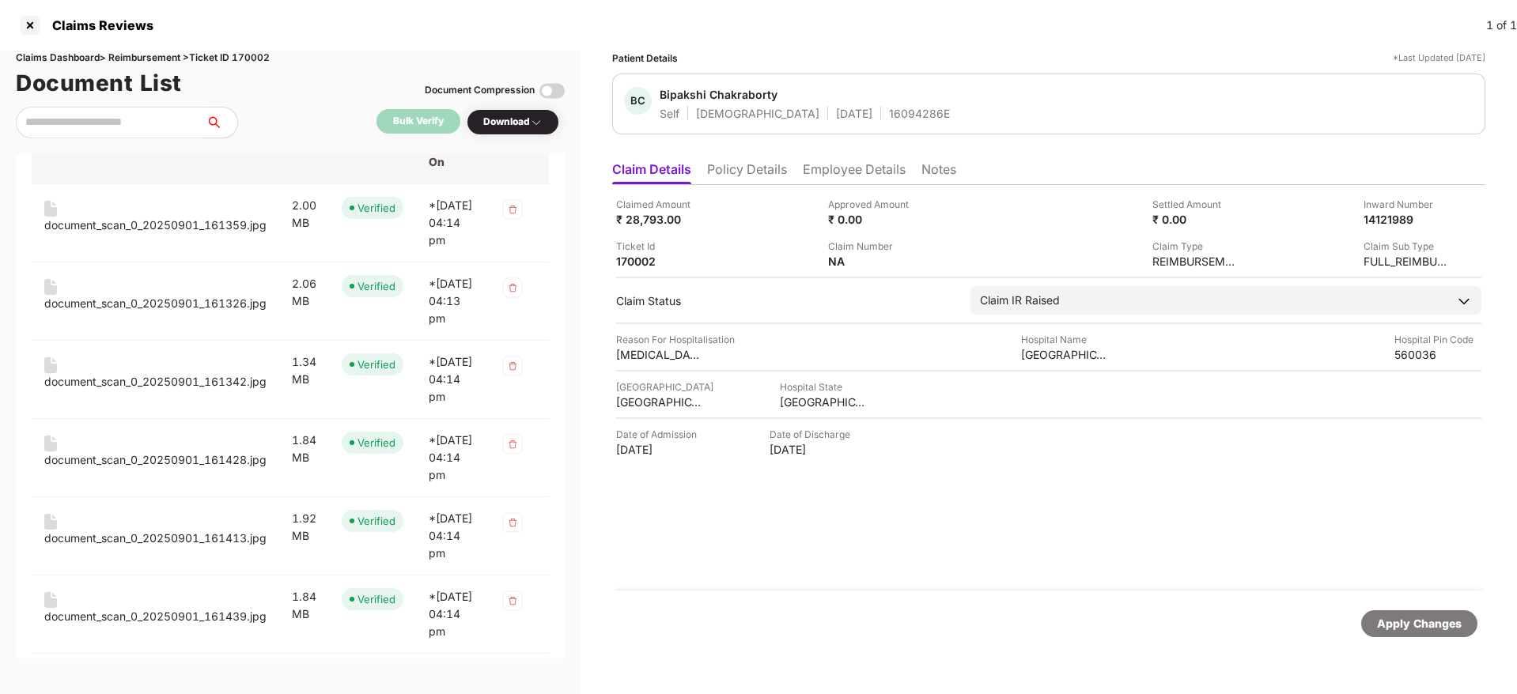
scroll to position [180, 0]
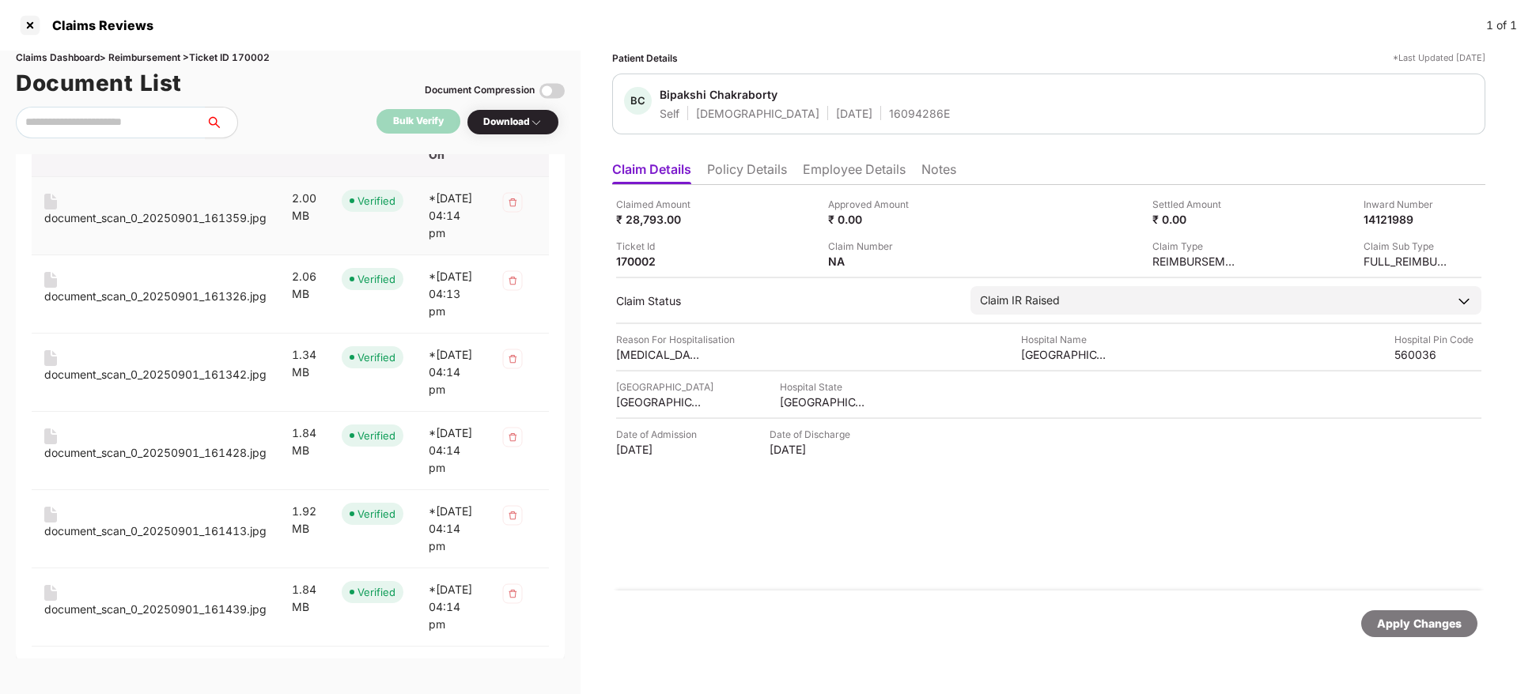
click at [119, 222] on div "document_scan_0_20250901_161359.jpg" at bounding box center [155, 218] width 222 height 17
click at [117, 305] on div "document_scan_0_20250901_161326.jpg" at bounding box center [155, 296] width 222 height 17
click at [121, 384] on div "document_scan_0_20250901_161342.jpg" at bounding box center [155, 374] width 222 height 17
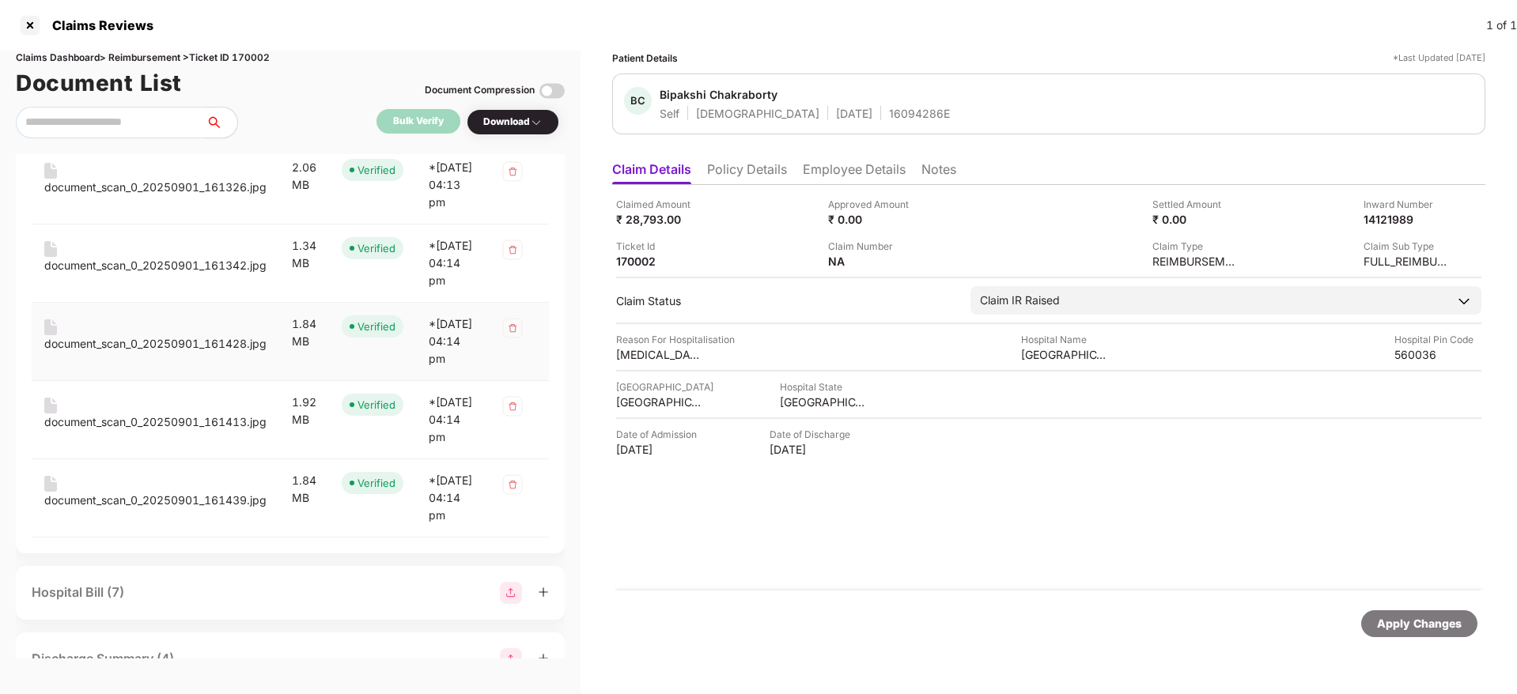
click at [168, 353] on div "document_scan_0_20250901_161428.jpg" at bounding box center [155, 343] width 222 height 17
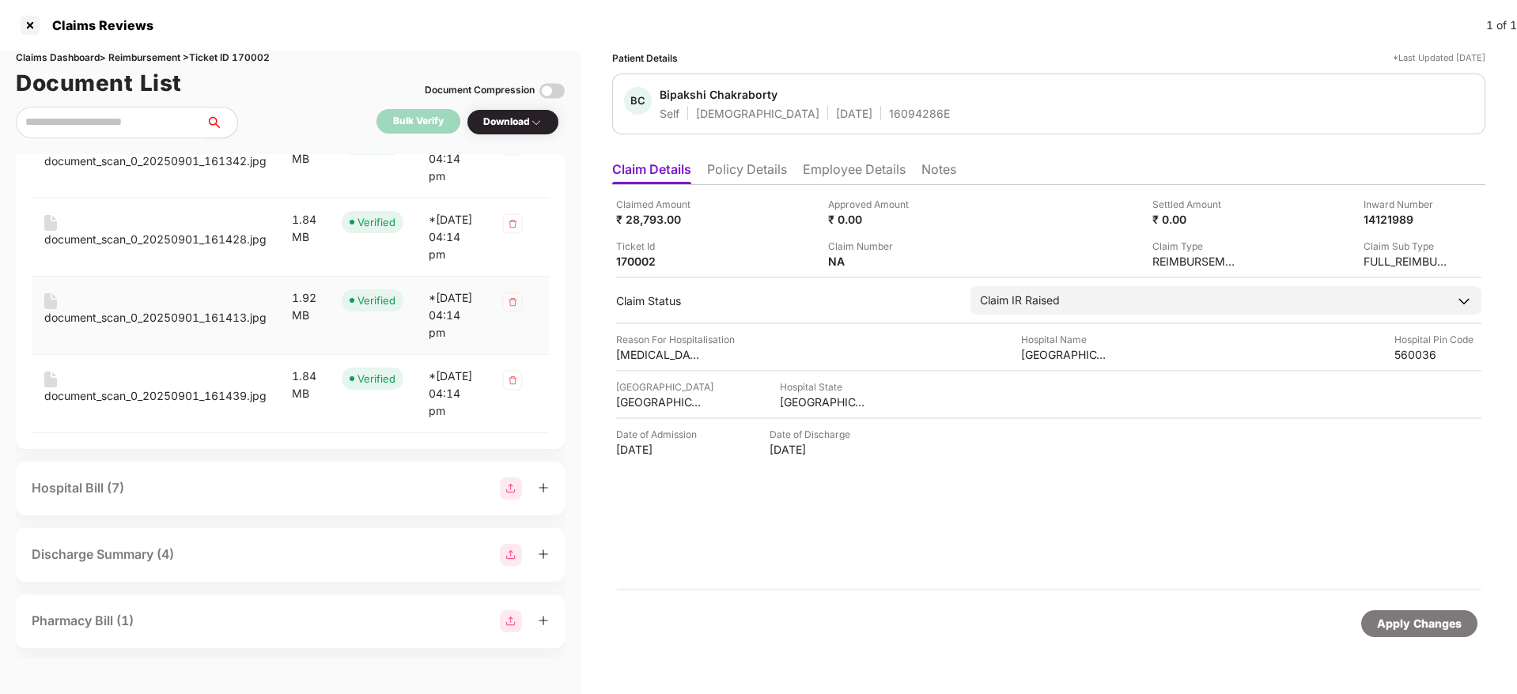
click at [181, 327] on div "document_scan_0_20250901_161413.jpg" at bounding box center [155, 317] width 222 height 17
click at [195, 405] on div "document_scan_0_20250901_161439.jpg" at bounding box center [155, 395] width 222 height 17
click at [773, 272] on div "Claimed Amount ₹ 28,793.00 Approved Amount ₹ 0.00 Settled Amount ₹ 0.00 Inward …" at bounding box center [1048, 388] width 873 height 406
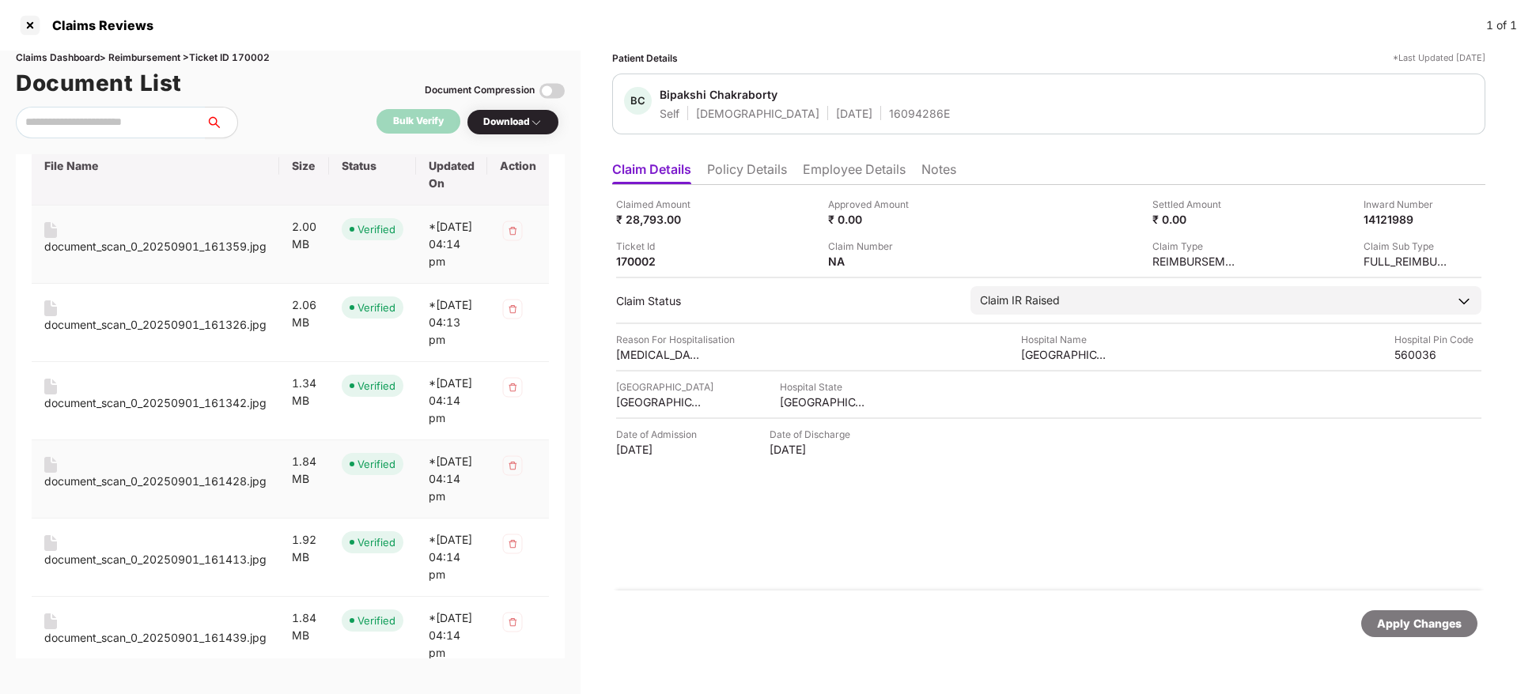
scroll to position [0, 0]
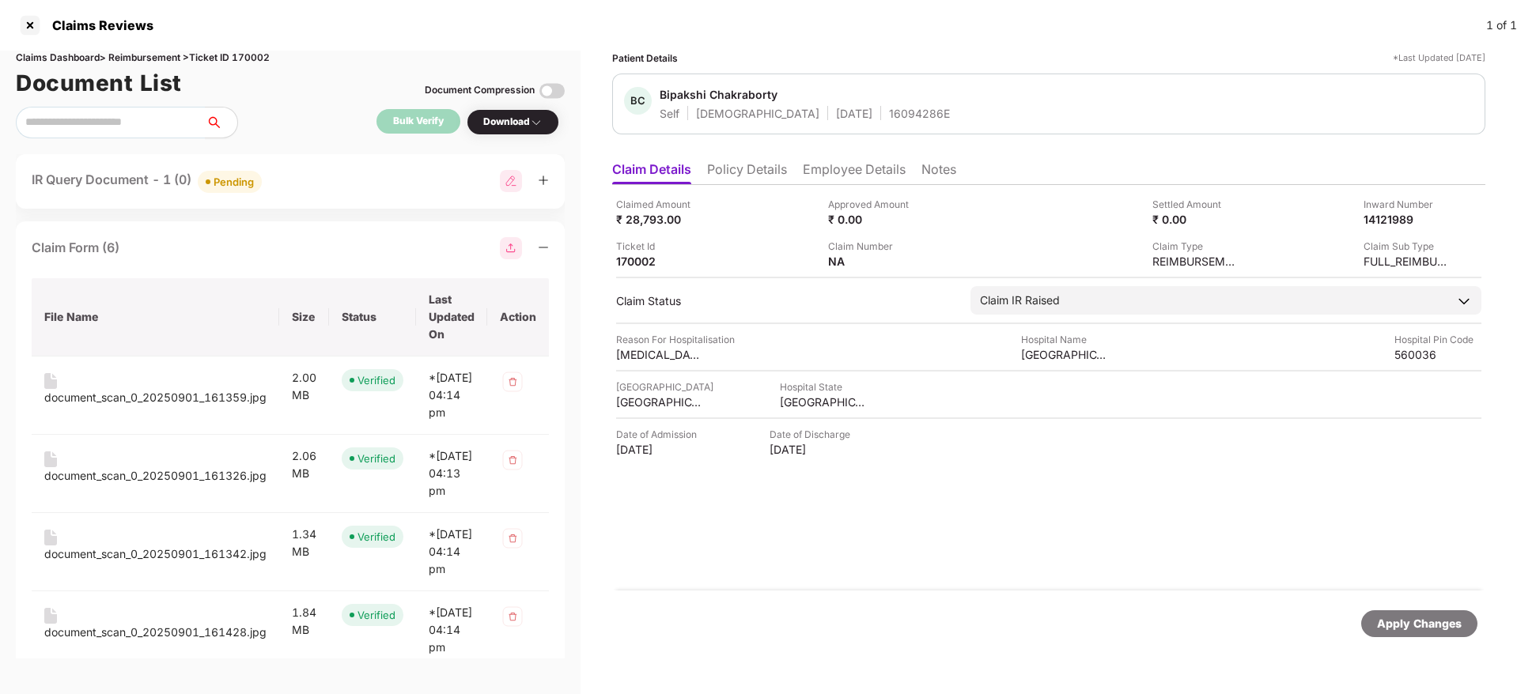
click at [324, 237] on div "Claim Form (6)" at bounding box center [290, 248] width 517 height 22
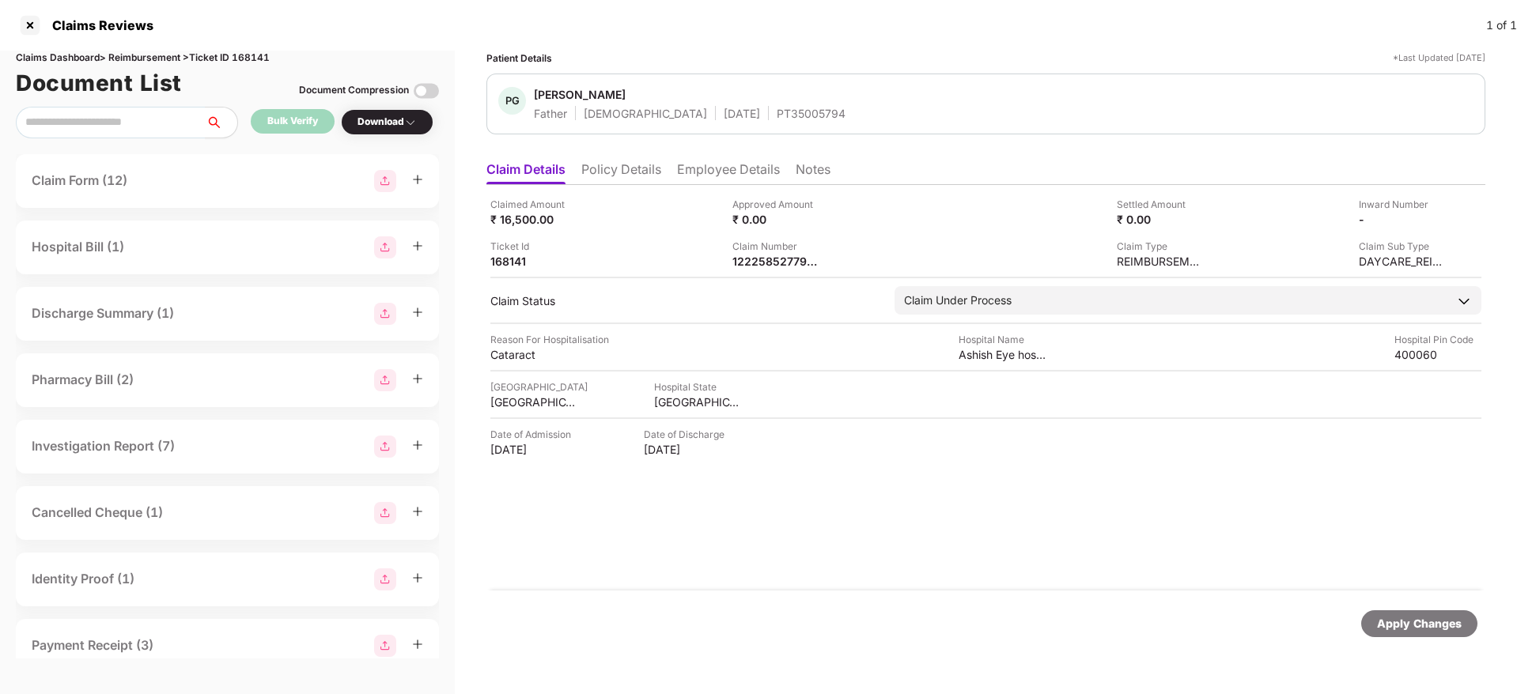
click at [623, 172] on li "Policy Details" at bounding box center [621, 172] width 80 height 23
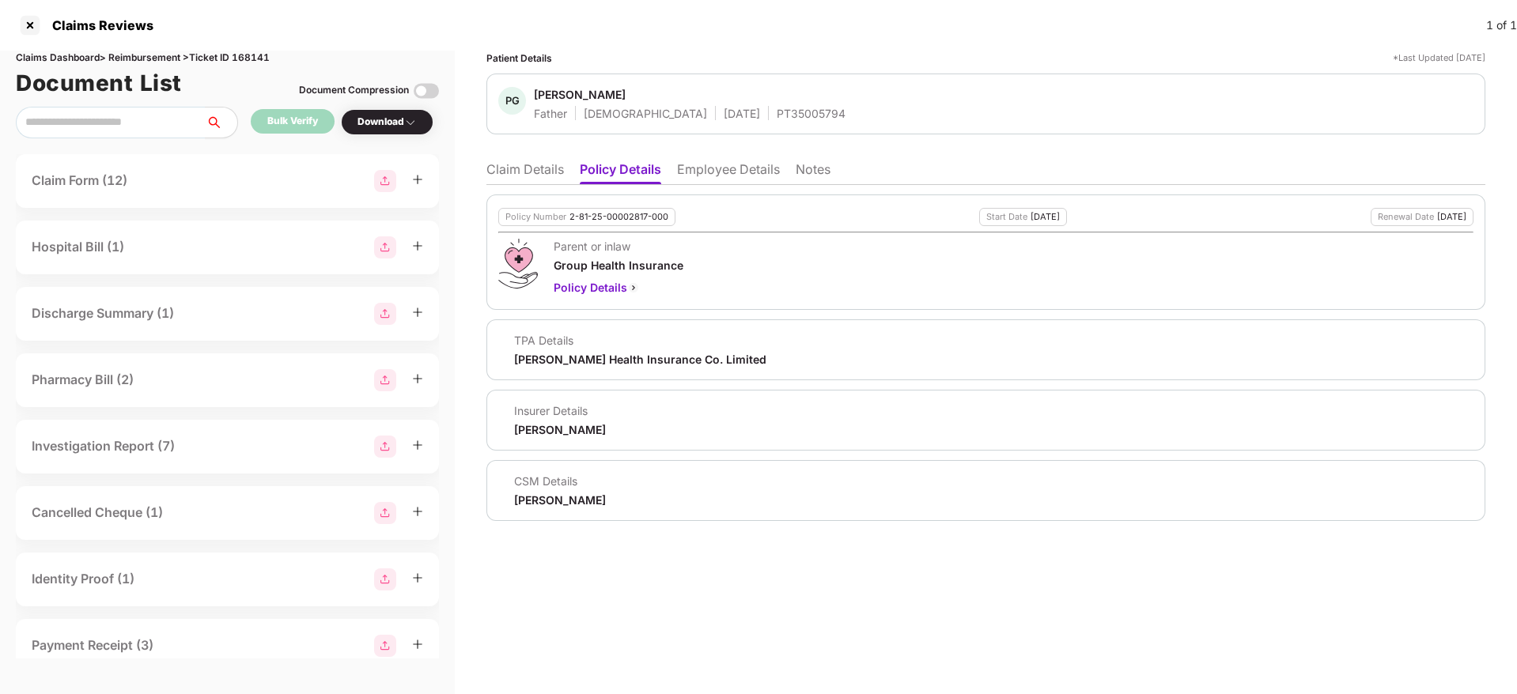
click at [531, 170] on li "Claim Details" at bounding box center [524, 172] width 77 height 23
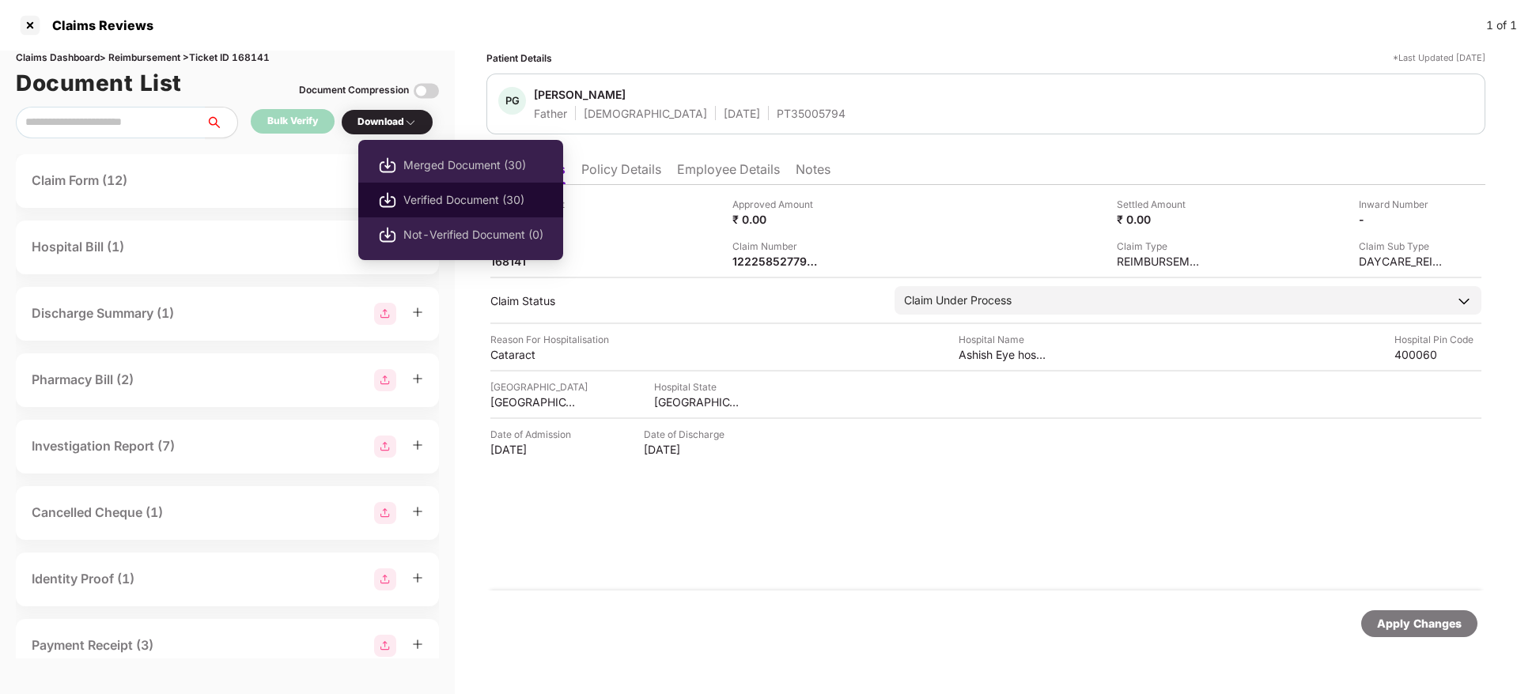
click at [437, 191] on span "Verified Document (30)" at bounding box center [473, 199] width 140 height 17
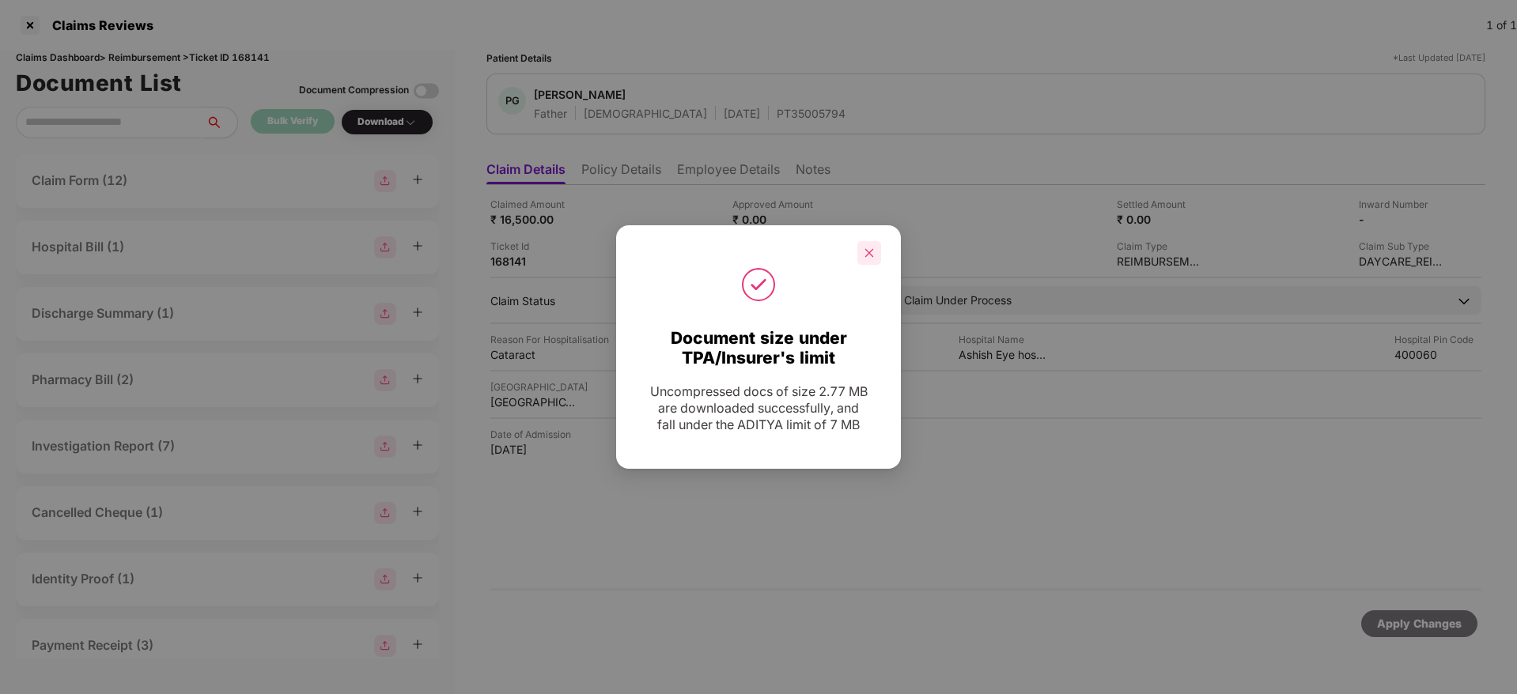
click at [875, 255] on div at bounding box center [869, 253] width 24 height 24
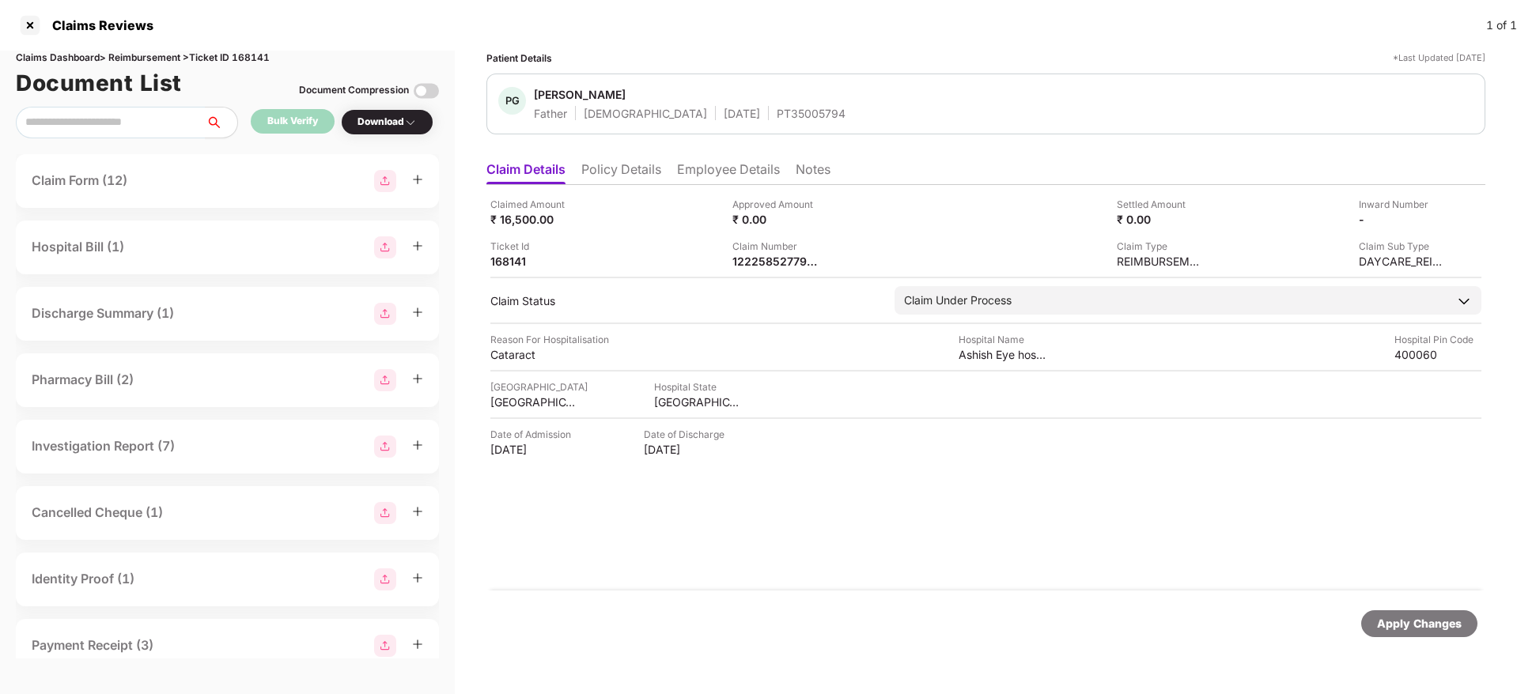
click at [617, 171] on li "Policy Details" at bounding box center [621, 172] width 80 height 23
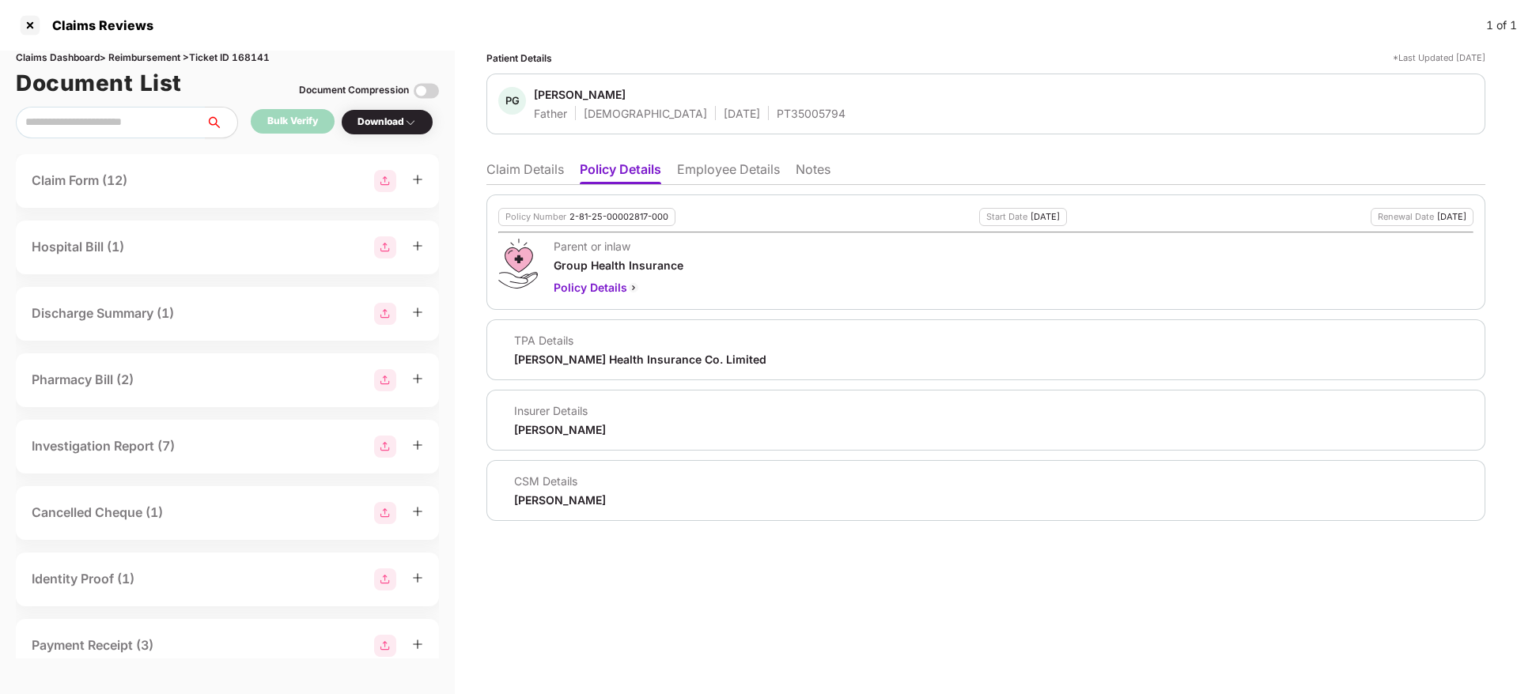
click at [540, 176] on li "Claim Details" at bounding box center [524, 172] width 77 height 23
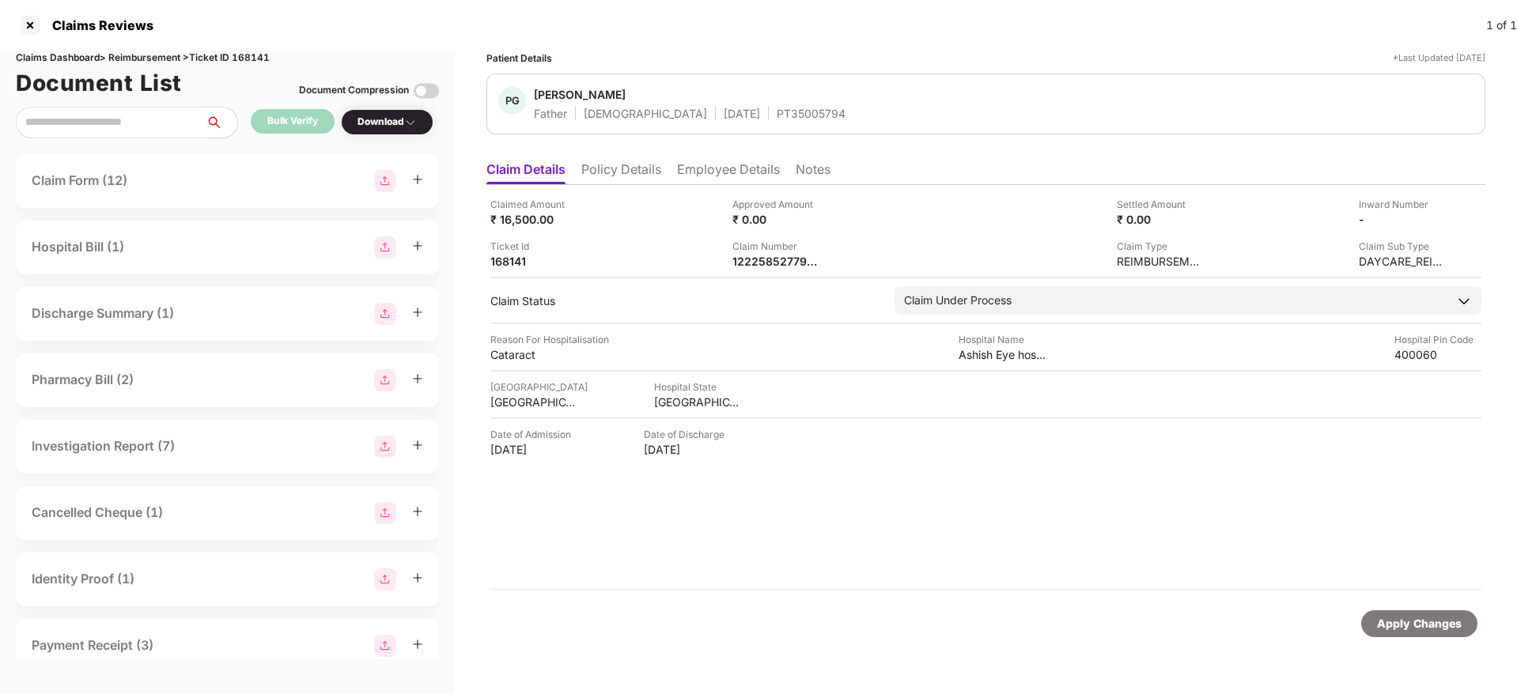
click at [616, 169] on li "Policy Details" at bounding box center [621, 172] width 80 height 23
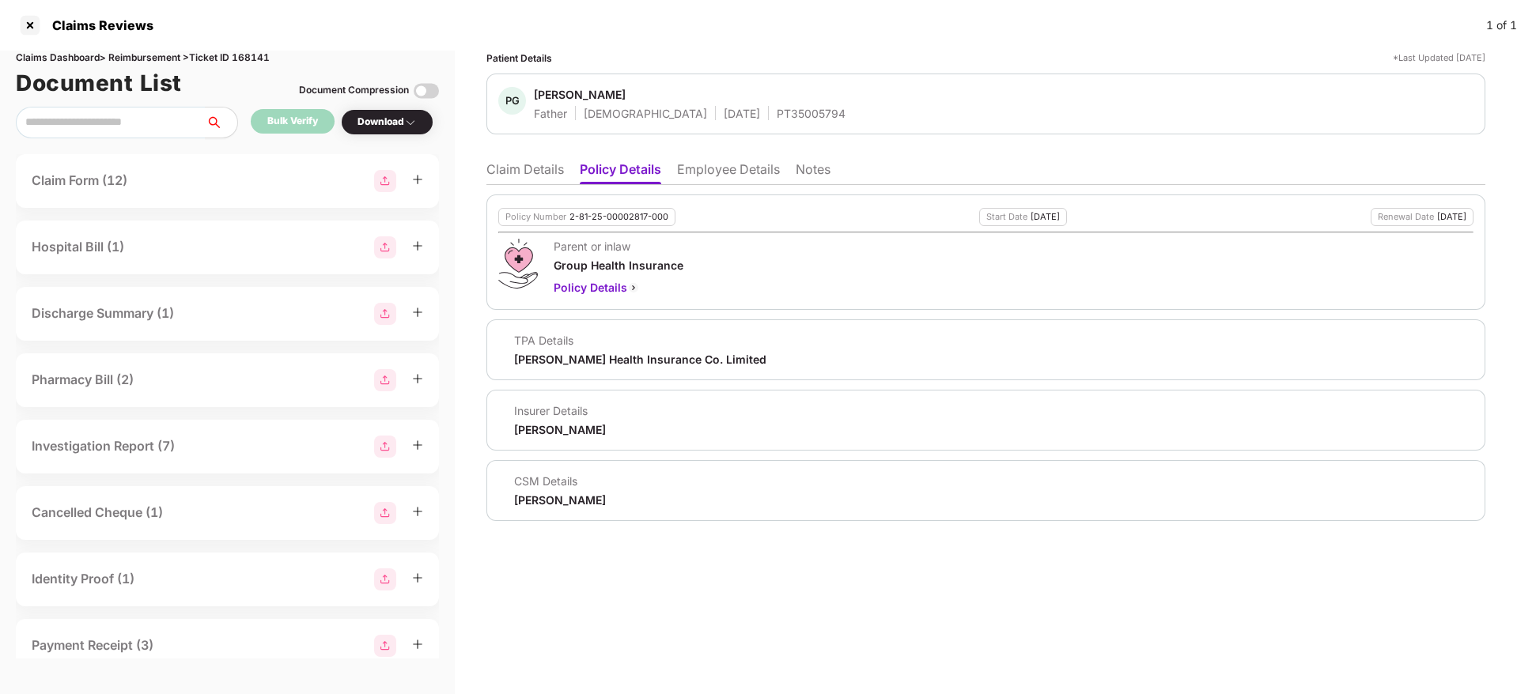
click at [540, 168] on li "Claim Details" at bounding box center [524, 172] width 77 height 23
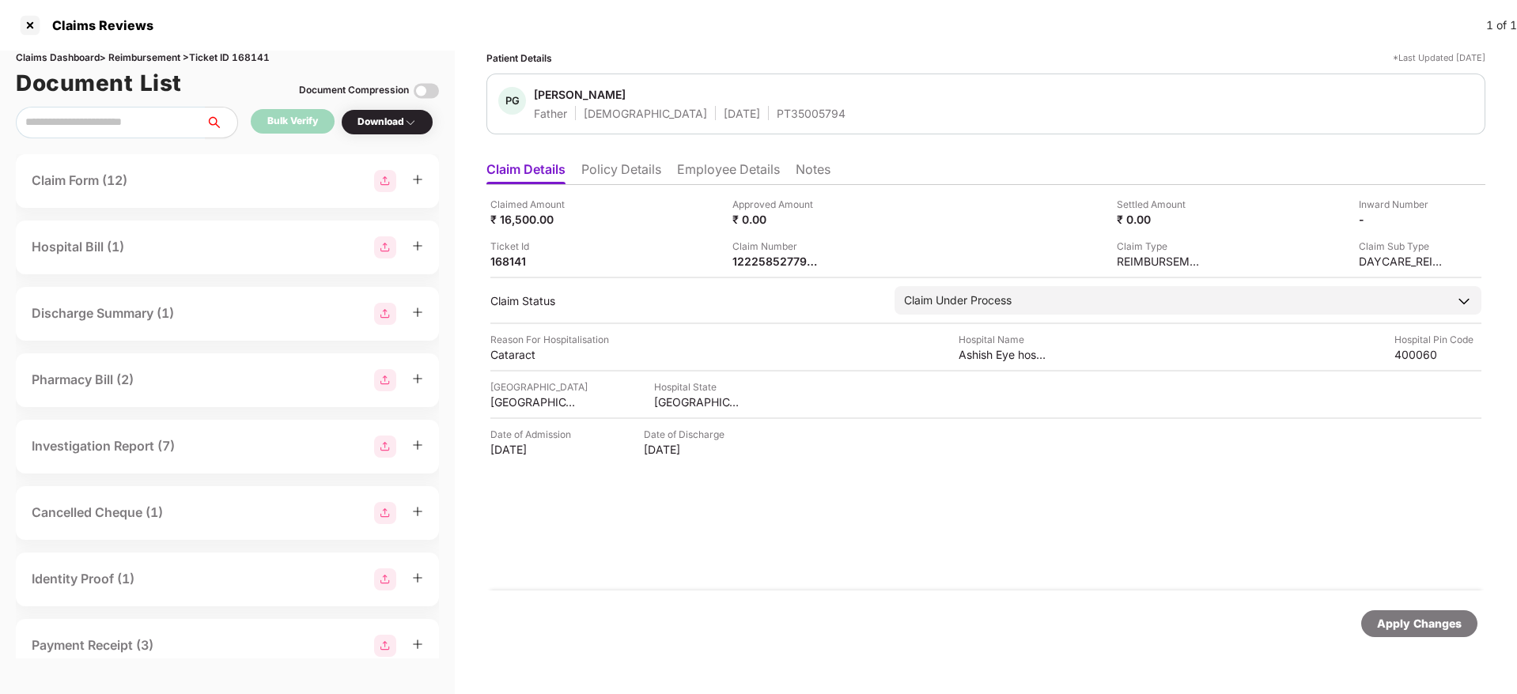
click at [720, 172] on li "Employee Details" at bounding box center [728, 172] width 103 height 23
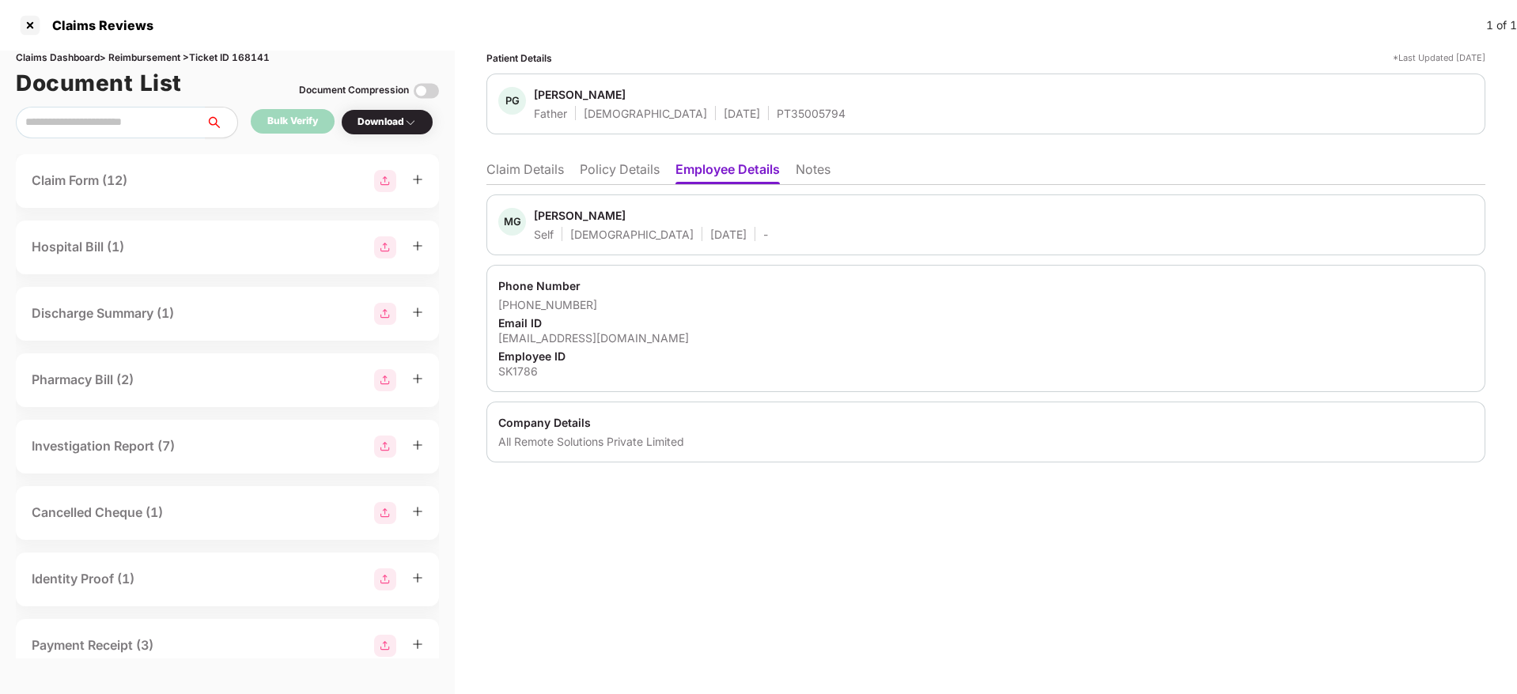
click at [617, 338] on div "[EMAIL_ADDRESS][DOMAIN_NAME]" at bounding box center [985, 338] width 975 height 15
copy div "[EMAIL_ADDRESS][DOMAIN_NAME]"
click at [614, 172] on li "Policy Details" at bounding box center [620, 172] width 80 height 23
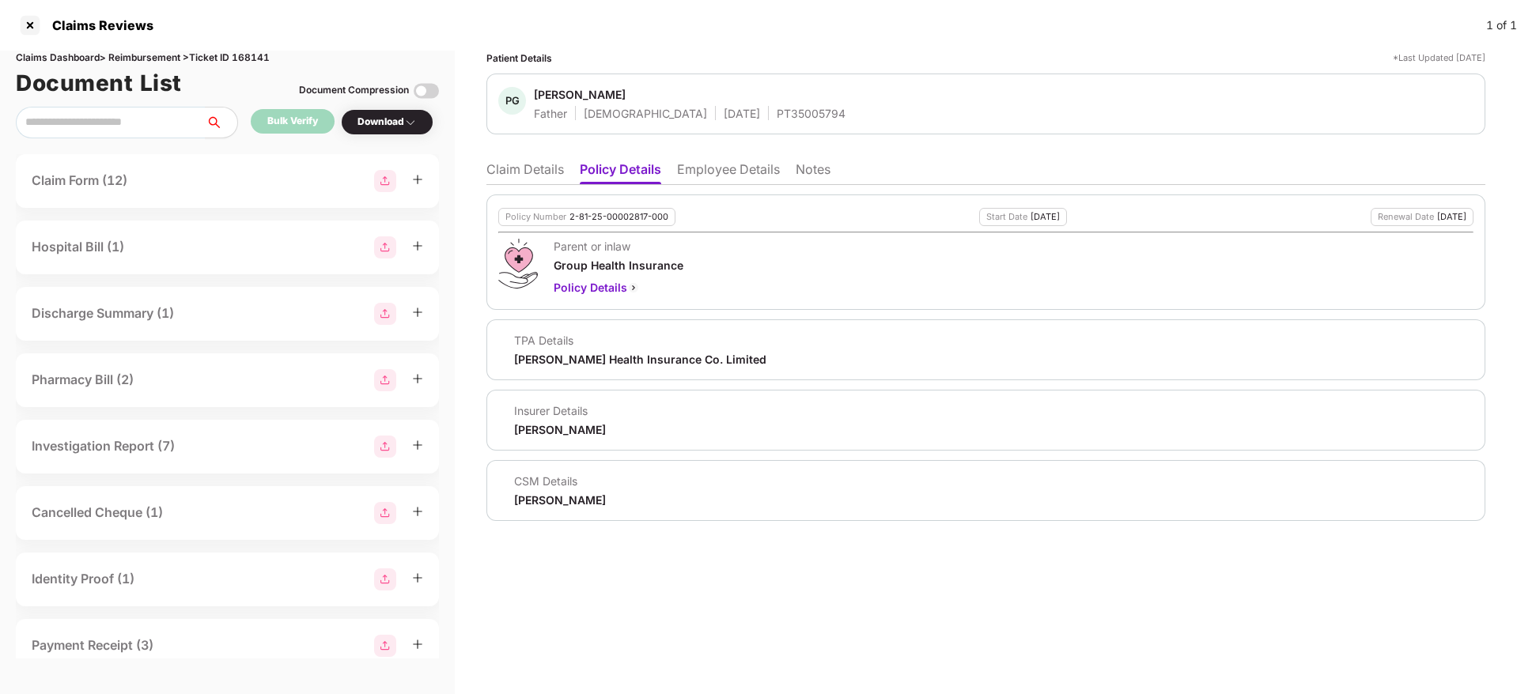
click at [527, 174] on li "Claim Details" at bounding box center [524, 172] width 77 height 23
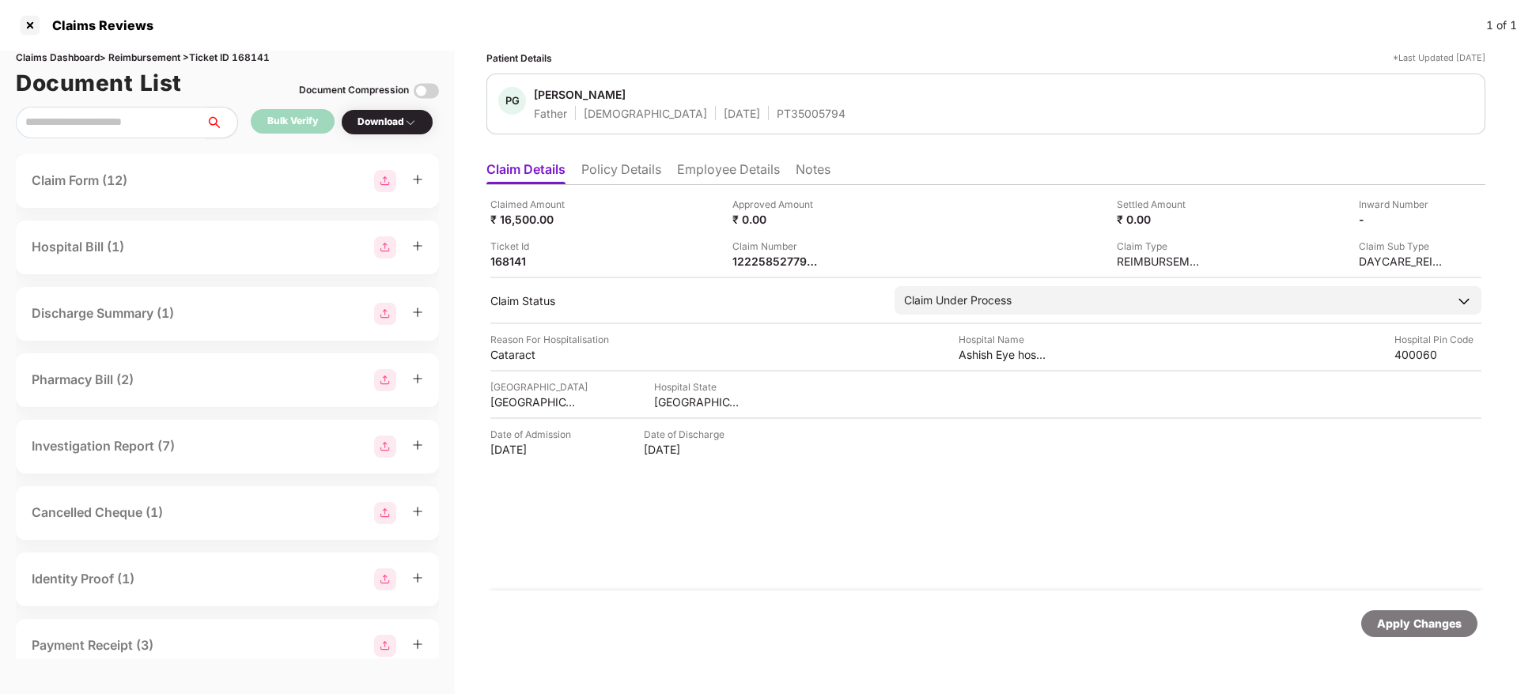
click at [705, 241] on div "Ticket Id 168141" at bounding box center [605, 254] width 230 height 30
click at [777, 118] on div "PT35005794" at bounding box center [811, 113] width 69 height 15
copy div "PT35005794"
click at [764, 259] on div "1222585277923" at bounding box center [775, 261] width 87 height 15
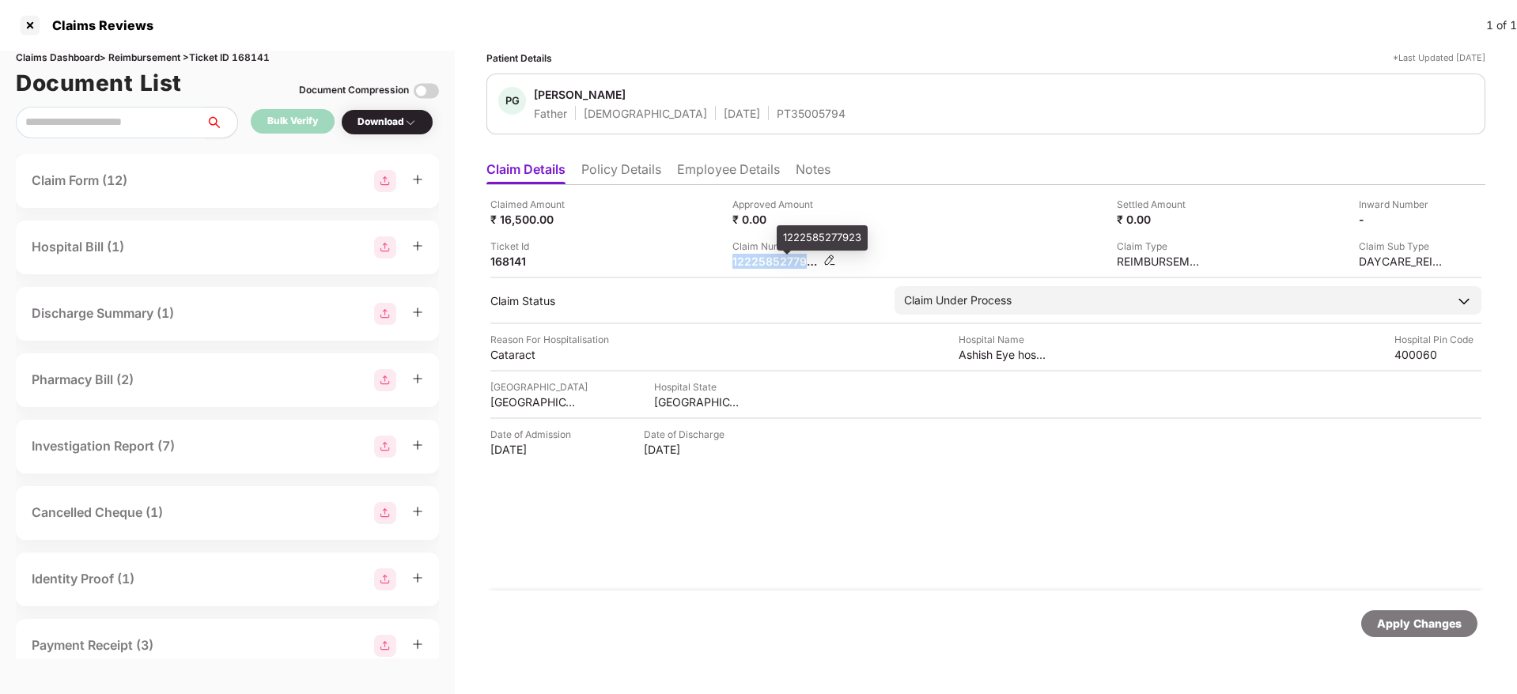
click at [764, 259] on div "1222585277923" at bounding box center [775, 261] width 87 height 15
copy div "1222585277923"
click at [629, 244] on div "Ticket Id 168141" at bounding box center [605, 254] width 230 height 30
click at [876, 241] on div "Claim Number 1222585277923" at bounding box center [847, 254] width 230 height 30
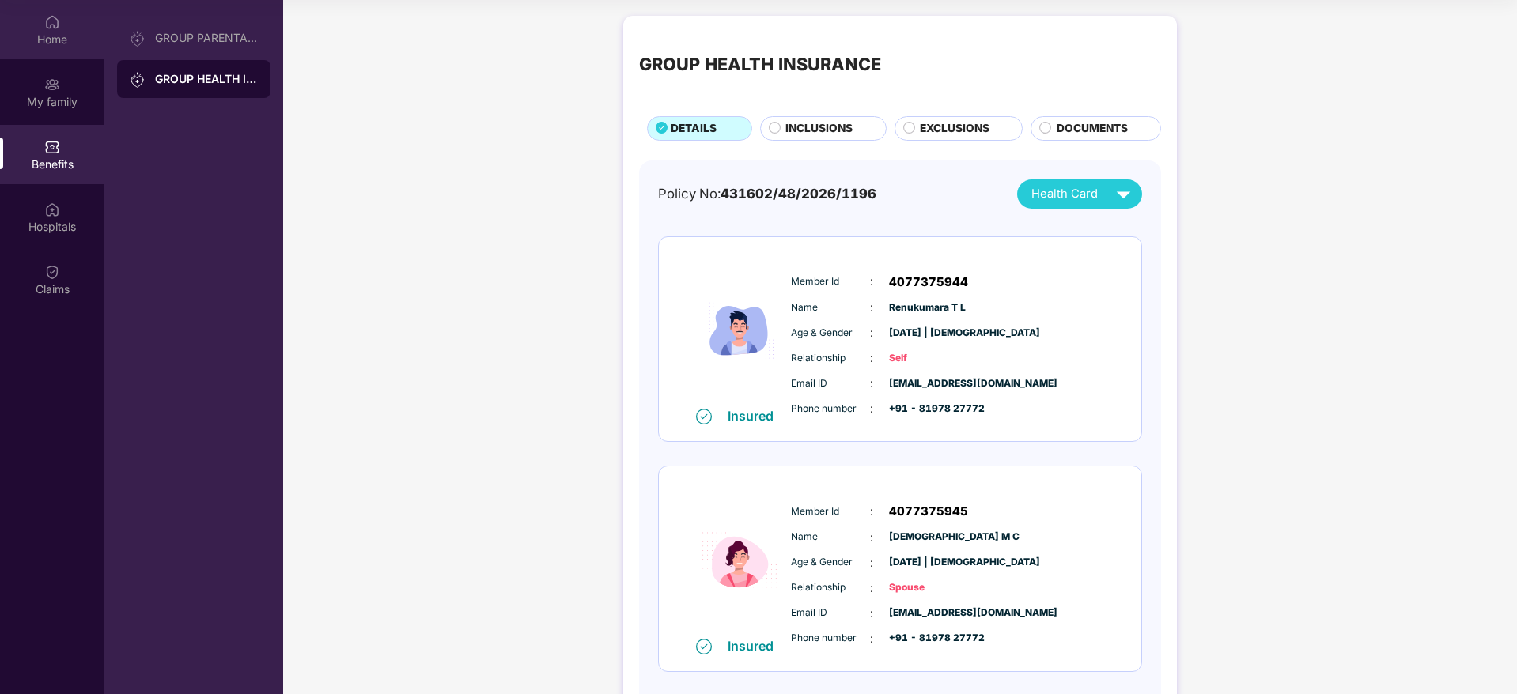
scroll to position [334, 0]
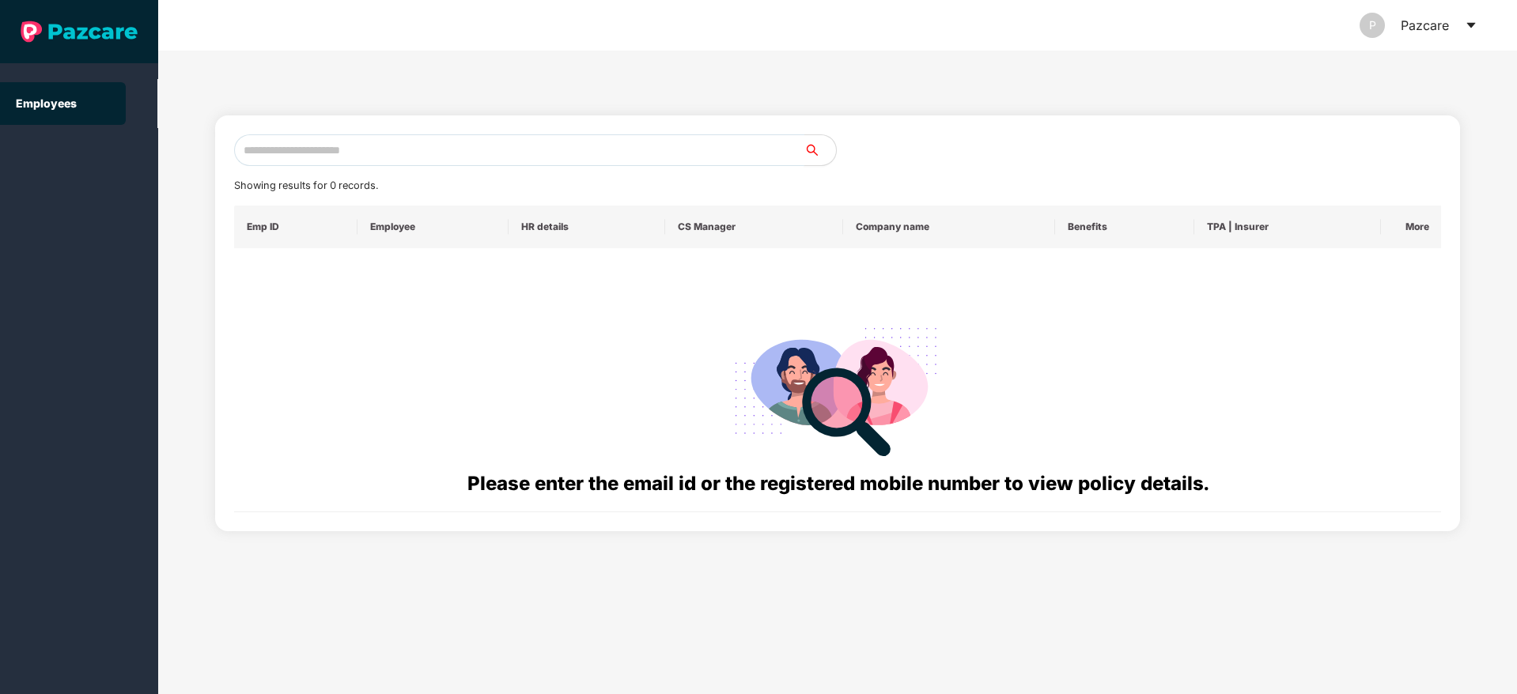
click at [287, 153] on input "text" at bounding box center [519, 150] width 570 height 32
paste input "**********"
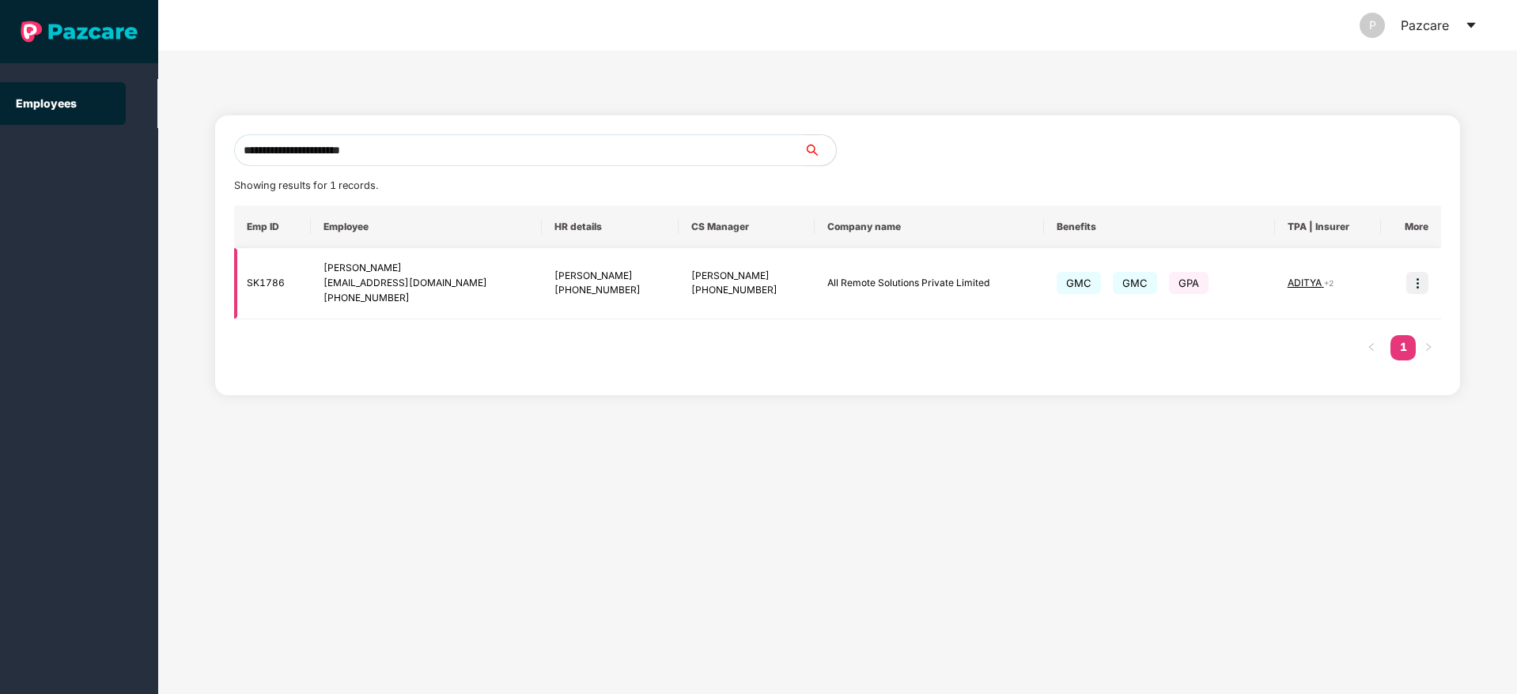
type input "**********"
click at [1404, 282] on td at bounding box center [1411, 283] width 60 height 71
click at [1408, 282] on img at bounding box center [1417, 283] width 22 height 22
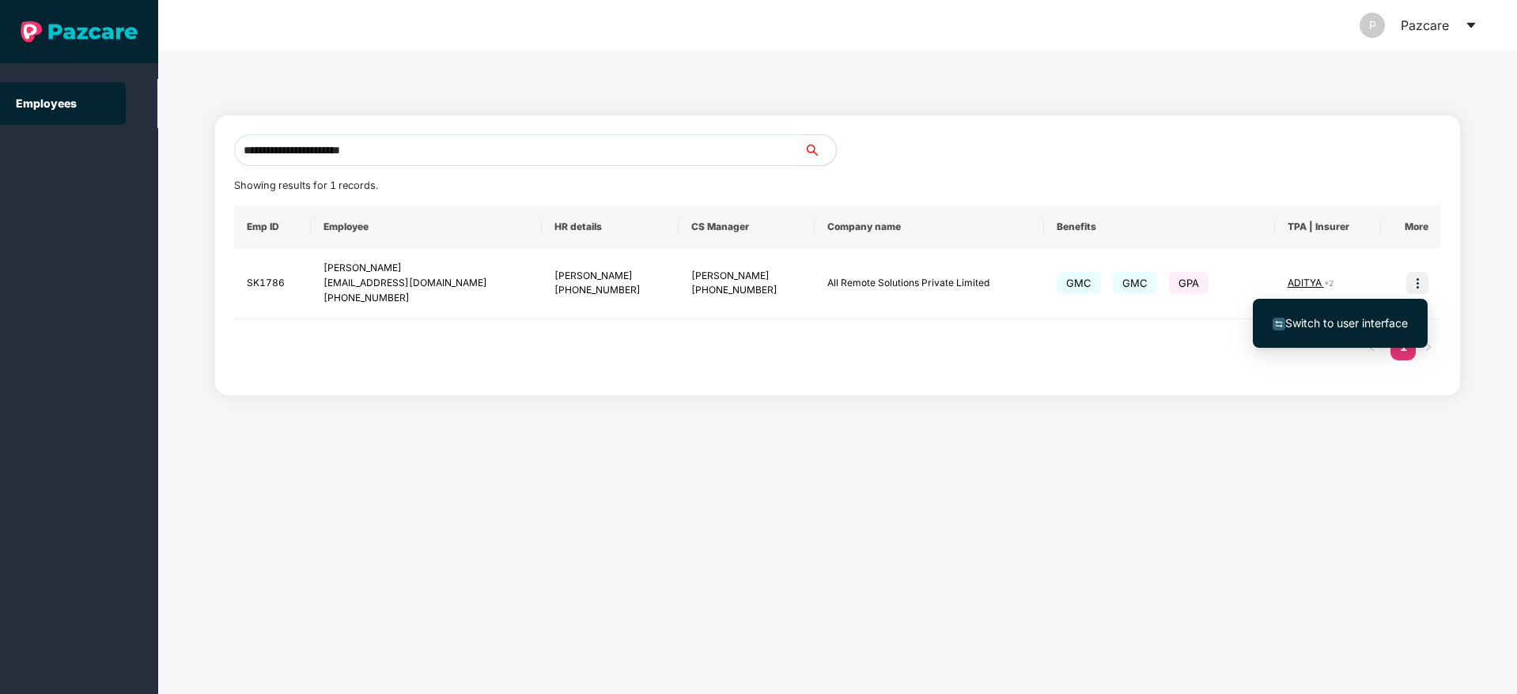
click at [1329, 315] on span "Switch to user interface" at bounding box center [1339, 323] width 135 height 17
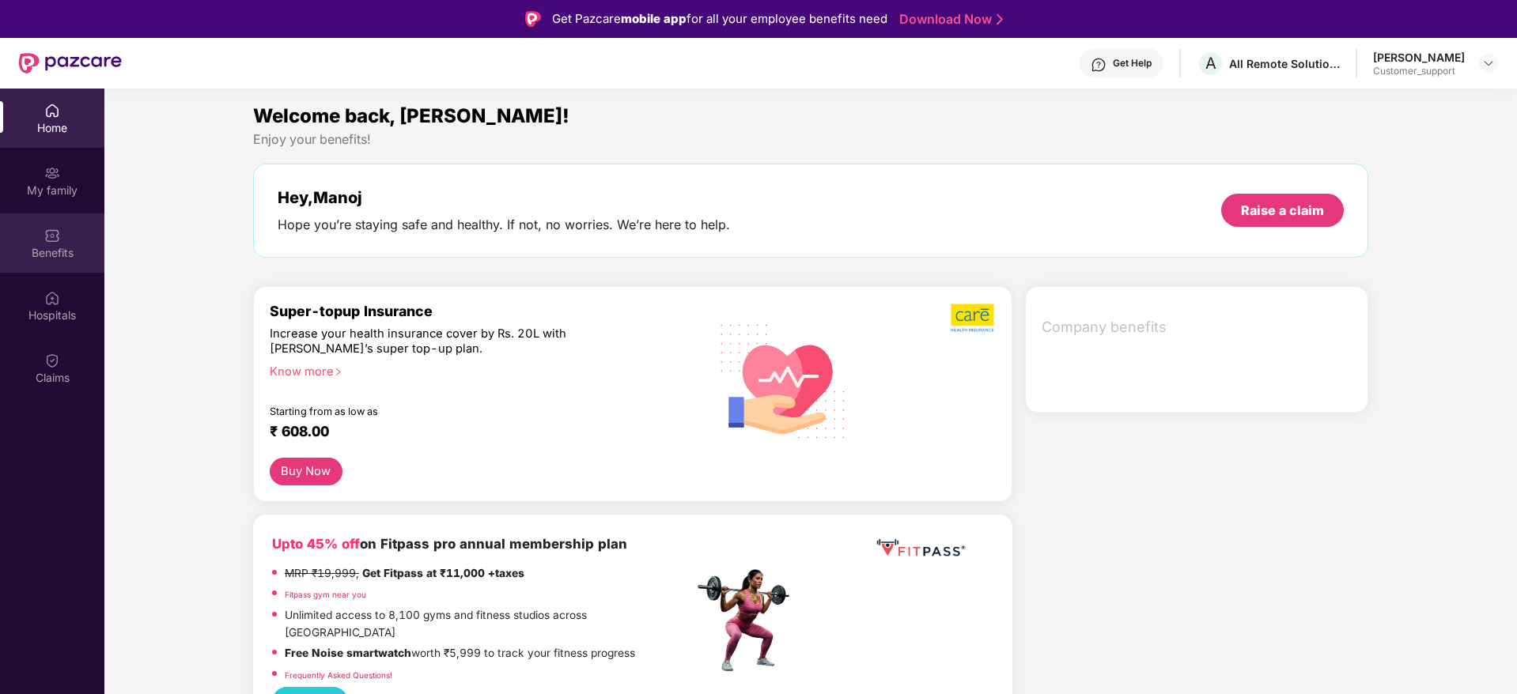
click at [40, 236] on div "Benefits" at bounding box center [52, 243] width 104 height 59
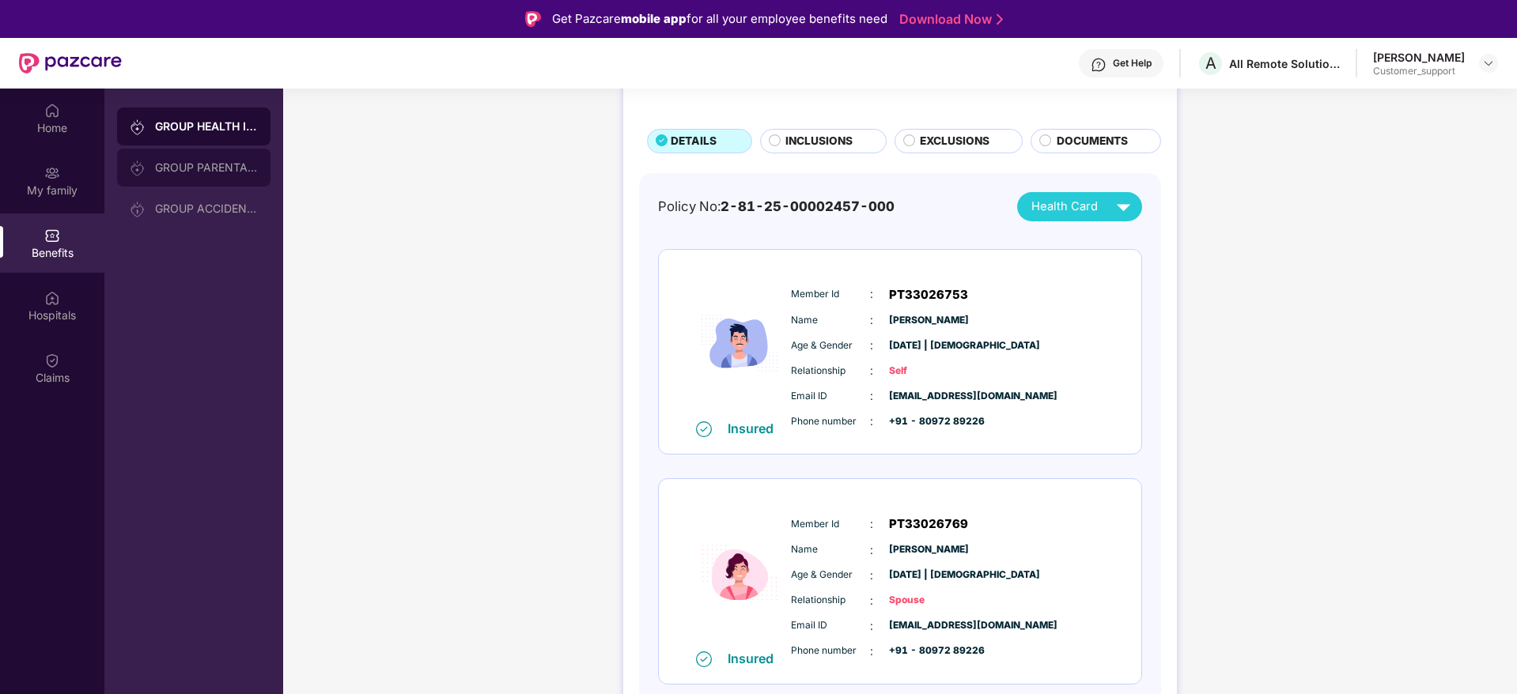
click at [169, 172] on div "GROUP PARENTAL POLICY" at bounding box center [206, 167] width 103 height 13
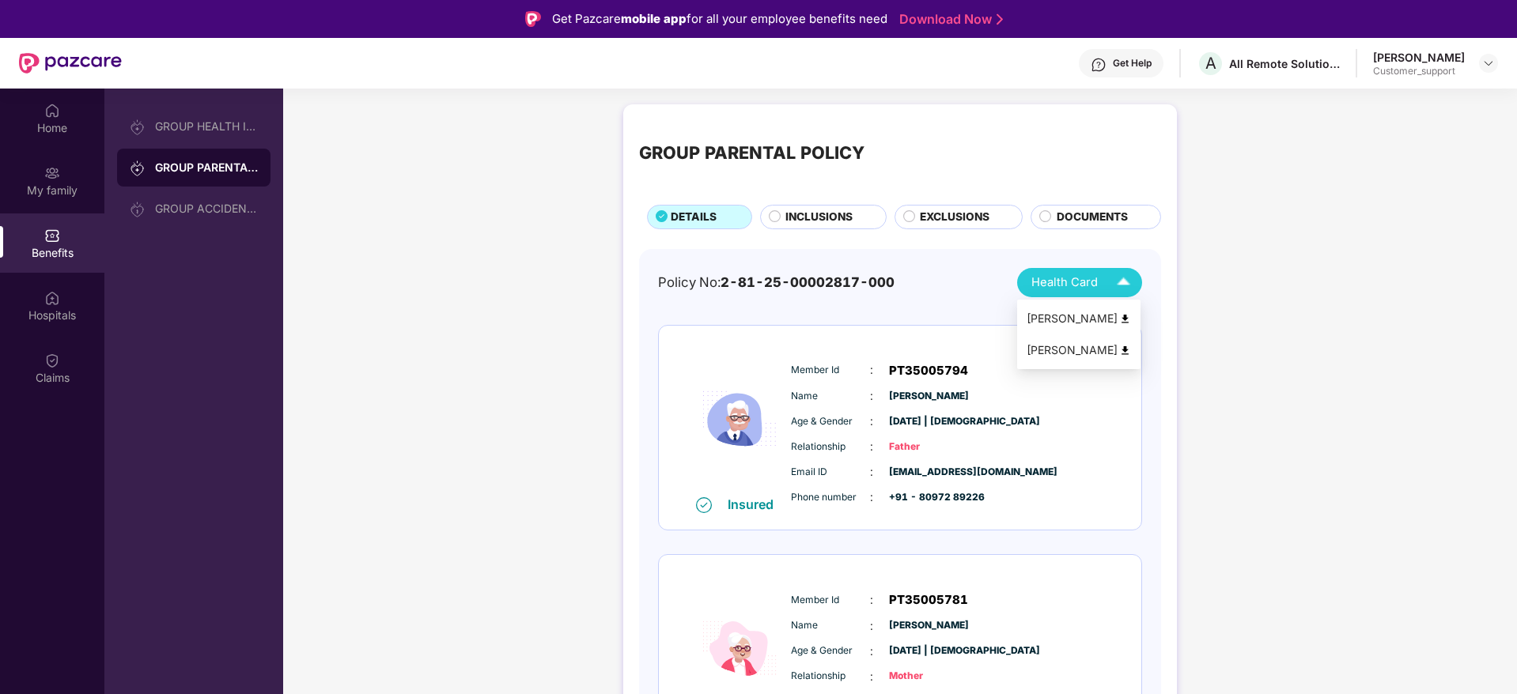
click at [1083, 315] on div "[PERSON_NAME]" at bounding box center [1078, 318] width 104 height 17
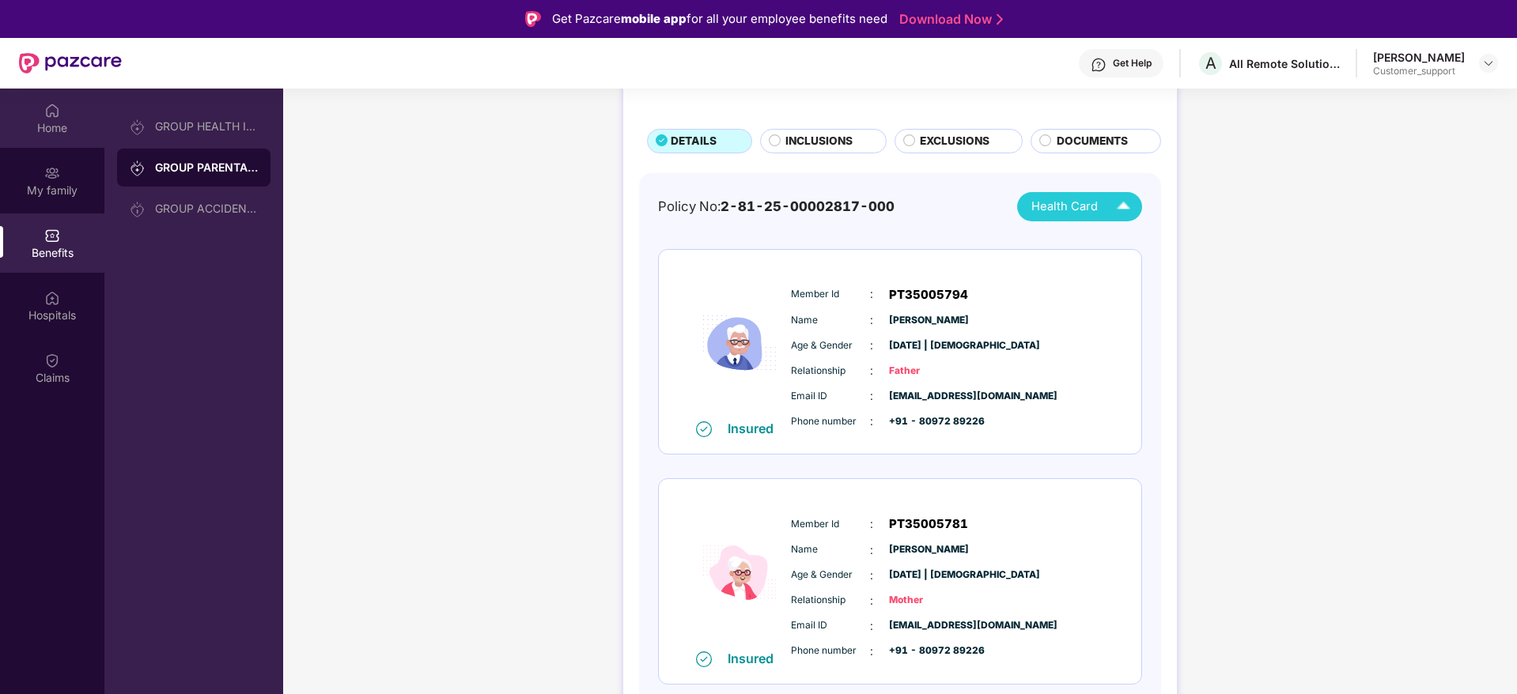
click at [40, 125] on div "Home" at bounding box center [52, 127] width 104 height 16
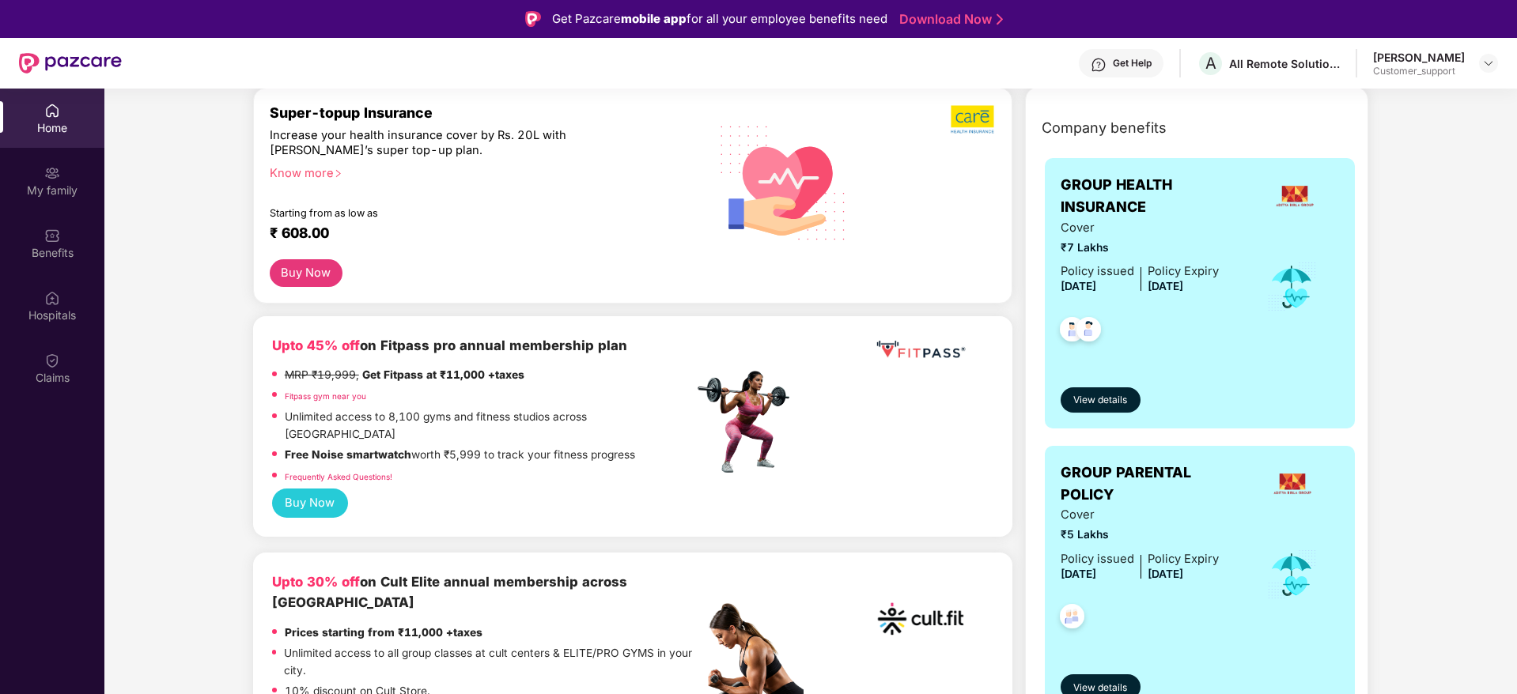
scroll to position [201, 0]
